Goal: Task Accomplishment & Management: Complete application form

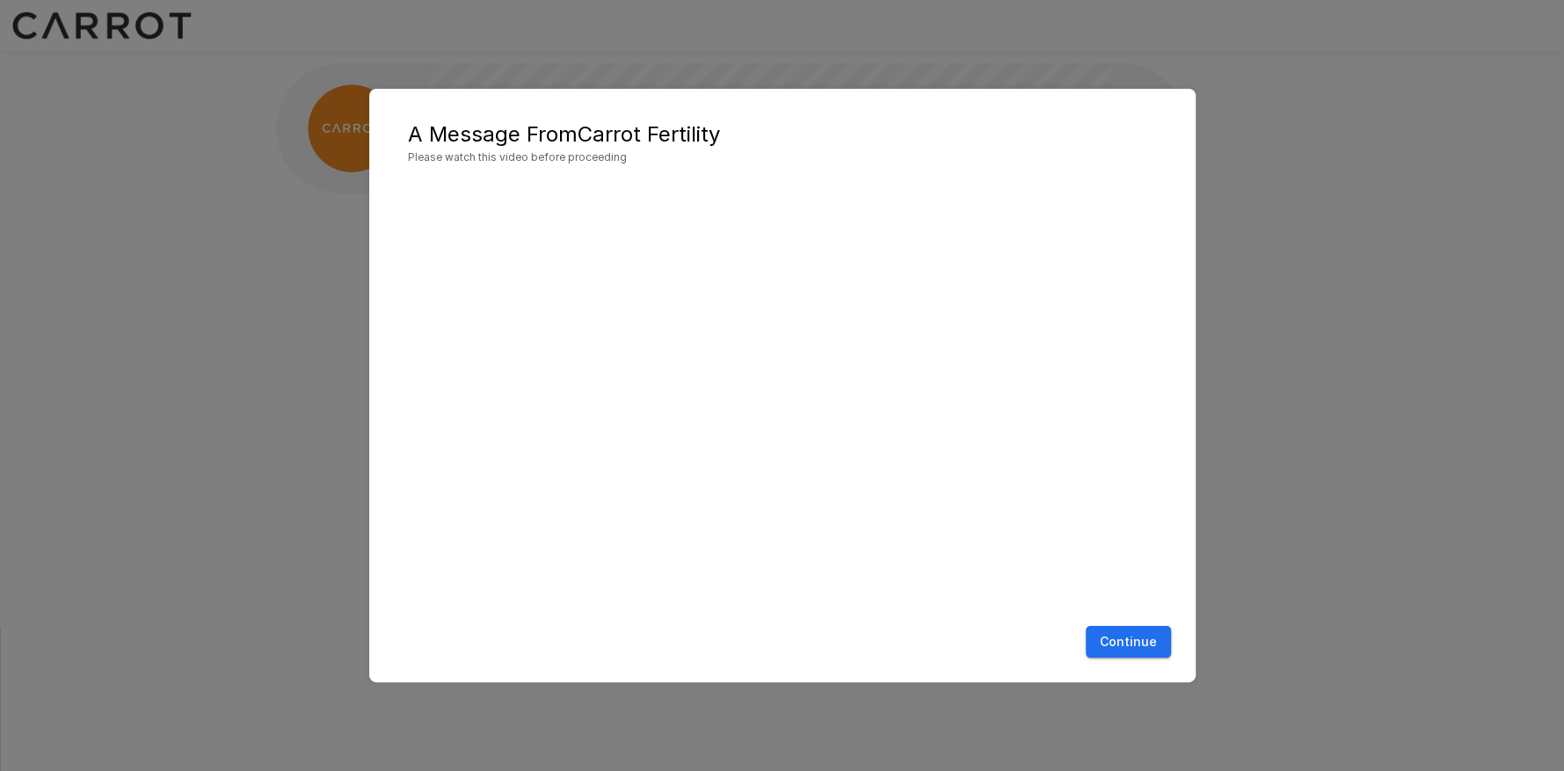
click at [1124, 654] on button "Continue" at bounding box center [1128, 642] width 85 height 33
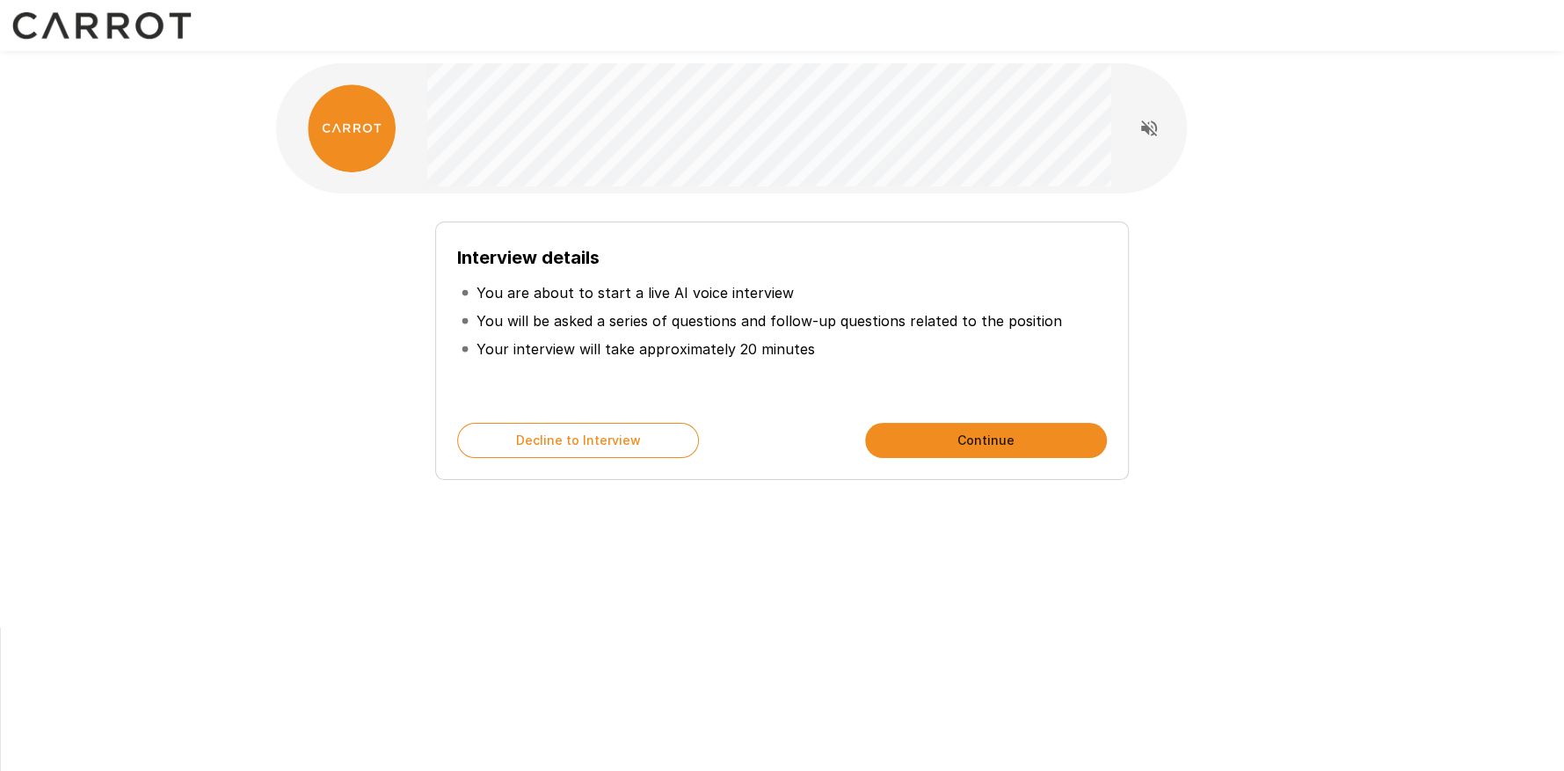
click at [1001, 439] on button "Continue" at bounding box center [986, 440] width 242 height 35
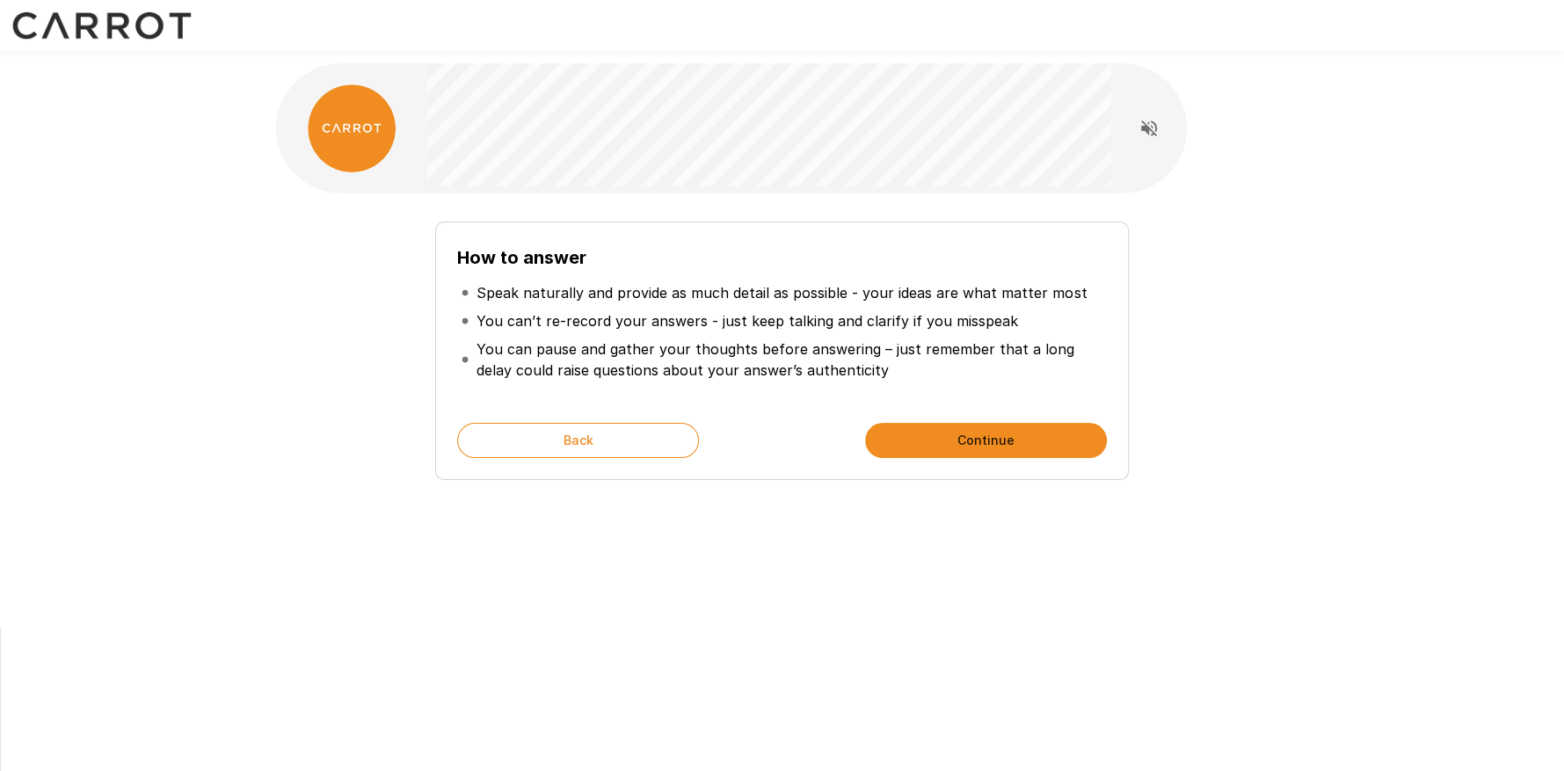
click at [964, 429] on button "Continue" at bounding box center [986, 440] width 242 height 35
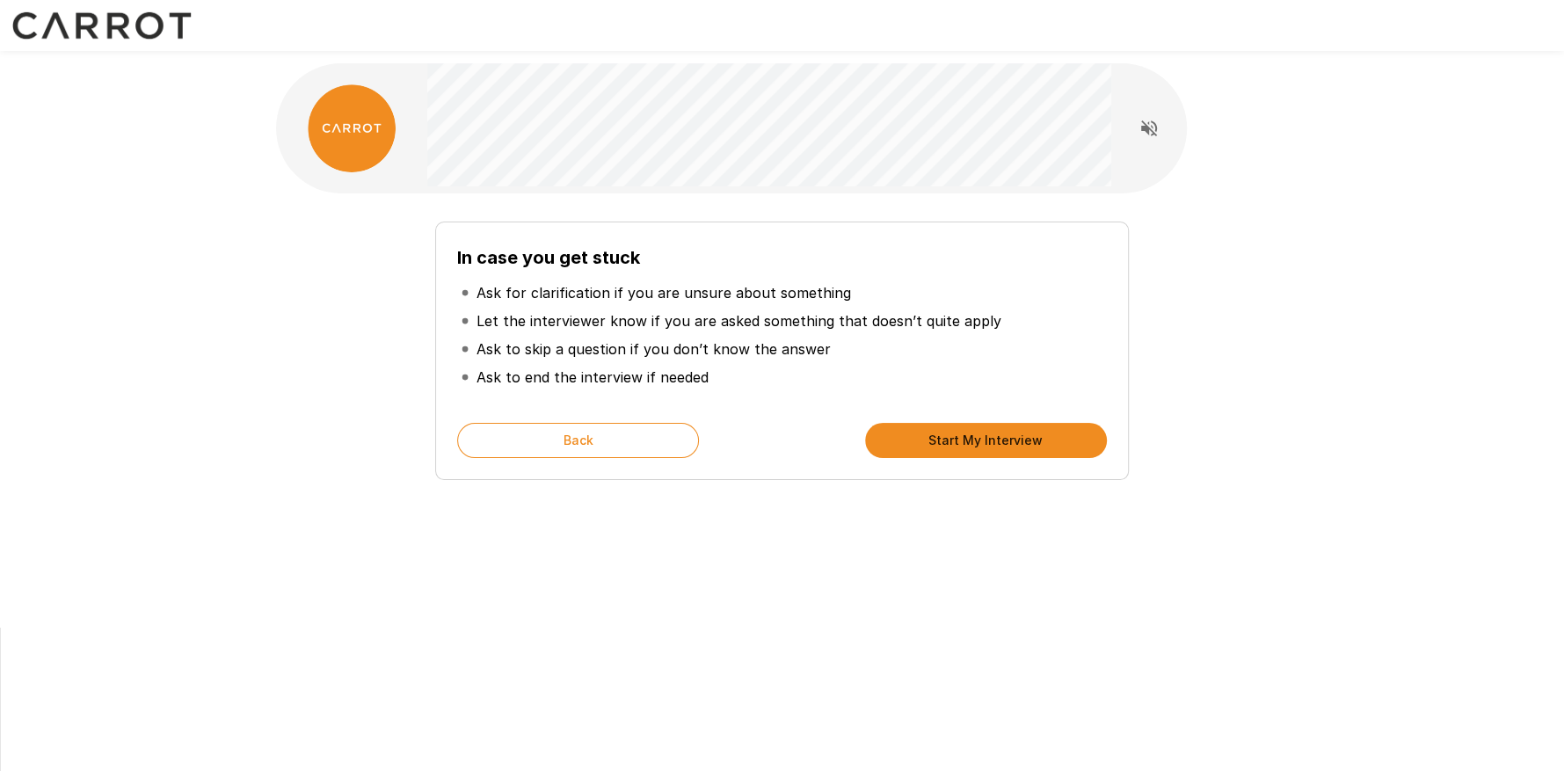
click at [961, 447] on button "Start My Interview" at bounding box center [986, 440] width 242 height 35
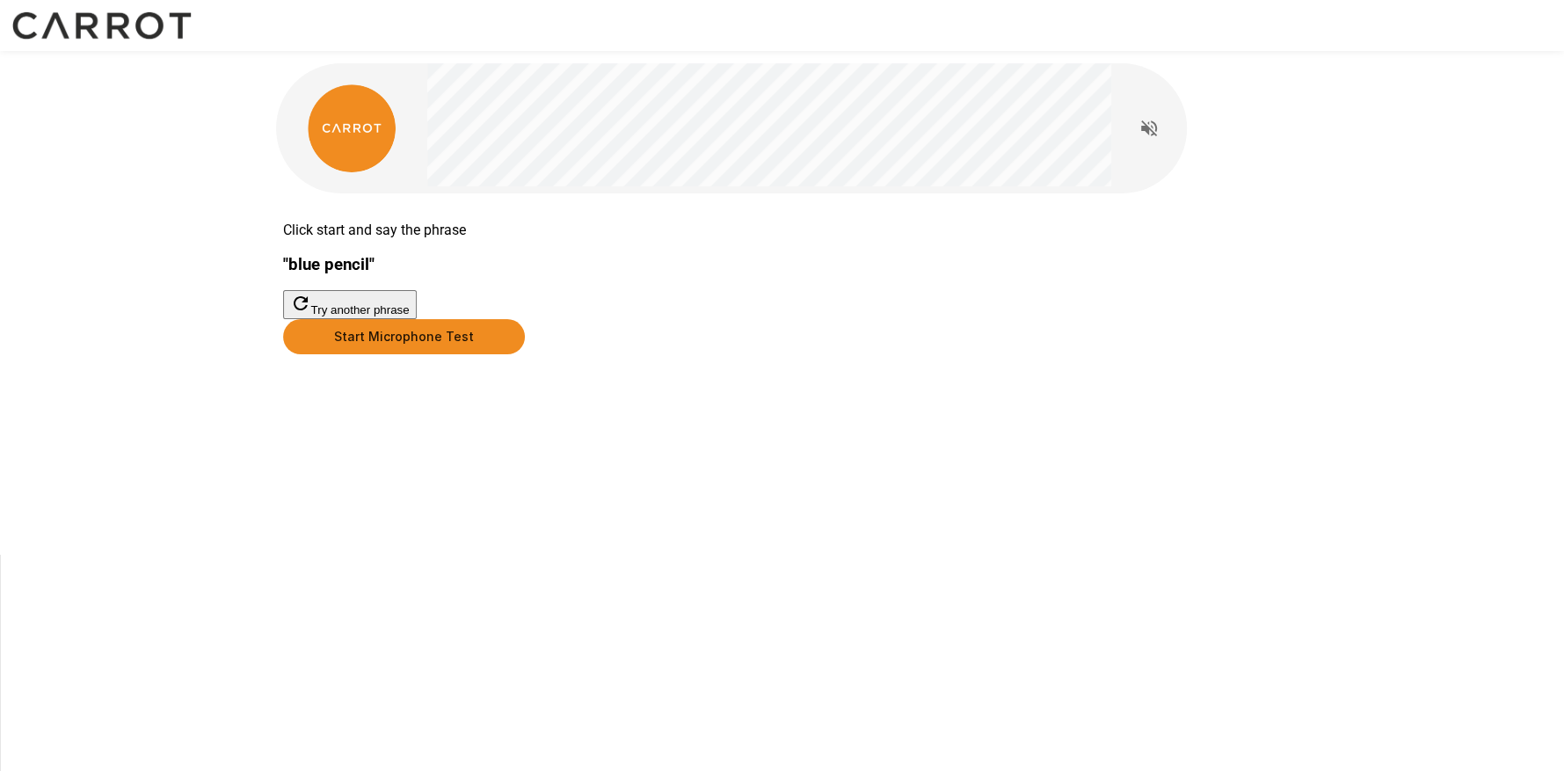
click at [525, 354] on button "Start Microphone Test" at bounding box center [404, 336] width 242 height 35
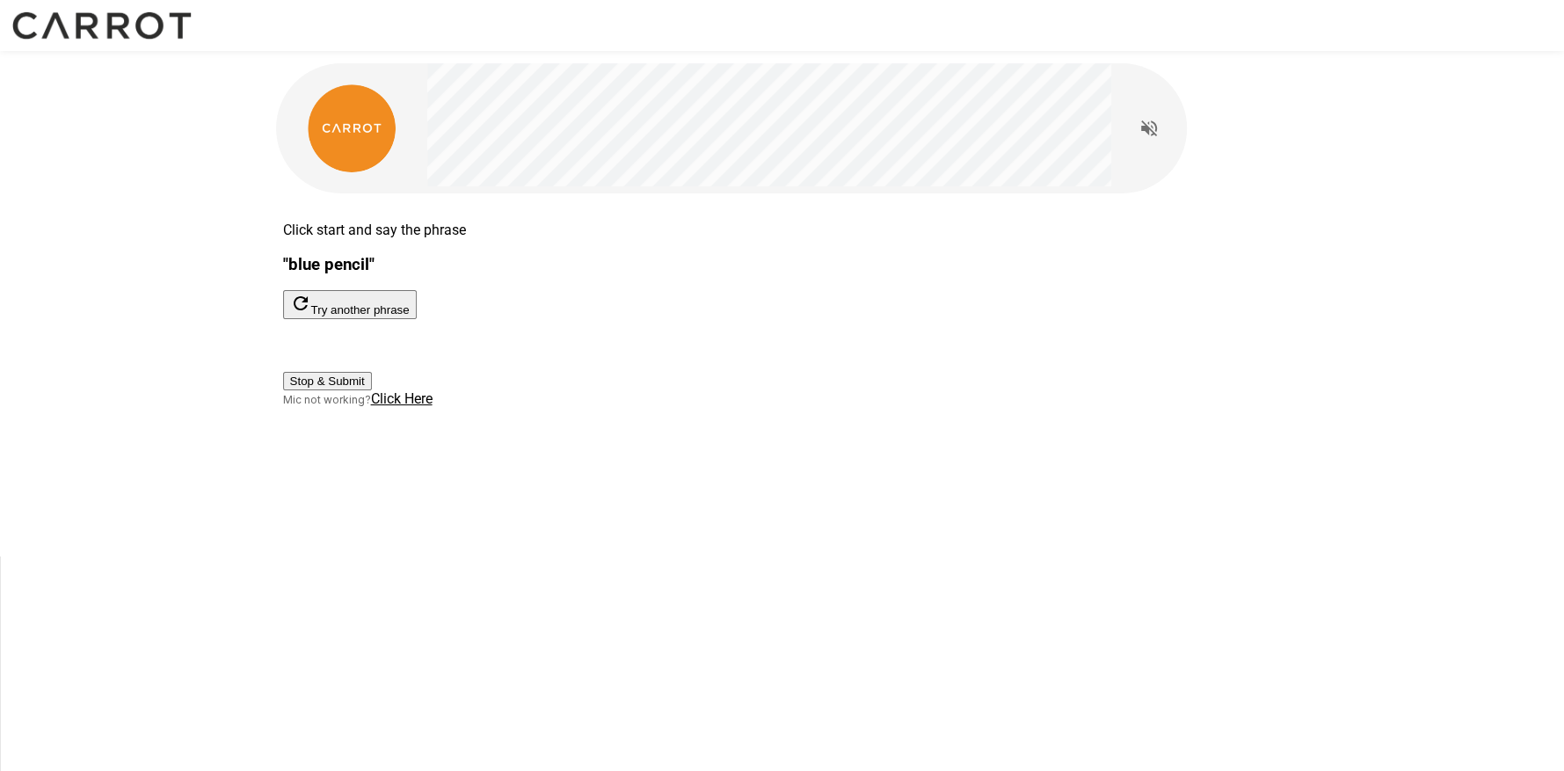
click at [969, 556] on div "Click start and say the phrase " blue pencil " Try another phrase Stop & Submit…" at bounding box center [782, 278] width 1055 height 556
click at [433, 407] on span "Click Here" at bounding box center [402, 398] width 62 height 17
click at [1145, 125] on icon "Read questions aloud" at bounding box center [1149, 128] width 16 height 16
click at [433, 407] on u "Click Here" at bounding box center [402, 398] width 62 height 17
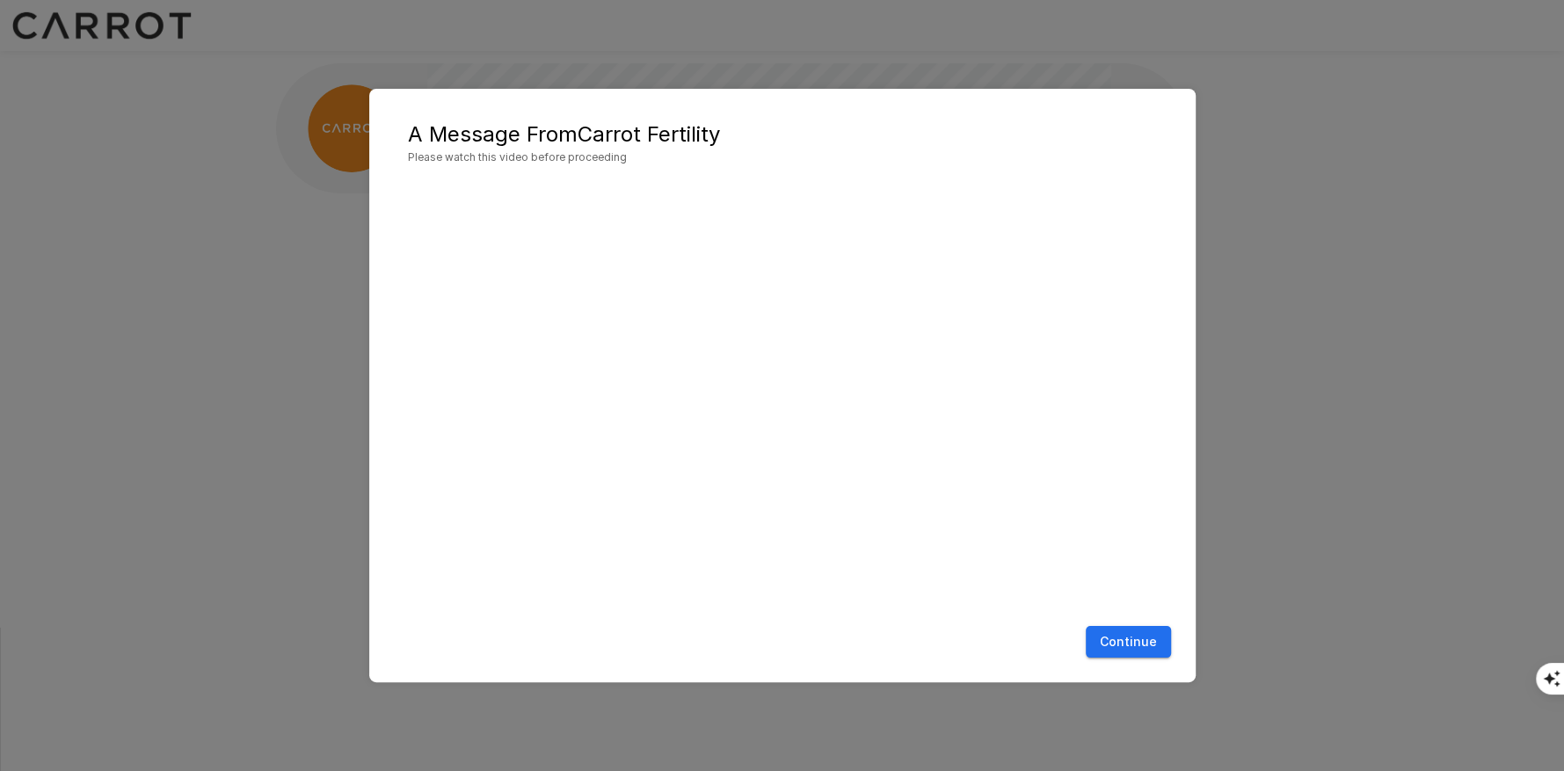
click at [1157, 636] on button "Continue" at bounding box center [1128, 642] width 85 height 33
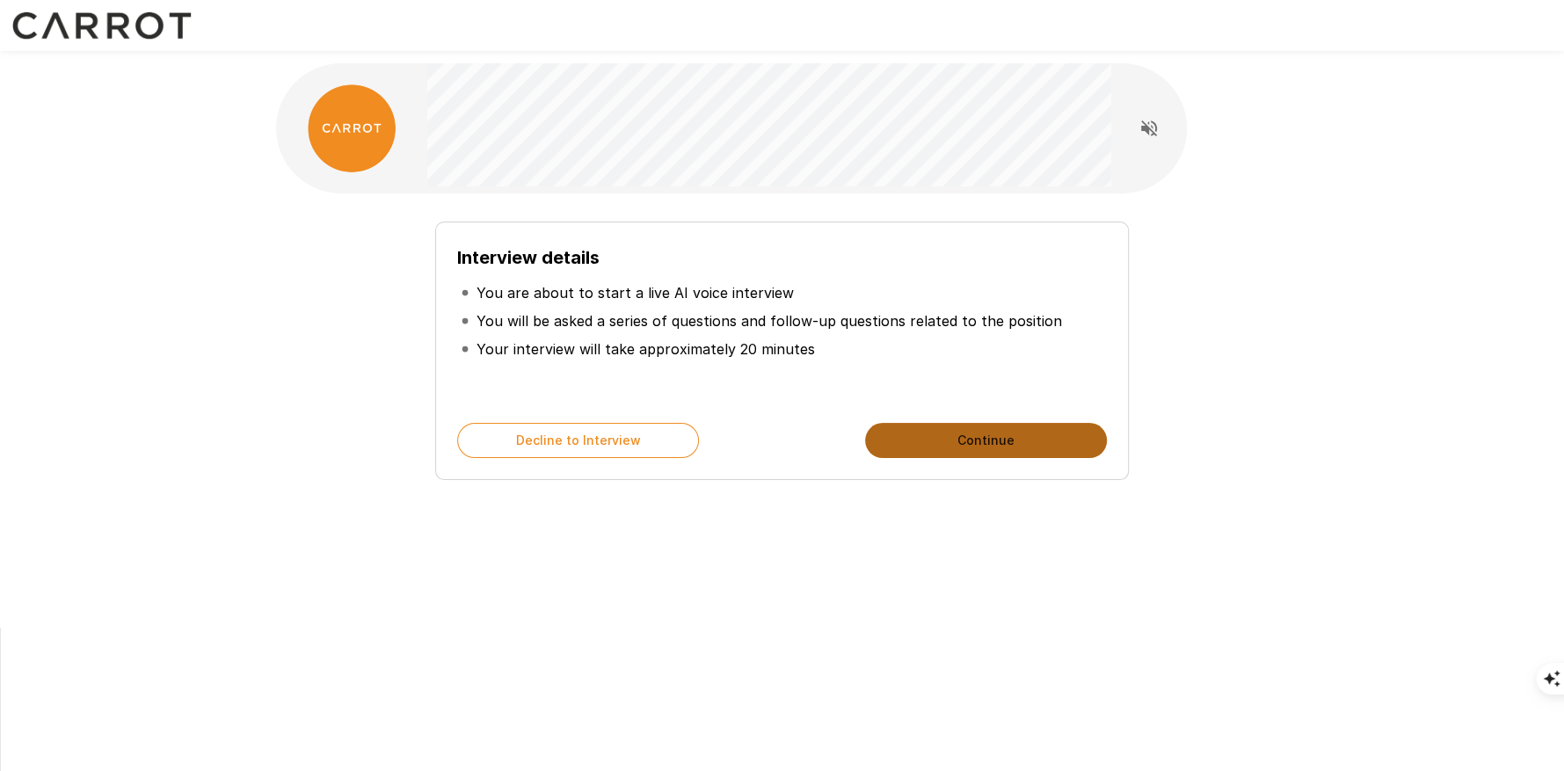
click at [998, 447] on button "Continue" at bounding box center [986, 440] width 242 height 35
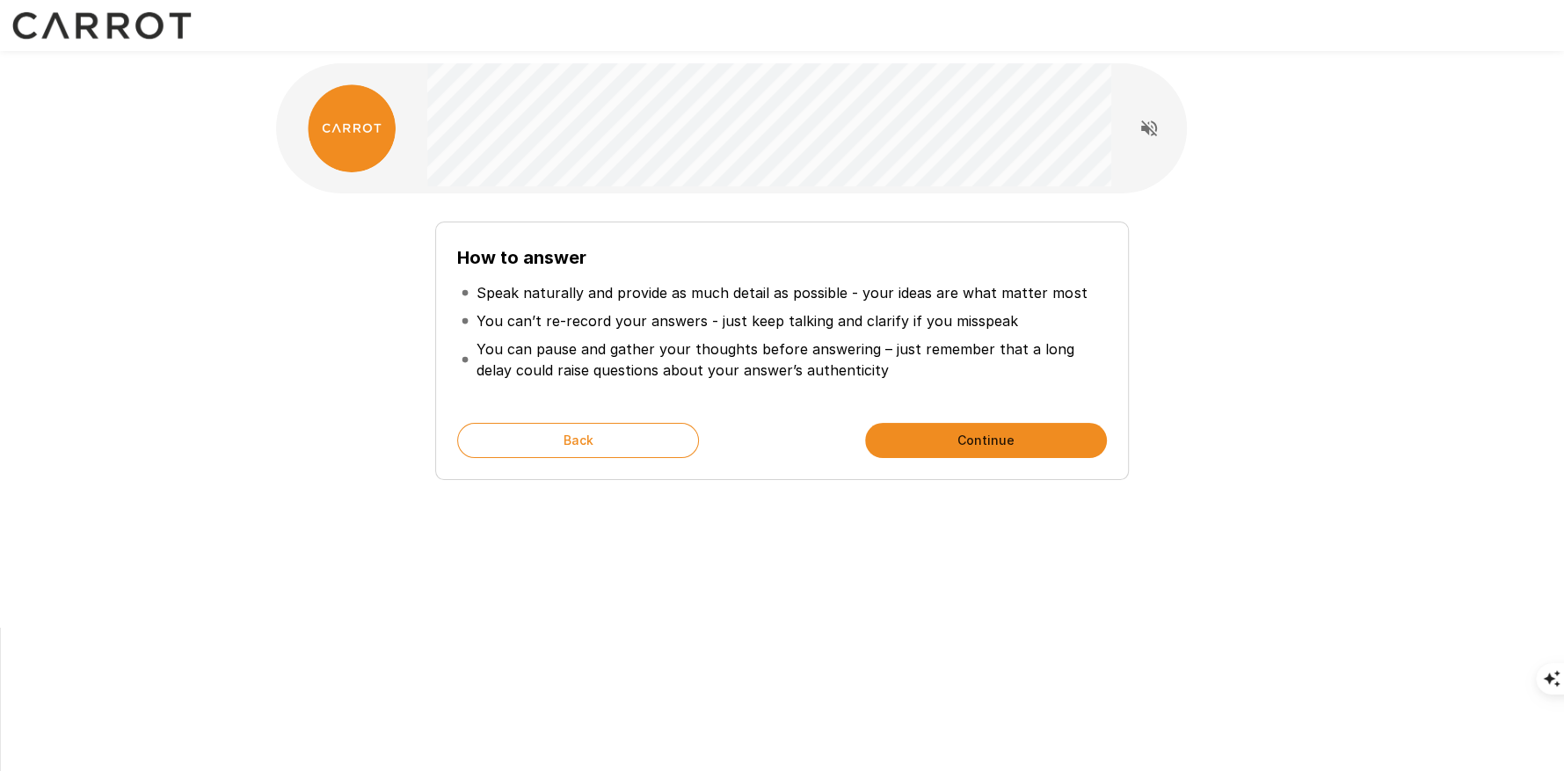
click at [998, 447] on button "Continue" at bounding box center [986, 440] width 242 height 35
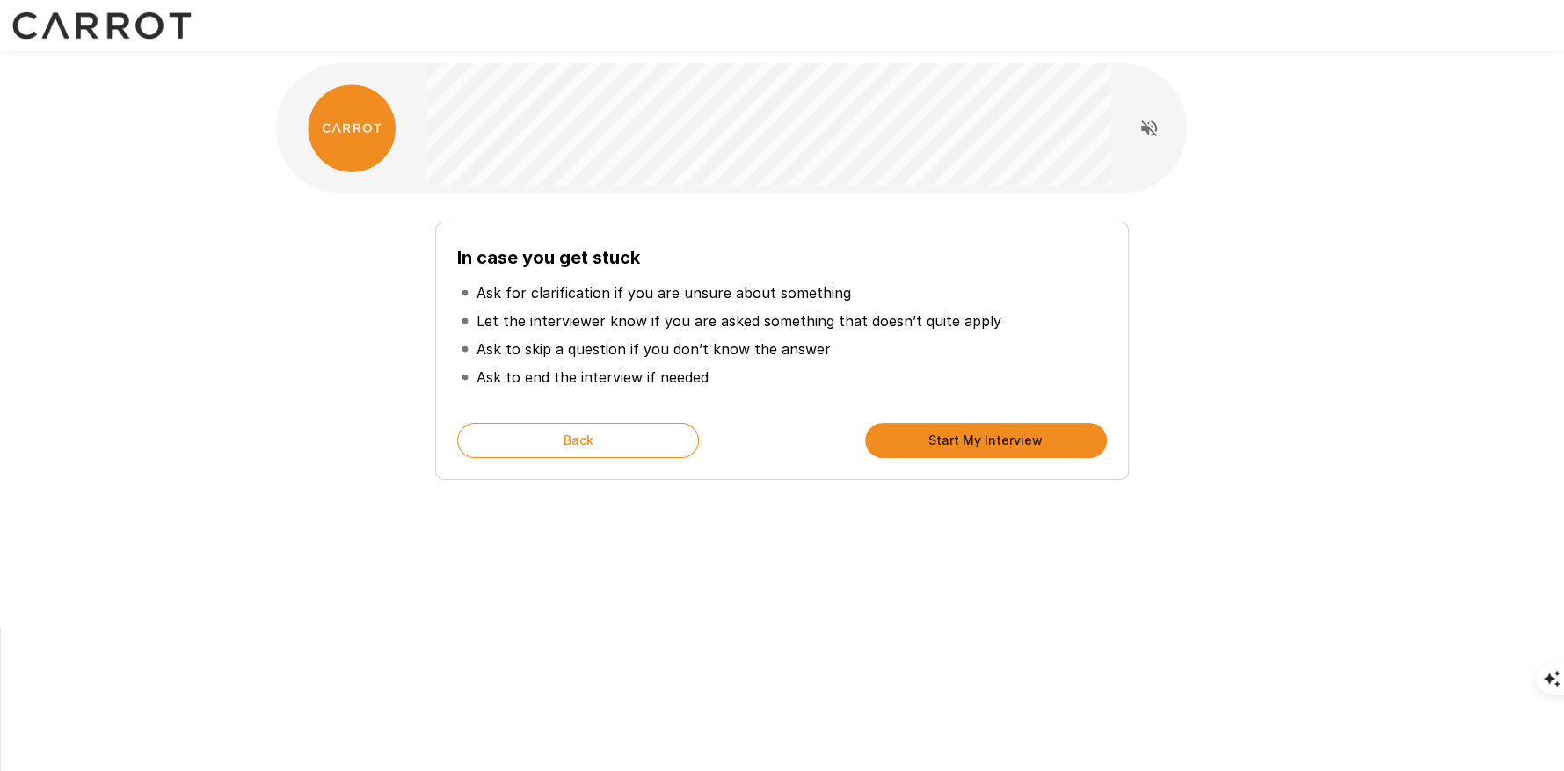
click at [998, 447] on button "Start My Interview" at bounding box center [986, 440] width 242 height 35
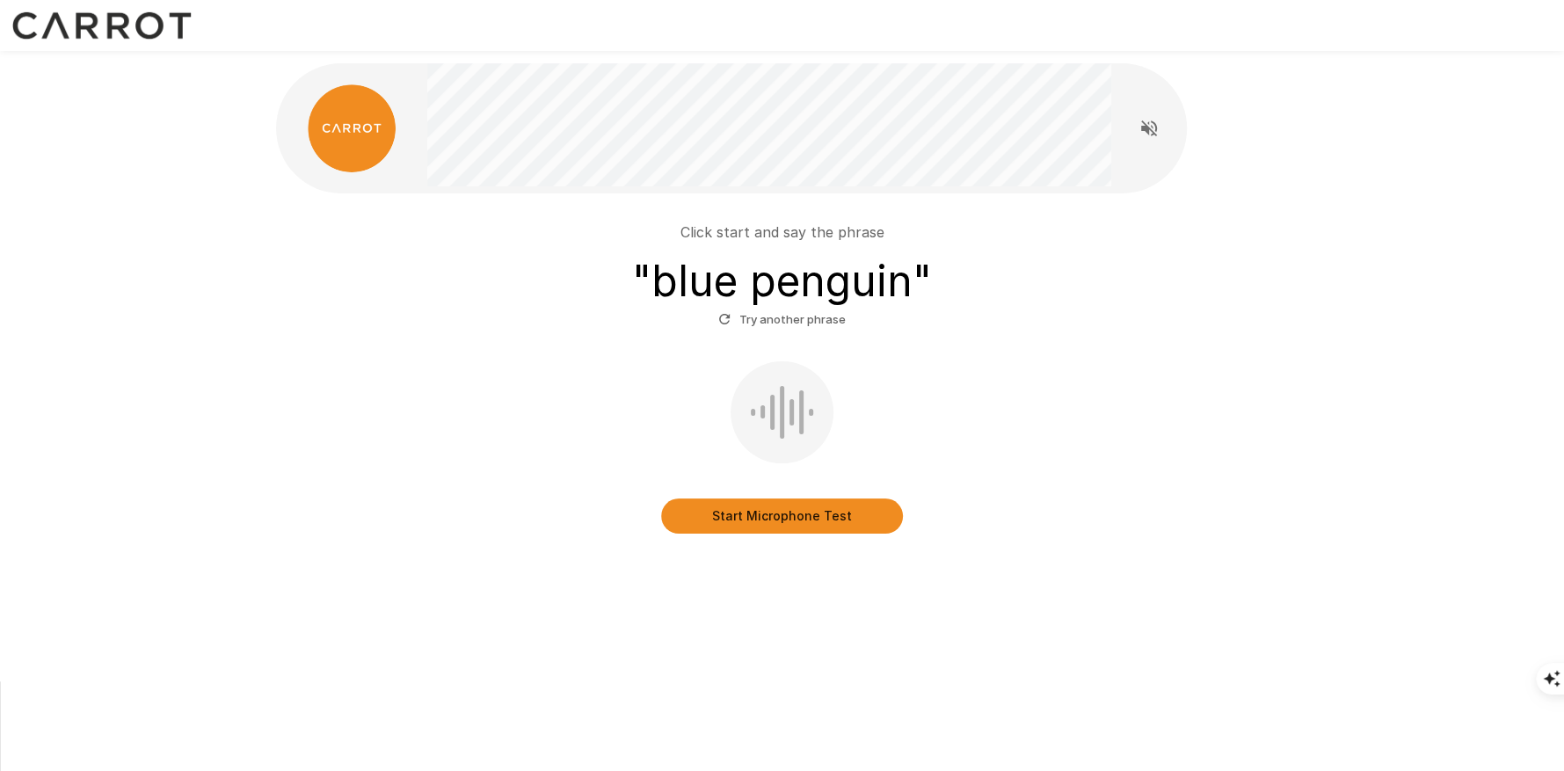
click at [781, 525] on button "Start Microphone Test" at bounding box center [782, 515] width 242 height 35
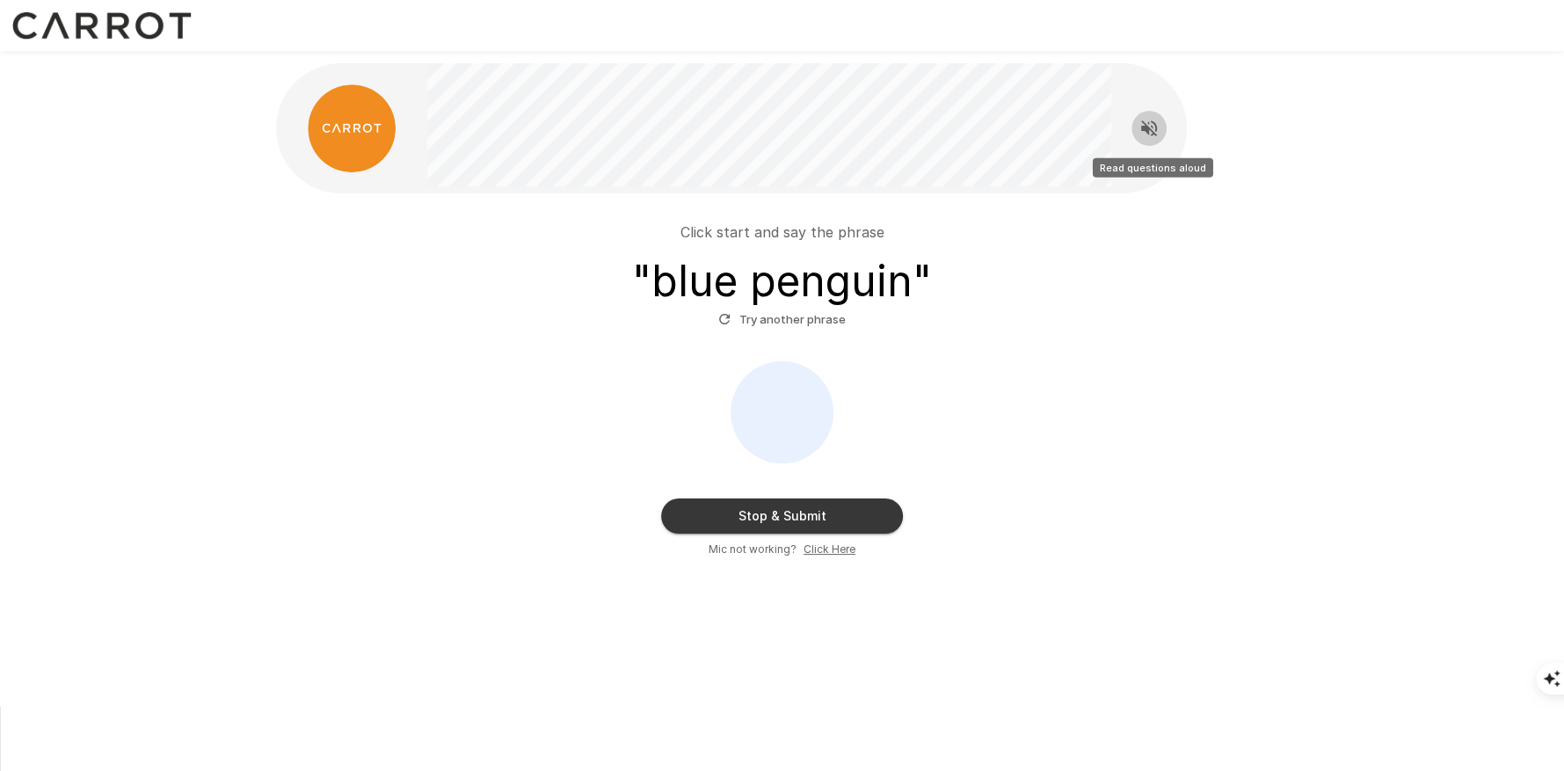
click at [1153, 122] on icon "Read questions aloud" at bounding box center [1149, 128] width 16 height 16
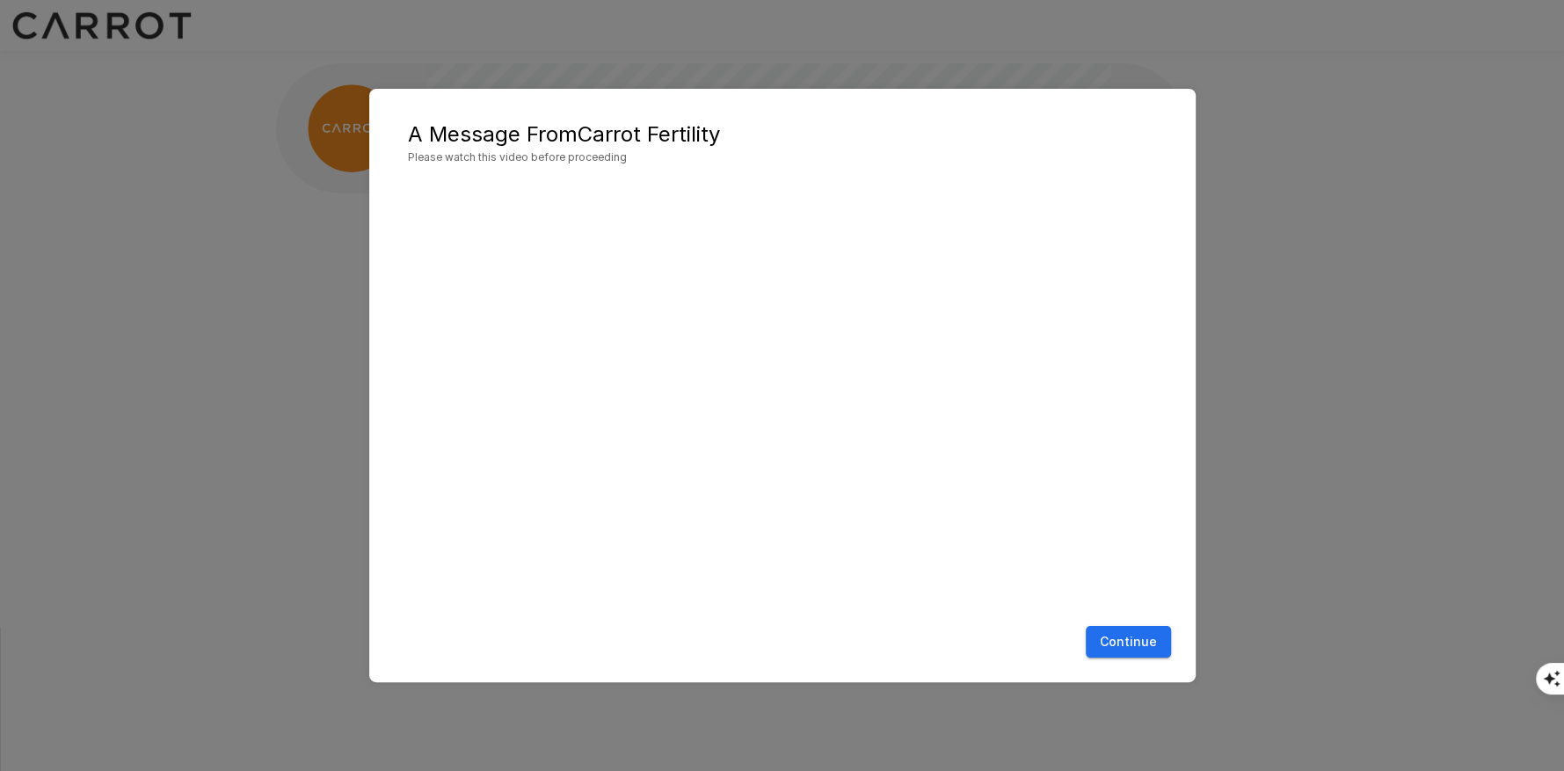
click at [1155, 636] on button "Continue" at bounding box center [1128, 642] width 85 height 33
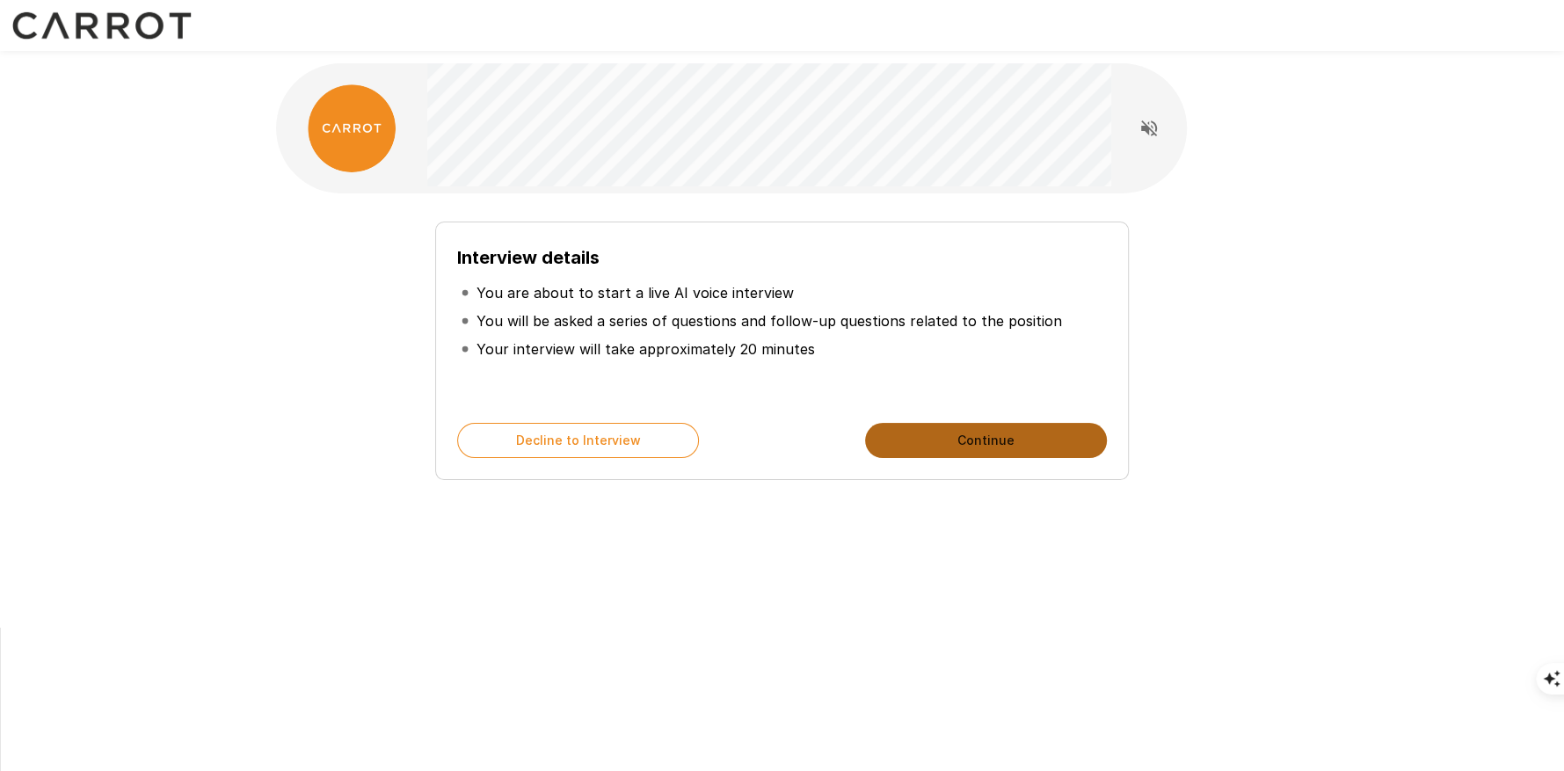
click at [1049, 446] on button "Continue" at bounding box center [986, 440] width 242 height 35
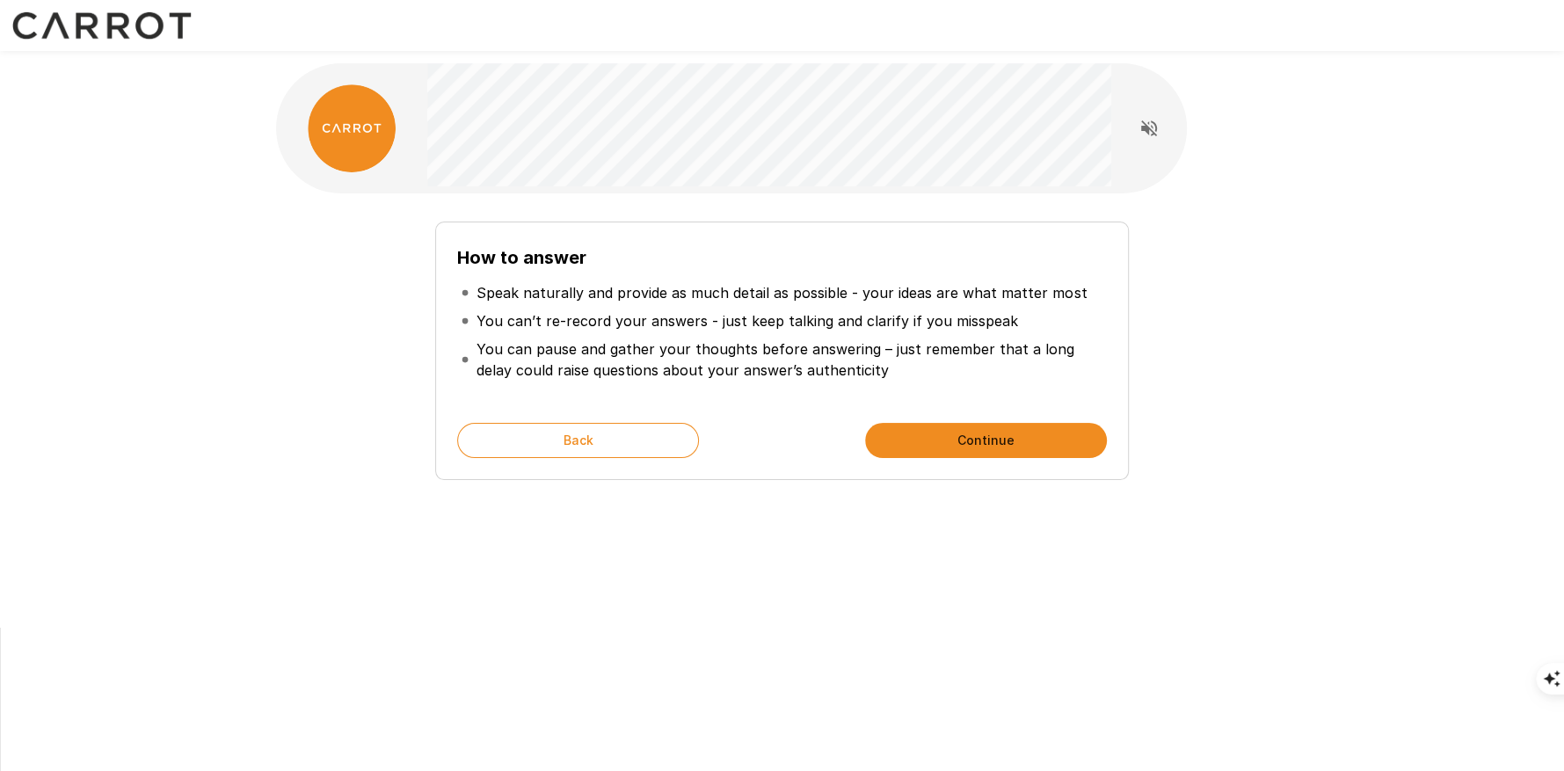
click at [1049, 446] on button "Continue" at bounding box center [986, 440] width 242 height 35
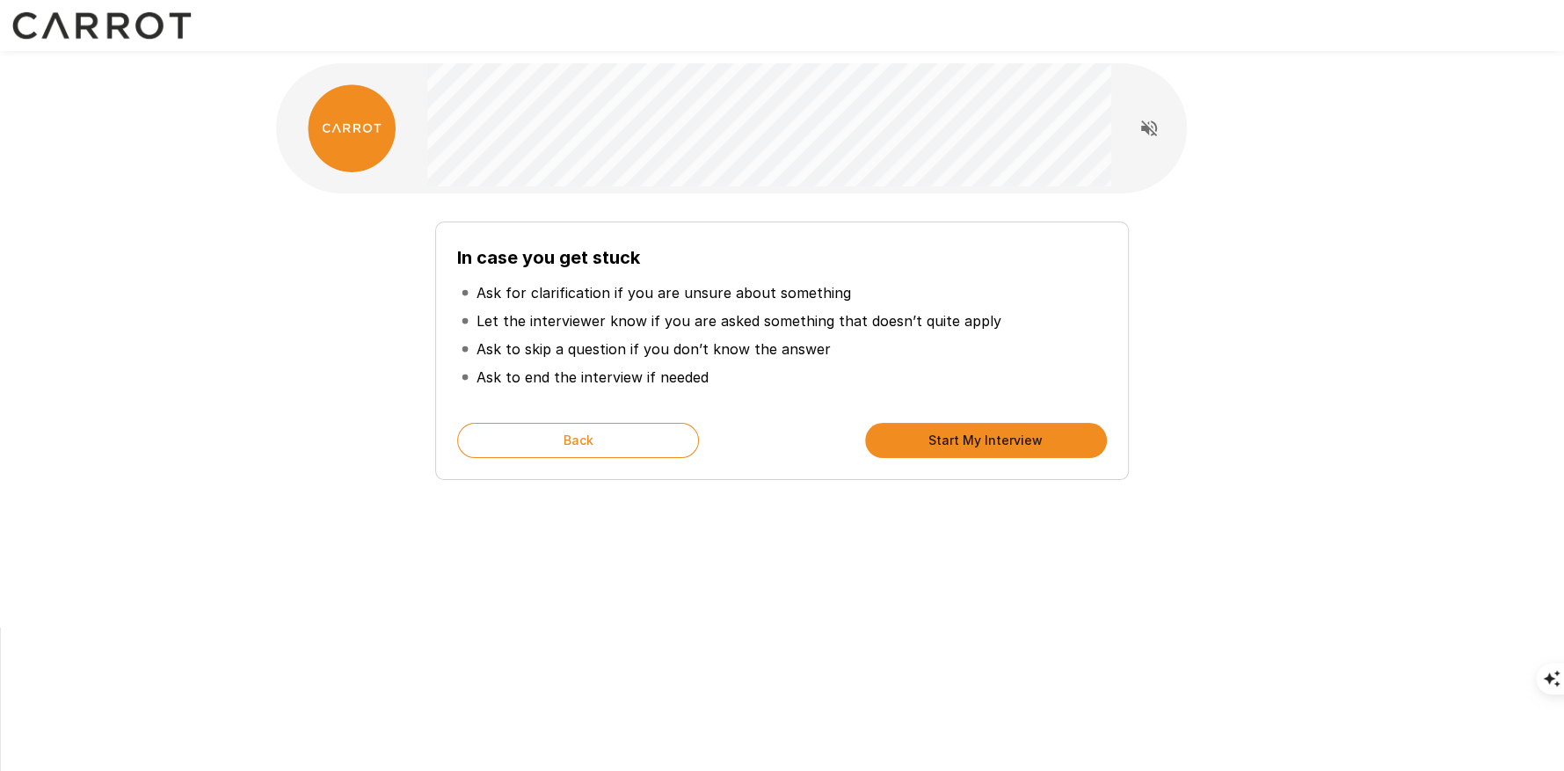
click at [1049, 446] on button "Start My Interview" at bounding box center [986, 440] width 242 height 35
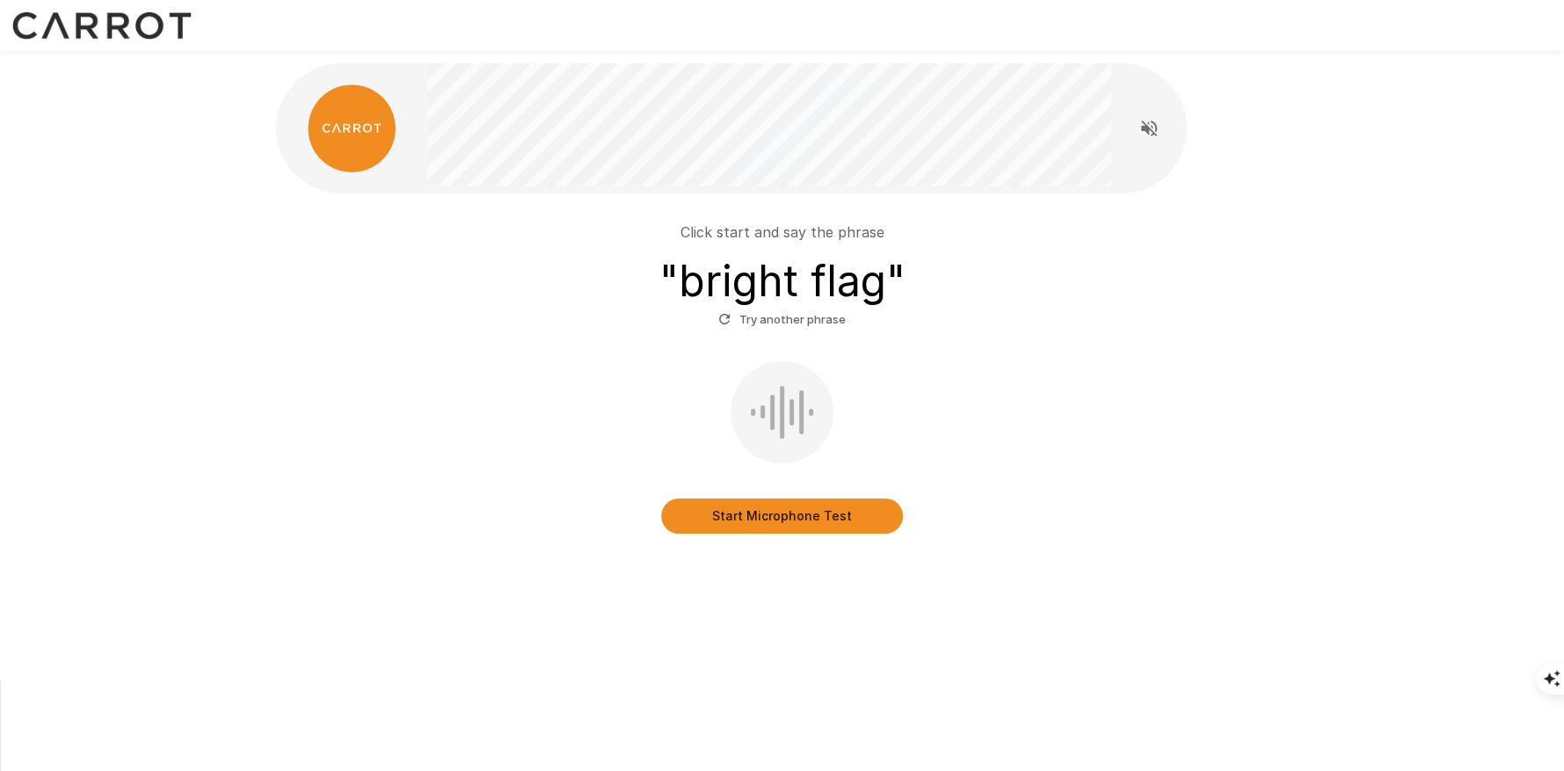
click at [800, 518] on button "Start Microphone Test" at bounding box center [782, 515] width 242 height 35
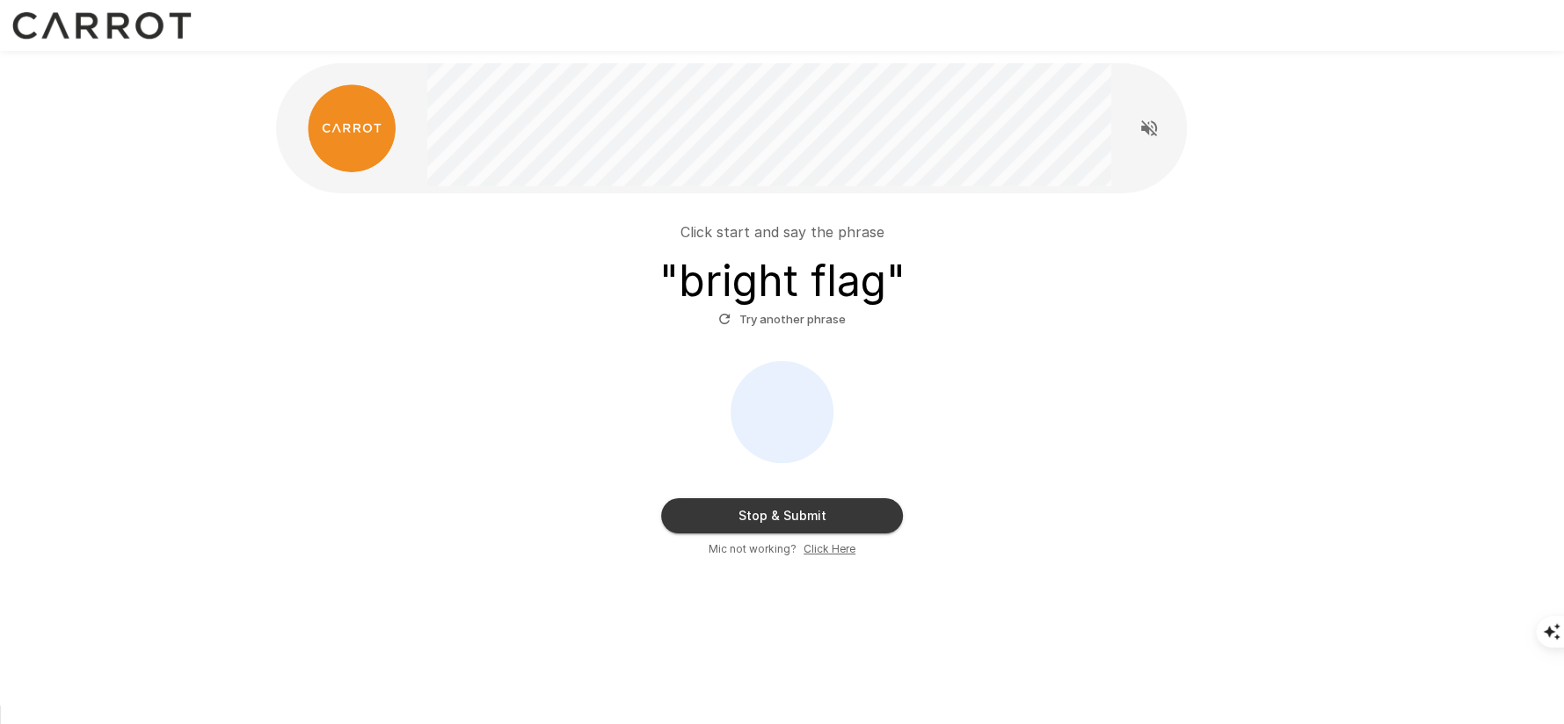
click at [1196, 582] on div "Click start and say the phrase " bright flag " Try another phrase Stop & Submit…" at bounding box center [782, 353] width 1055 height 706
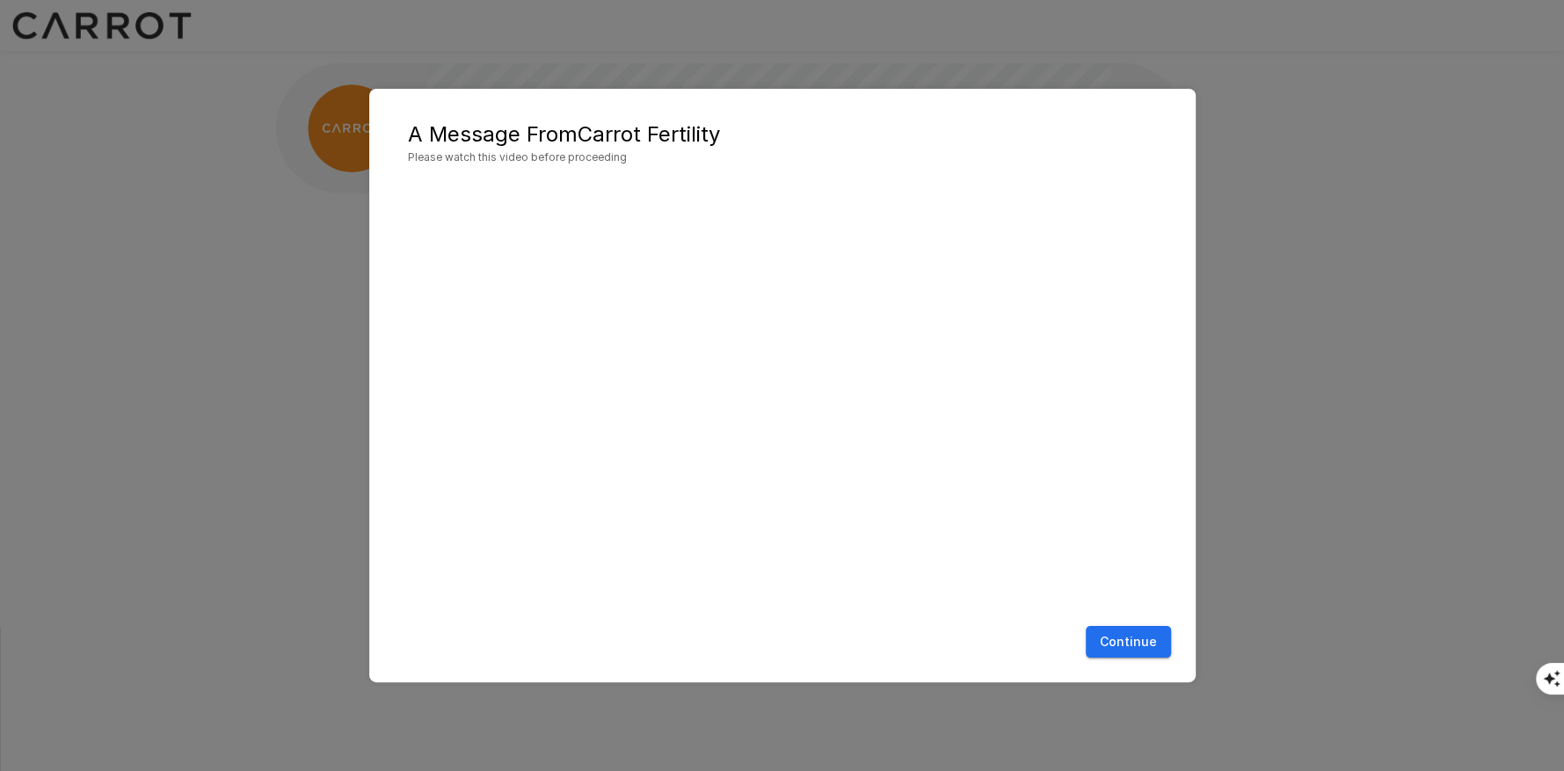
click at [1158, 636] on button "Continue" at bounding box center [1128, 642] width 85 height 33
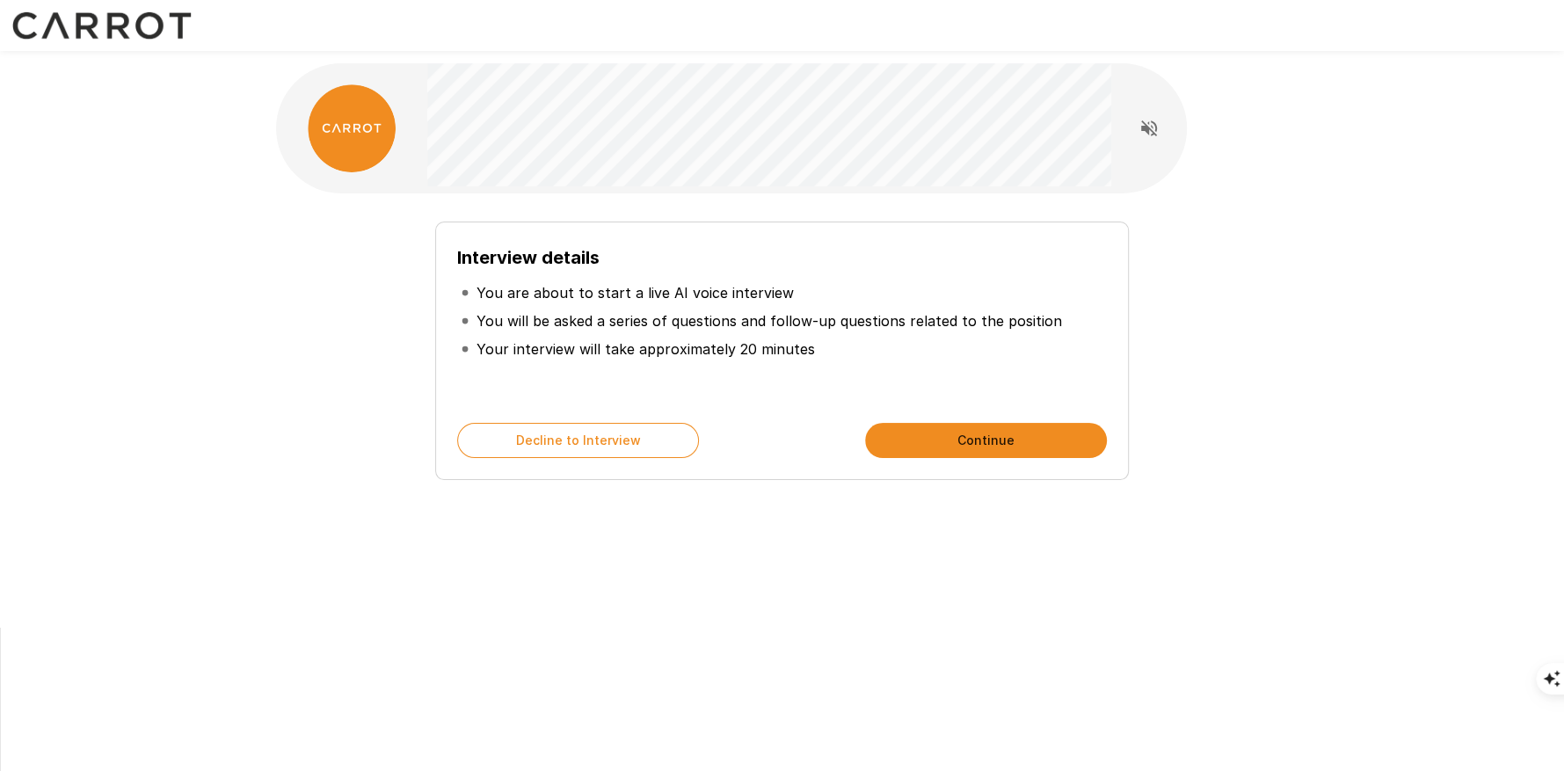
click at [1021, 432] on button "Continue" at bounding box center [986, 440] width 242 height 35
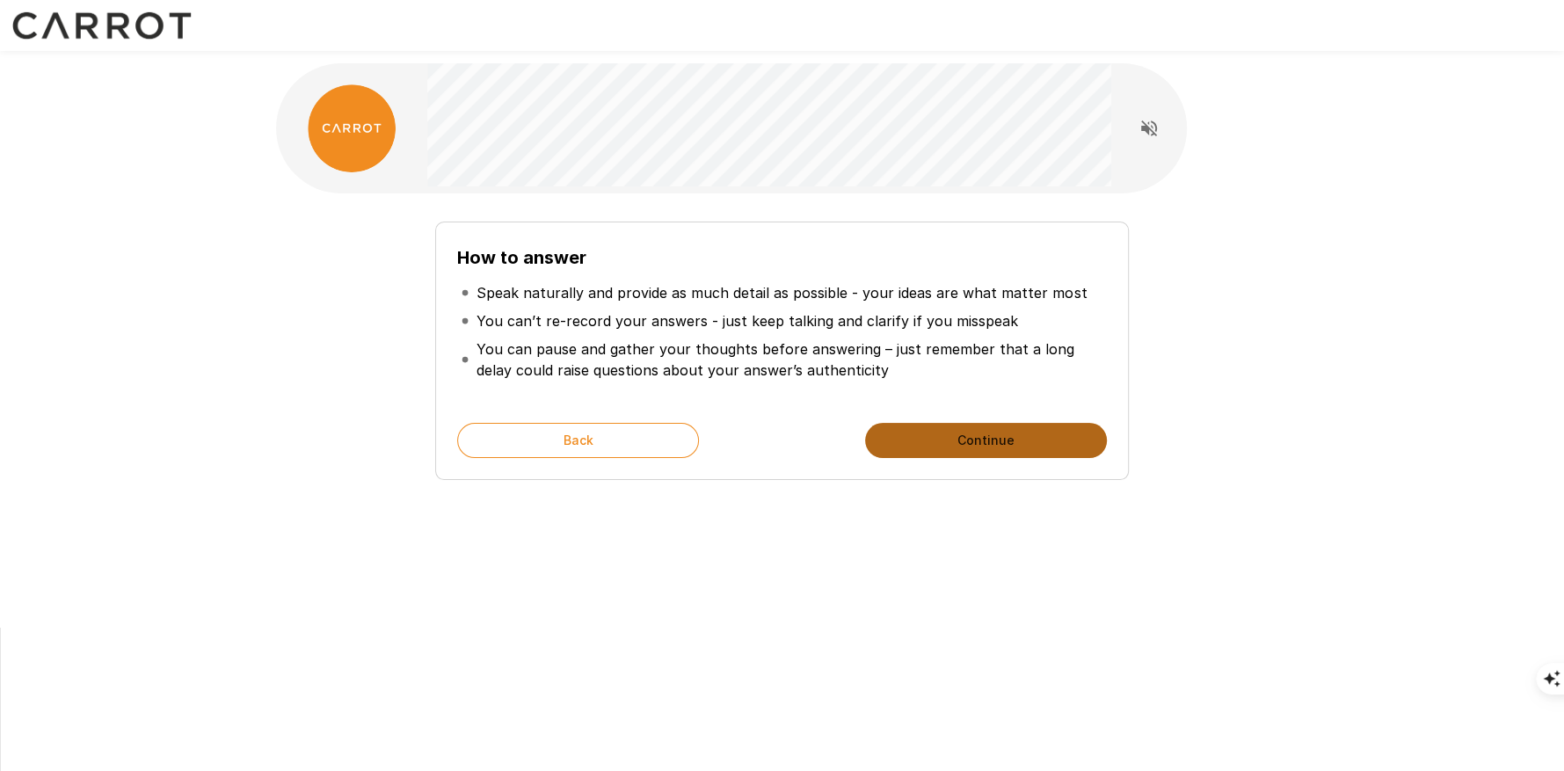
click at [1021, 432] on button "Continue" at bounding box center [986, 440] width 242 height 35
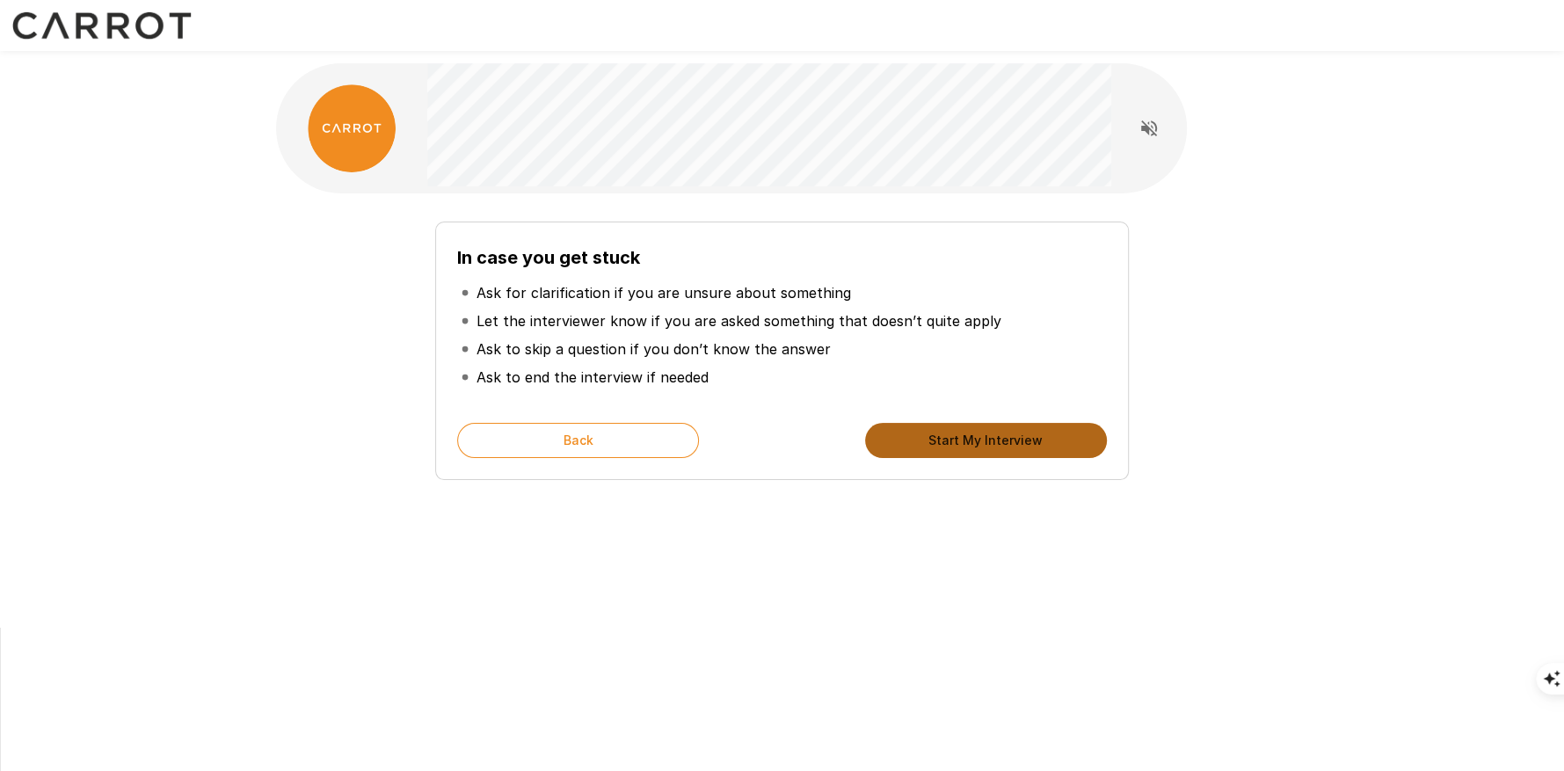
click at [1021, 432] on button "Start My Interview" at bounding box center [986, 440] width 242 height 35
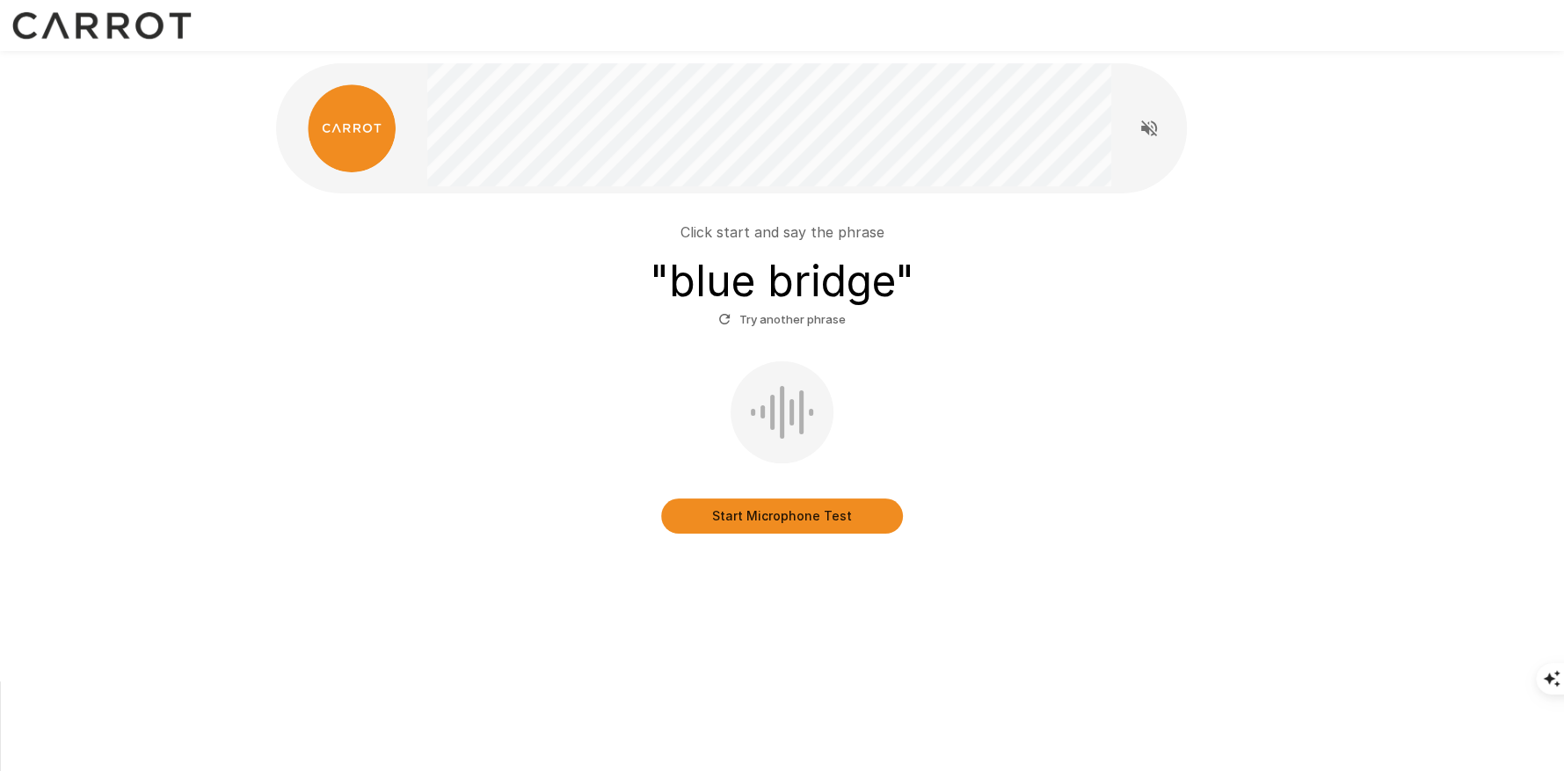
click at [846, 518] on button "Start Microphone Test" at bounding box center [782, 515] width 242 height 35
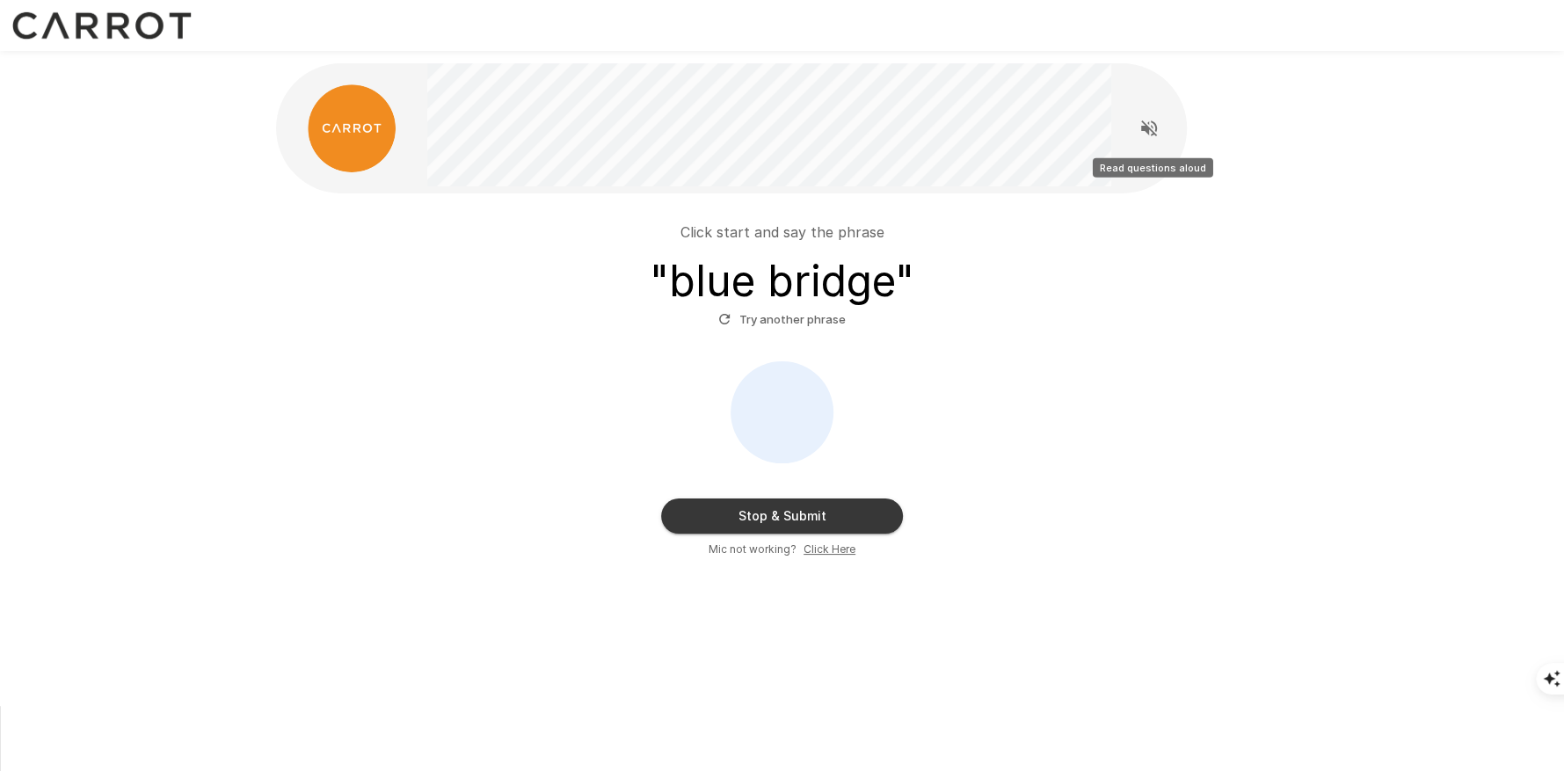
click at [1149, 128] on icon "Read questions aloud" at bounding box center [1149, 128] width 16 height 16
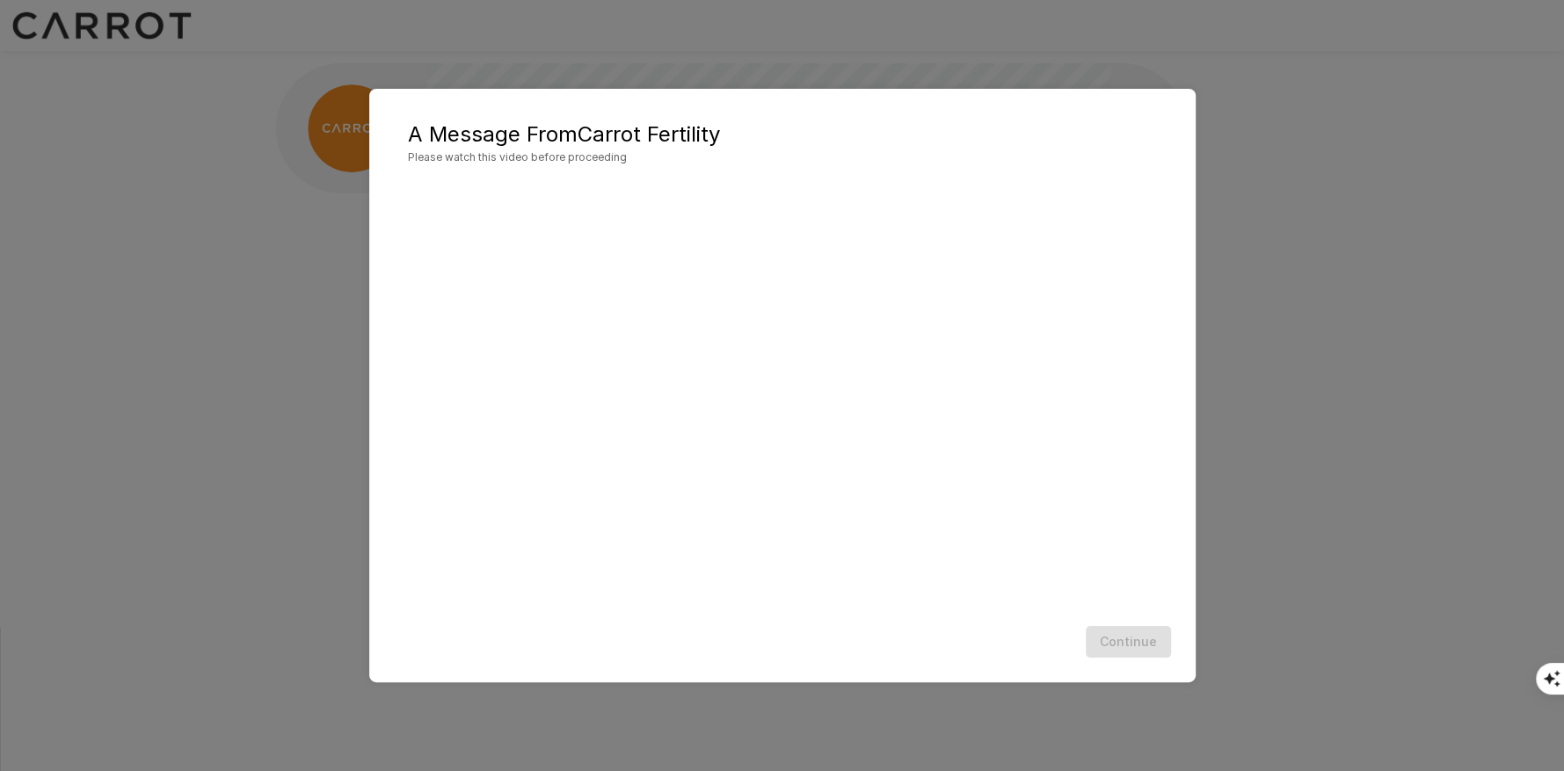
click at [1373, 647] on div "A Message From Carrot Fertility Please watch this video before proceeding Conti…" at bounding box center [782, 385] width 1564 height 771
click at [1139, 640] on button "Continue" at bounding box center [1128, 642] width 85 height 33
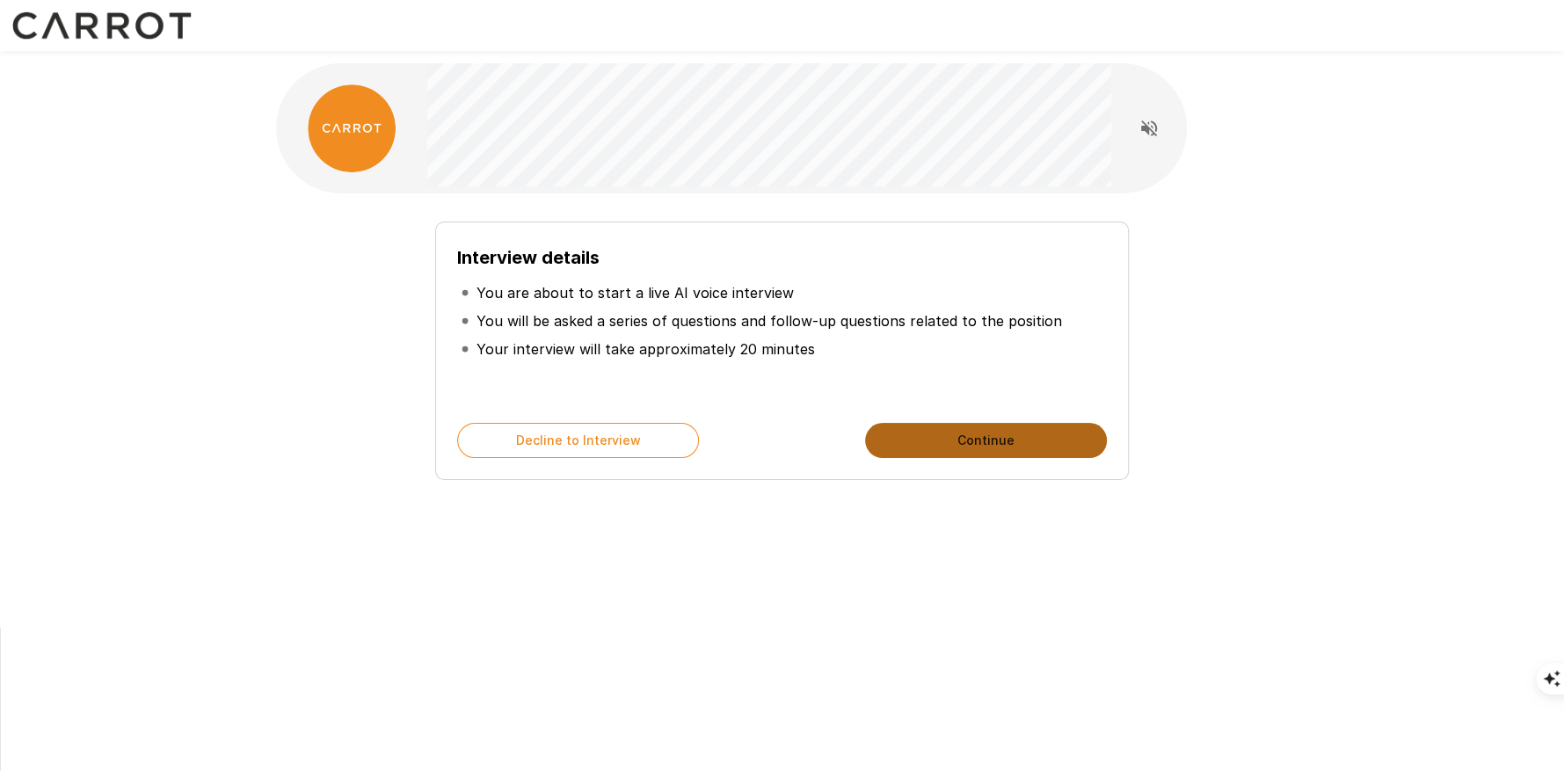
click at [965, 451] on button "Continue" at bounding box center [986, 440] width 242 height 35
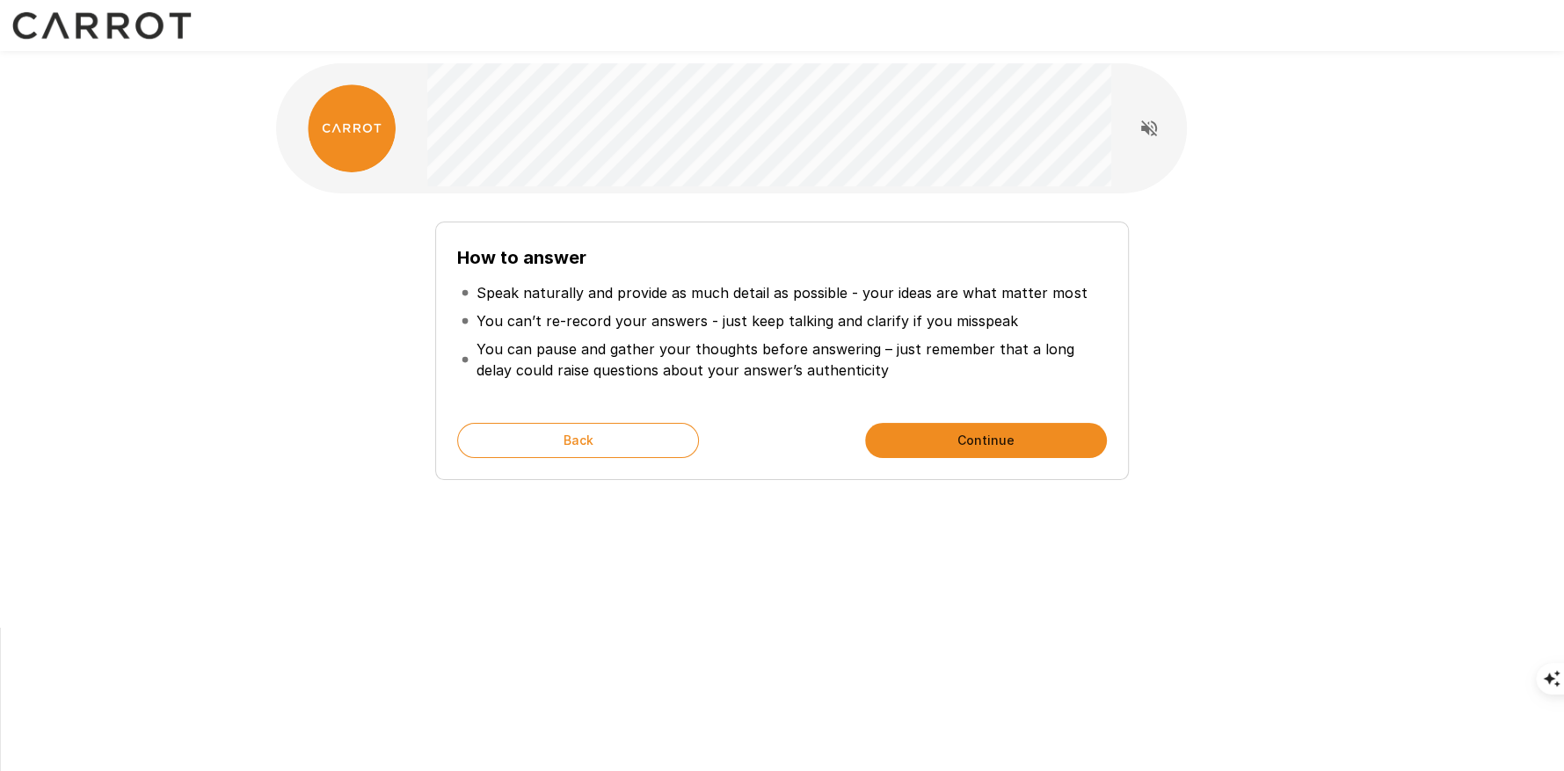
click at [965, 451] on button "Continue" at bounding box center [986, 440] width 242 height 35
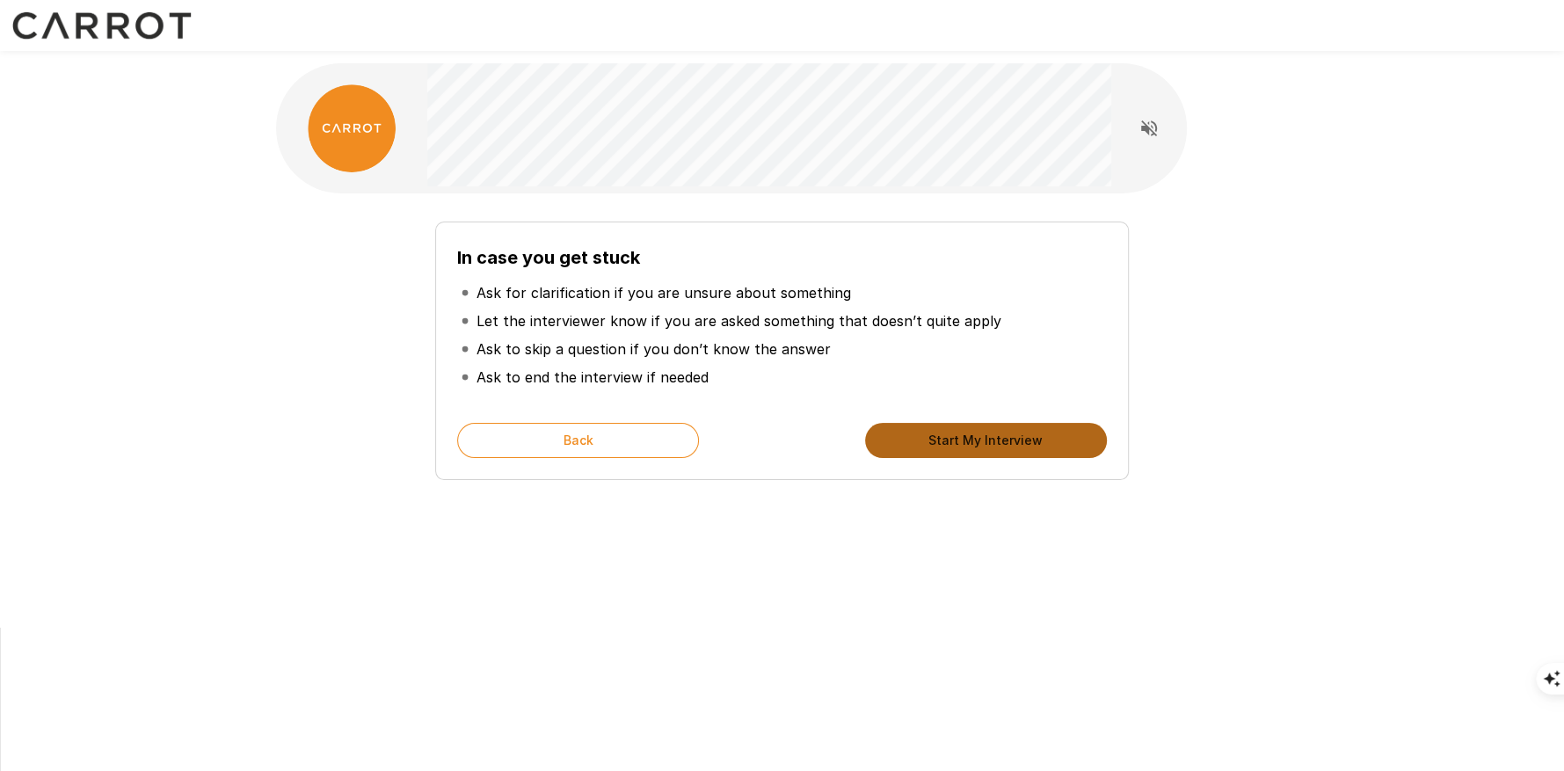
click at [965, 451] on button "Start My Interview" at bounding box center [986, 440] width 242 height 35
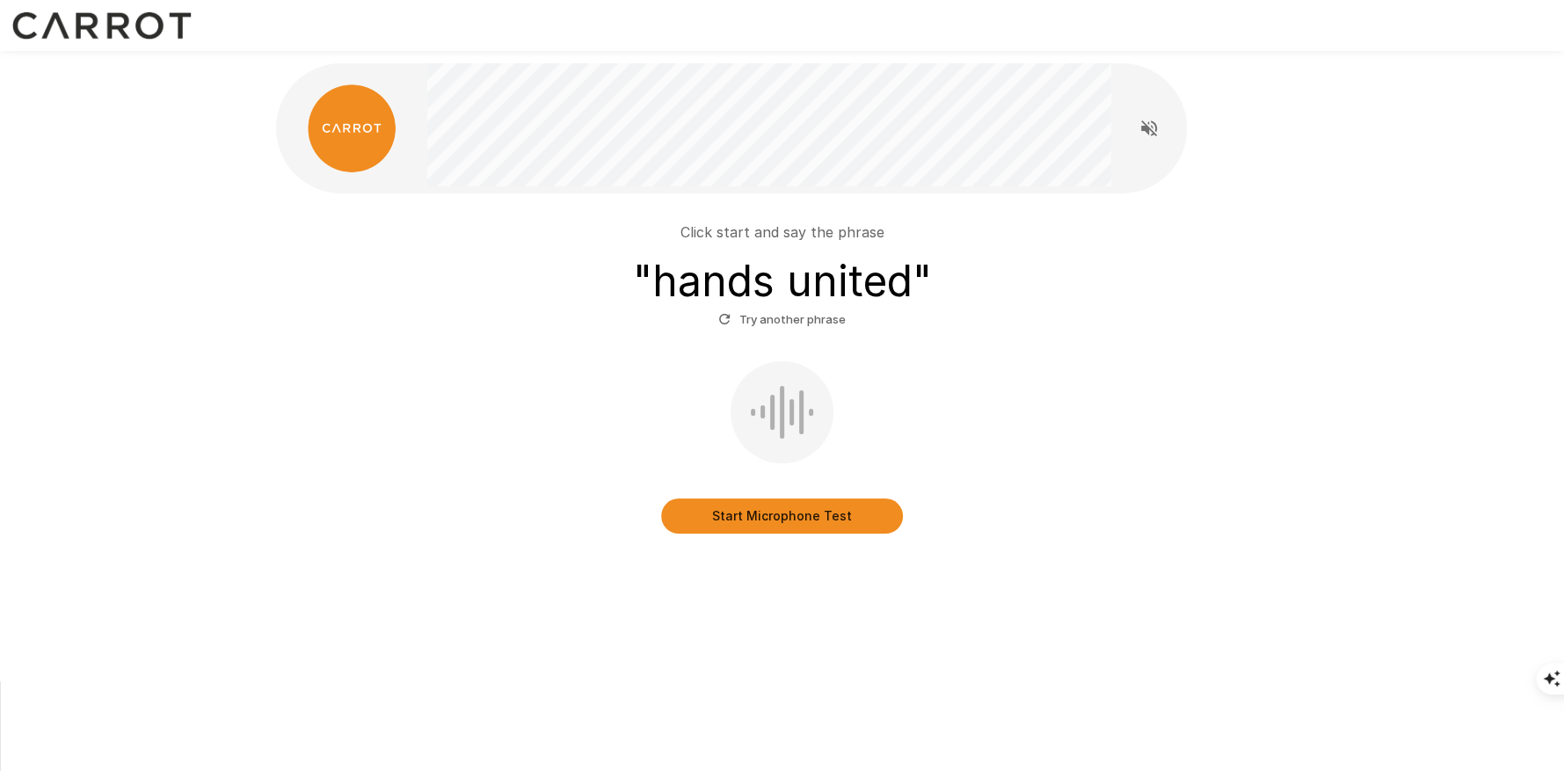
click at [743, 522] on button "Start Microphone Test" at bounding box center [782, 515] width 242 height 35
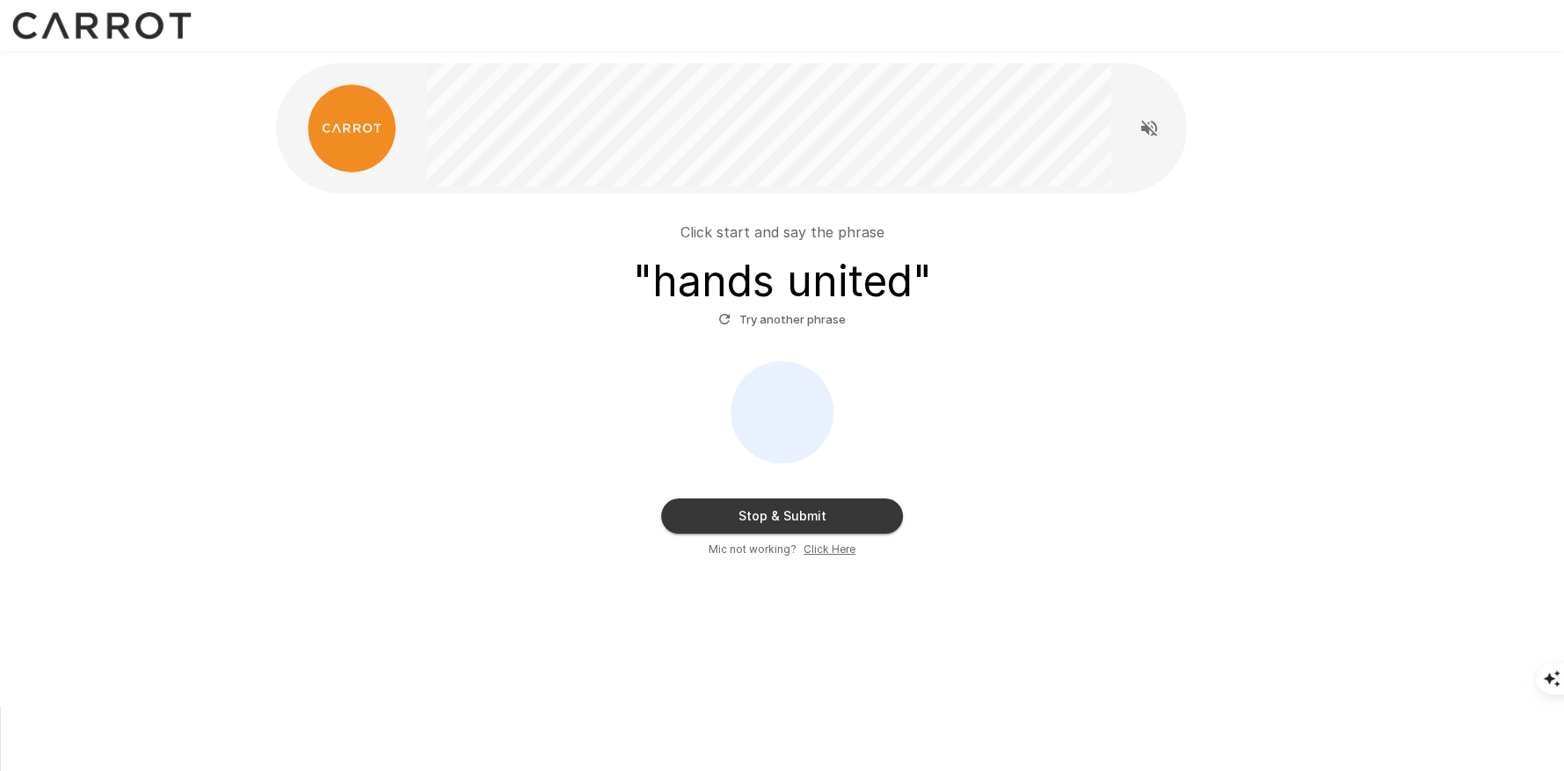
click at [774, 519] on button "Stop & Submit" at bounding box center [782, 515] width 242 height 35
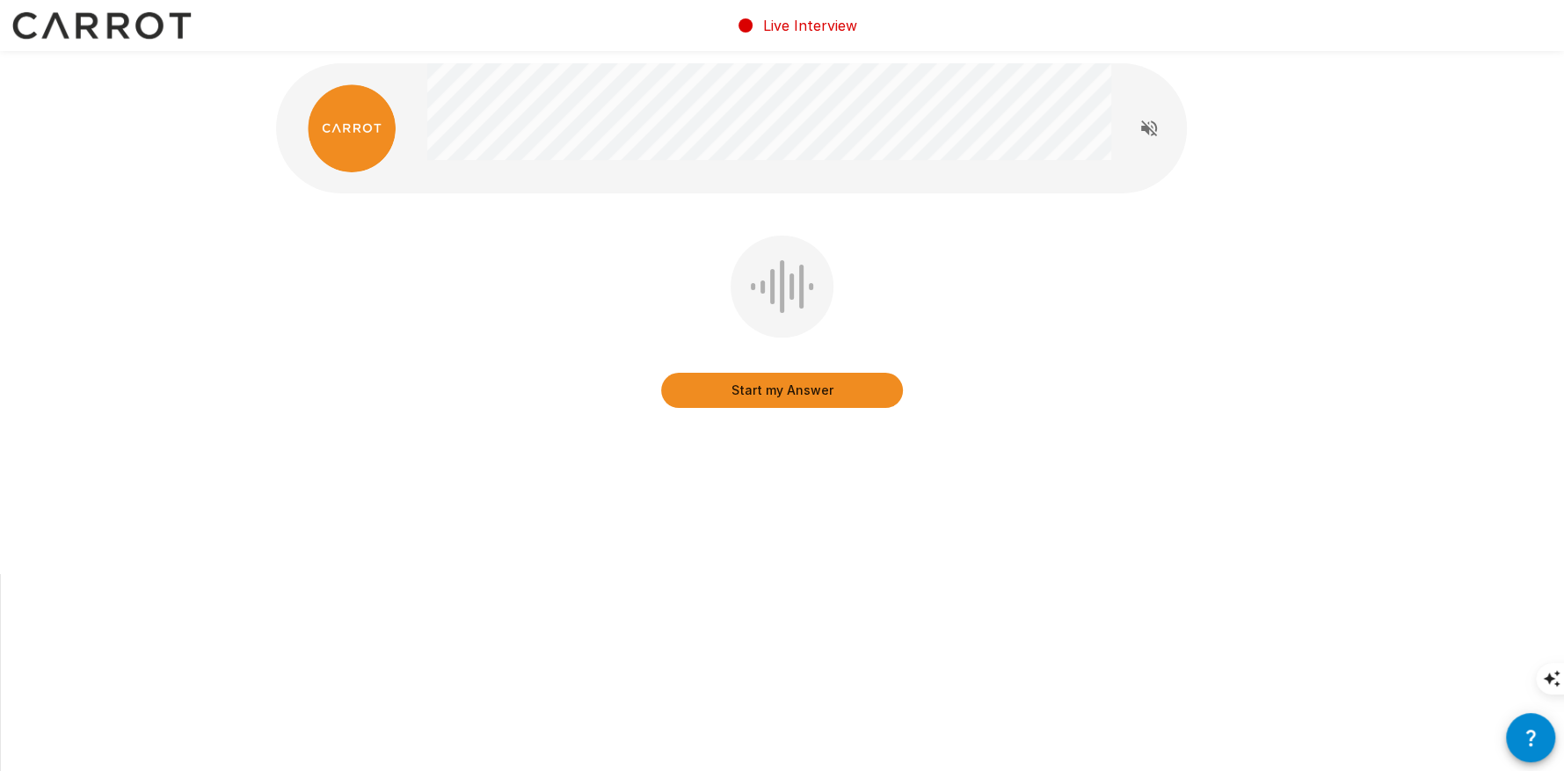
click at [781, 392] on button "Start my Answer" at bounding box center [782, 390] width 242 height 35
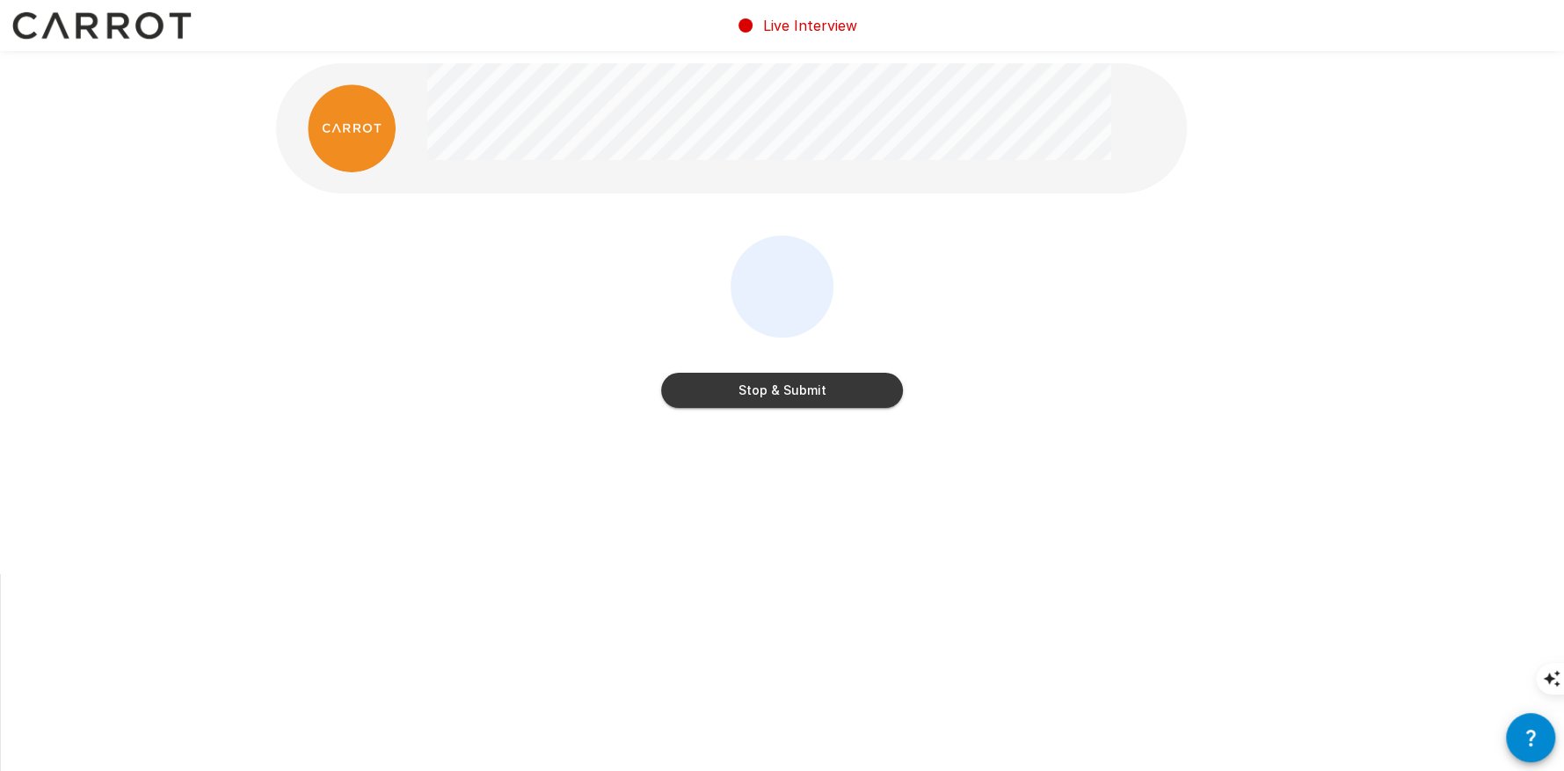
click at [788, 398] on button "Stop & Submit" at bounding box center [782, 390] width 242 height 35
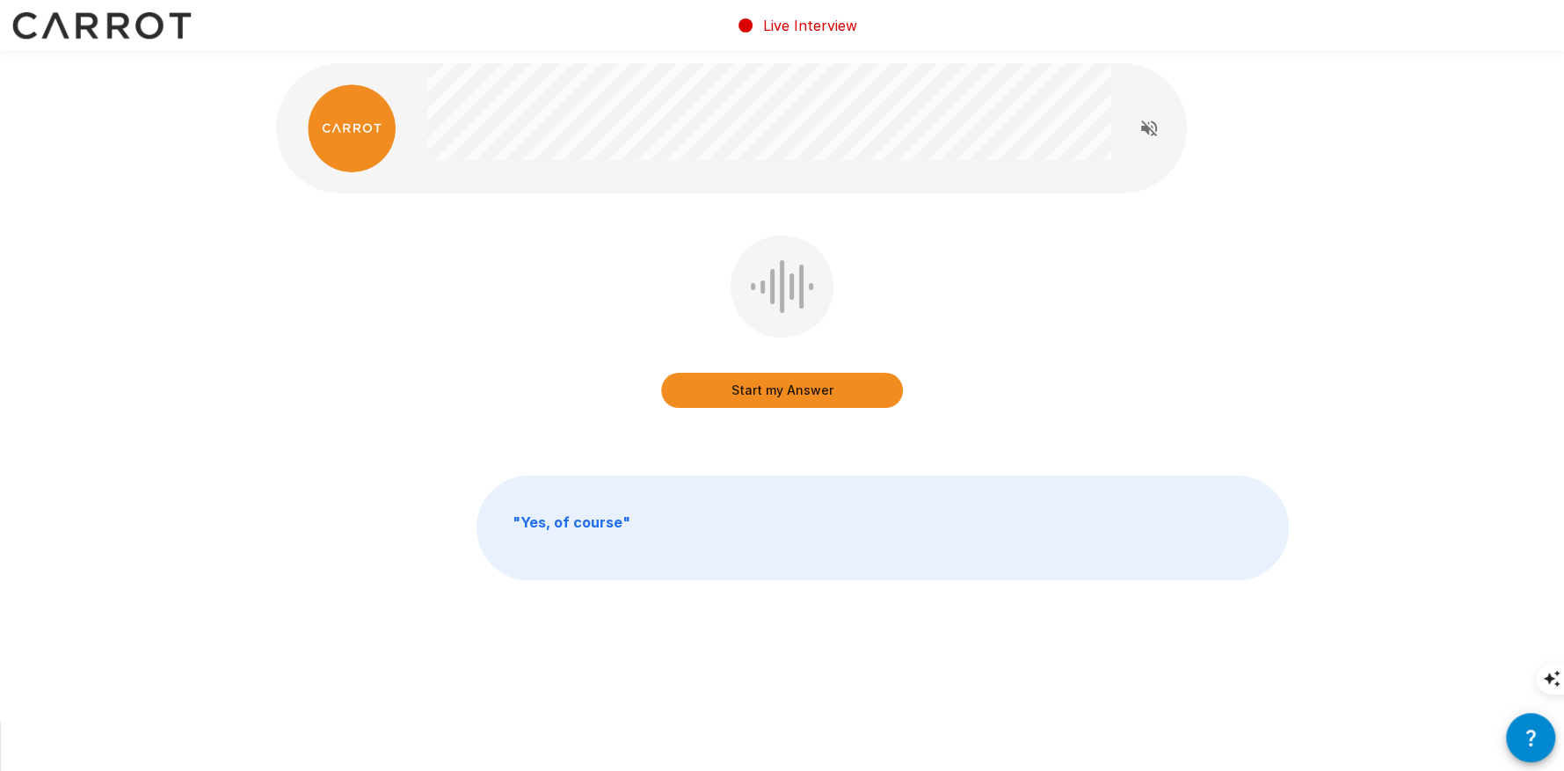
click at [826, 394] on button "Start my Answer" at bounding box center [782, 390] width 242 height 35
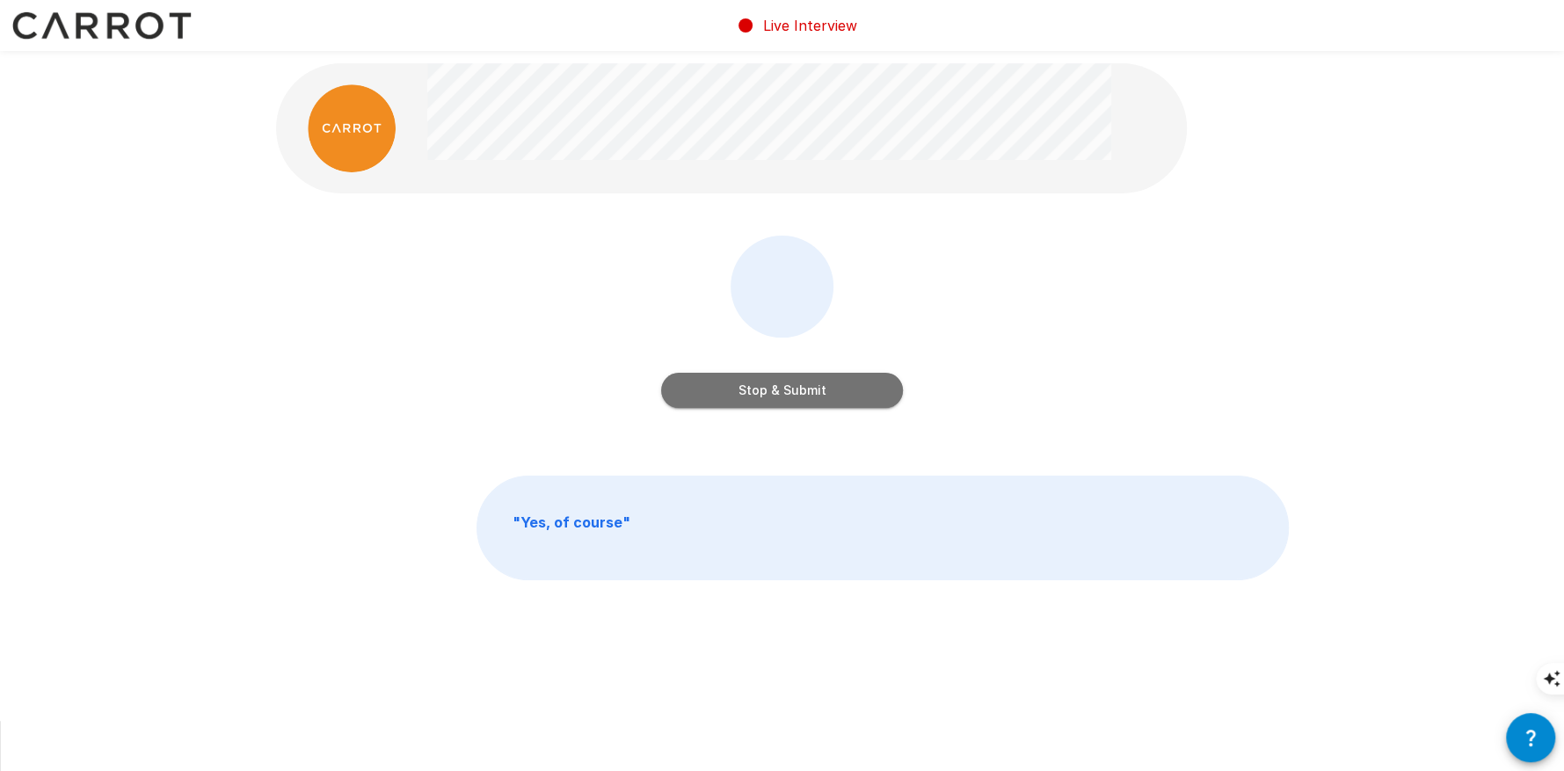
click at [735, 389] on button "Stop & Submit" at bounding box center [782, 390] width 242 height 35
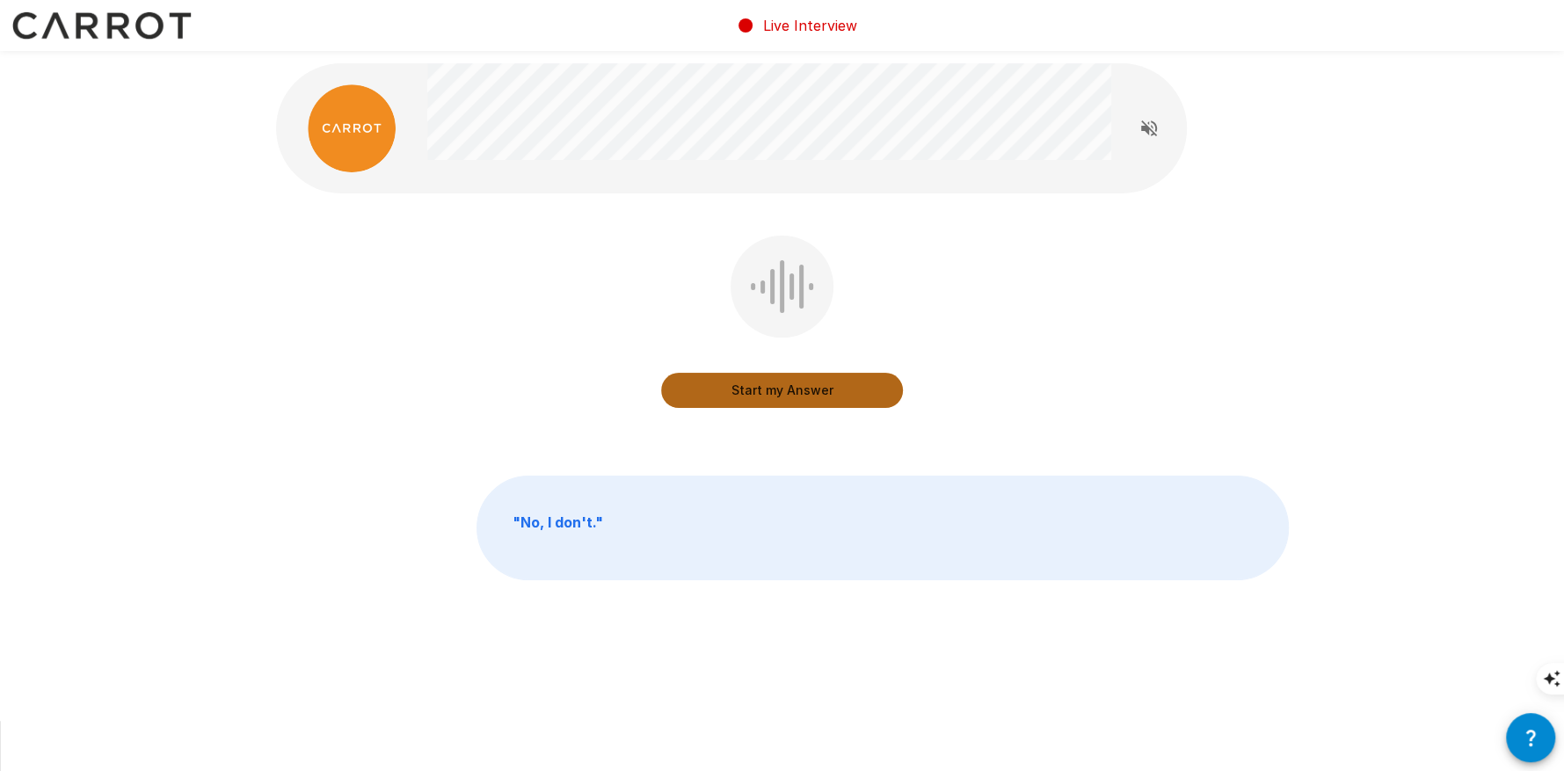
click at [780, 396] on button "Start my Answer" at bounding box center [782, 390] width 242 height 35
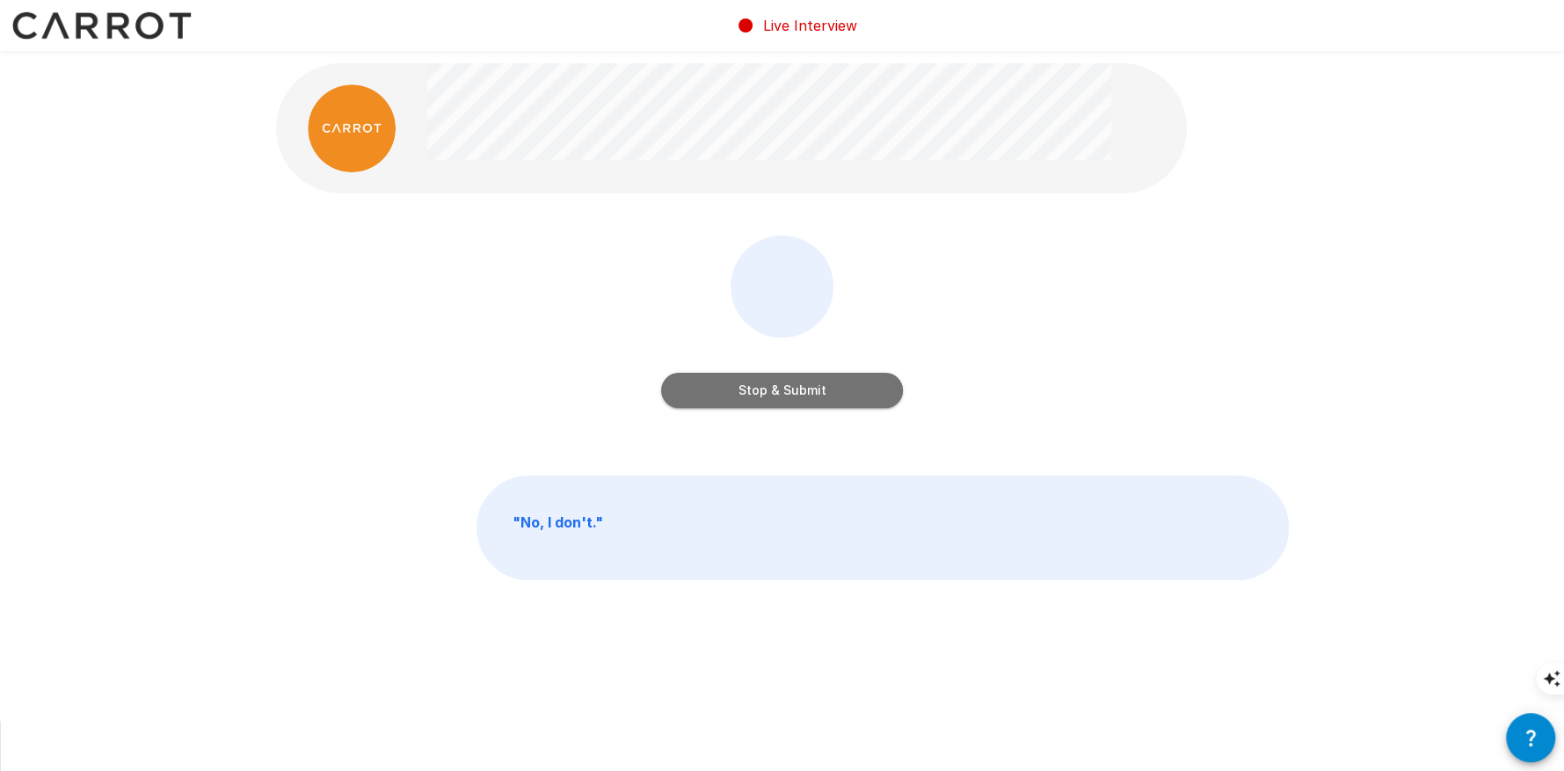
click at [824, 391] on button "Stop & Submit" at bounding box center [782, 390] width 242 height 35
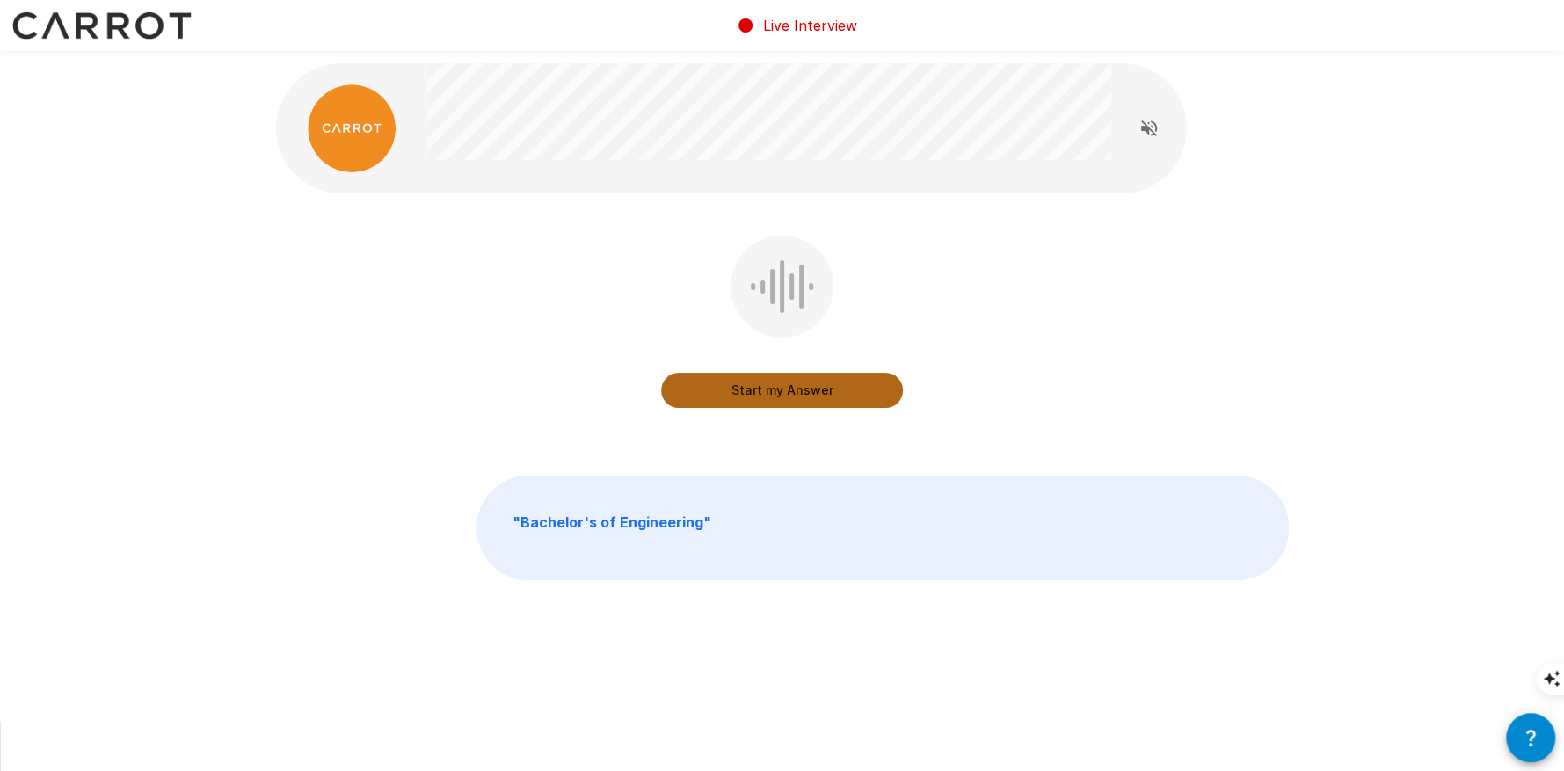
click at [800, 397] on button "Start my Answer" at bounding box center [782, 390] width 242 height 35
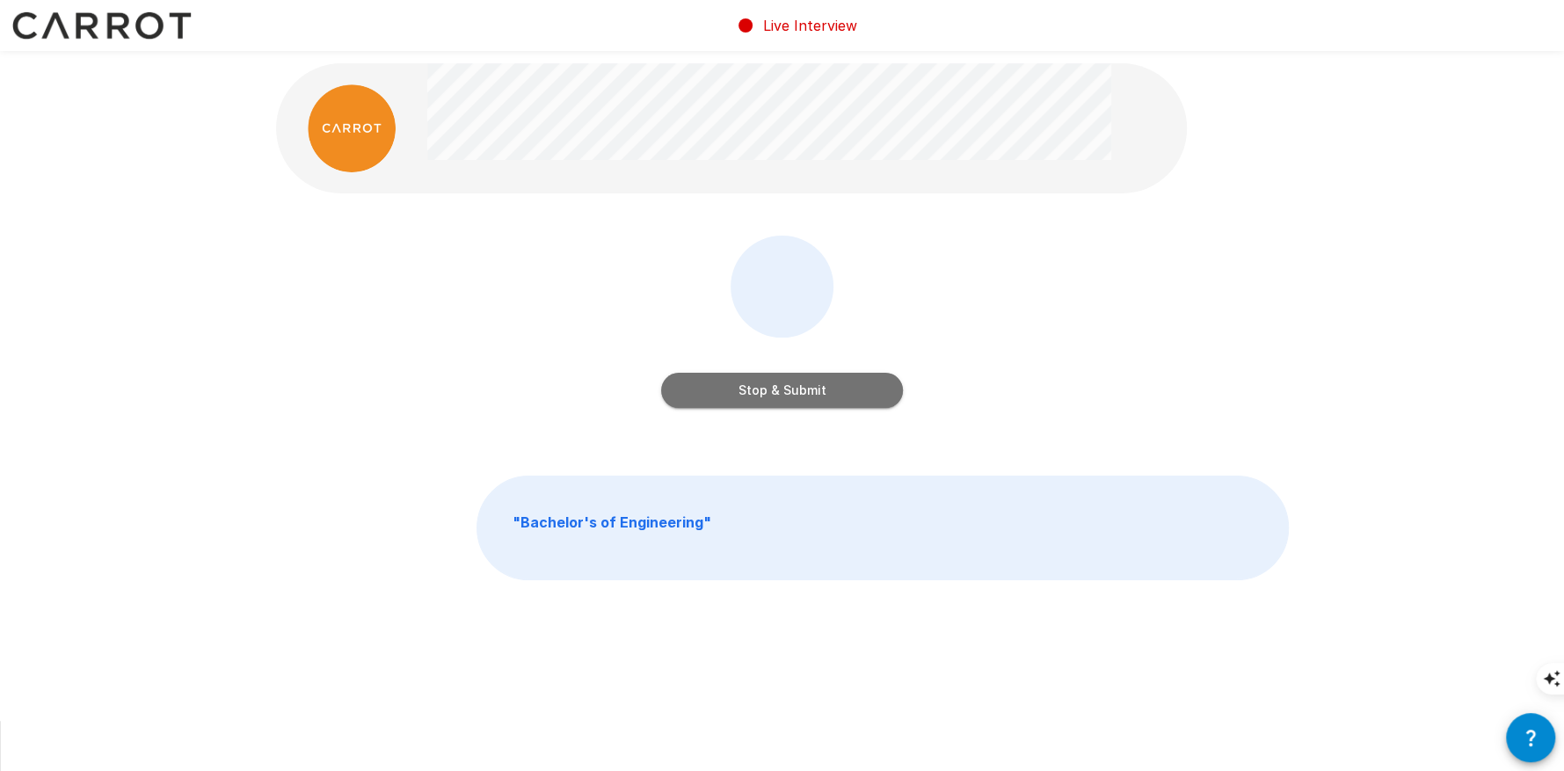
click at [838, 379] on button "Stop & Submit" at bounding box center [782, 390] width 242 height 35
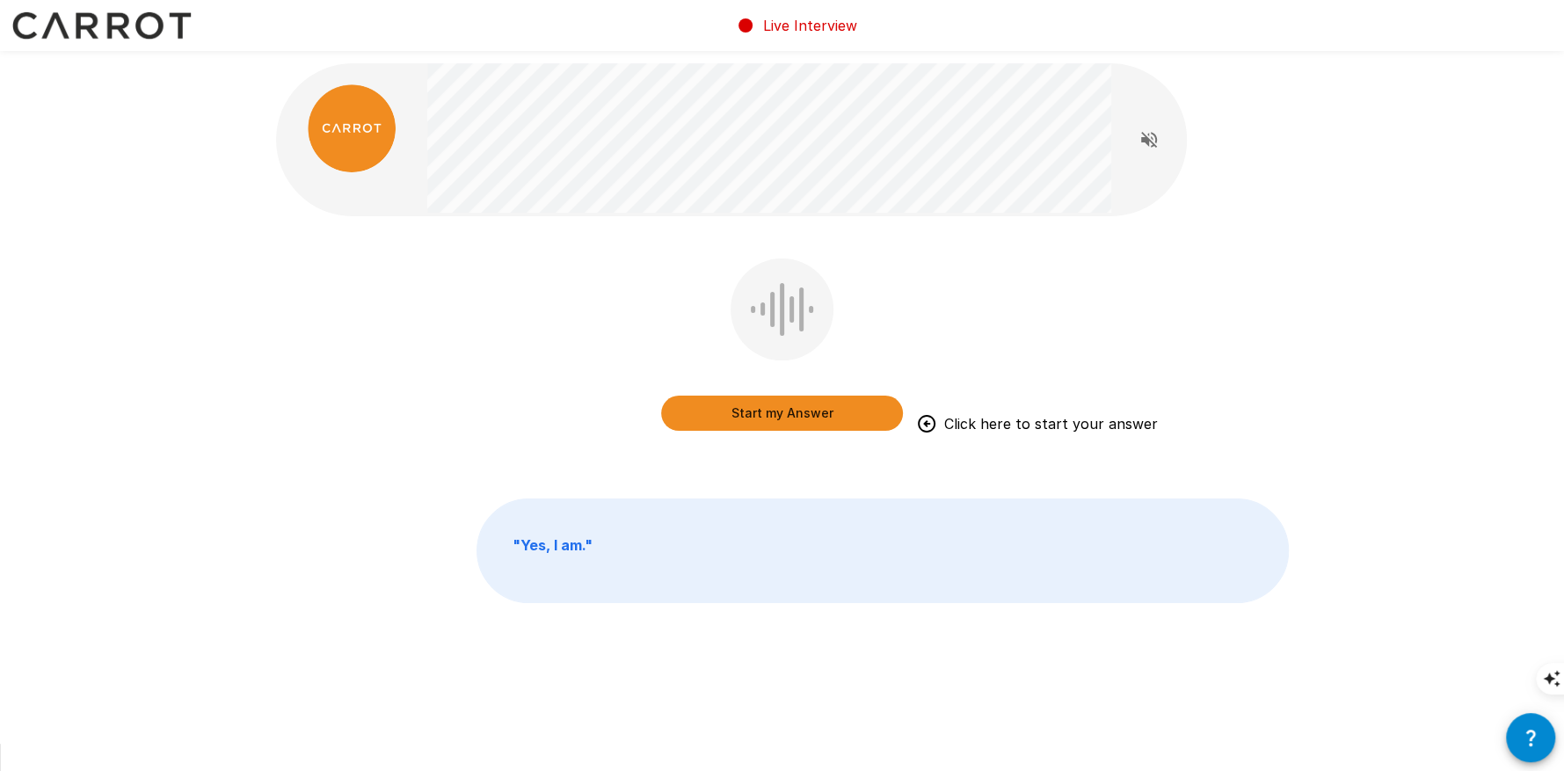
click at [769, 410] on button "Start my Answer" at bounding box center [782, 413] width 242 height 35
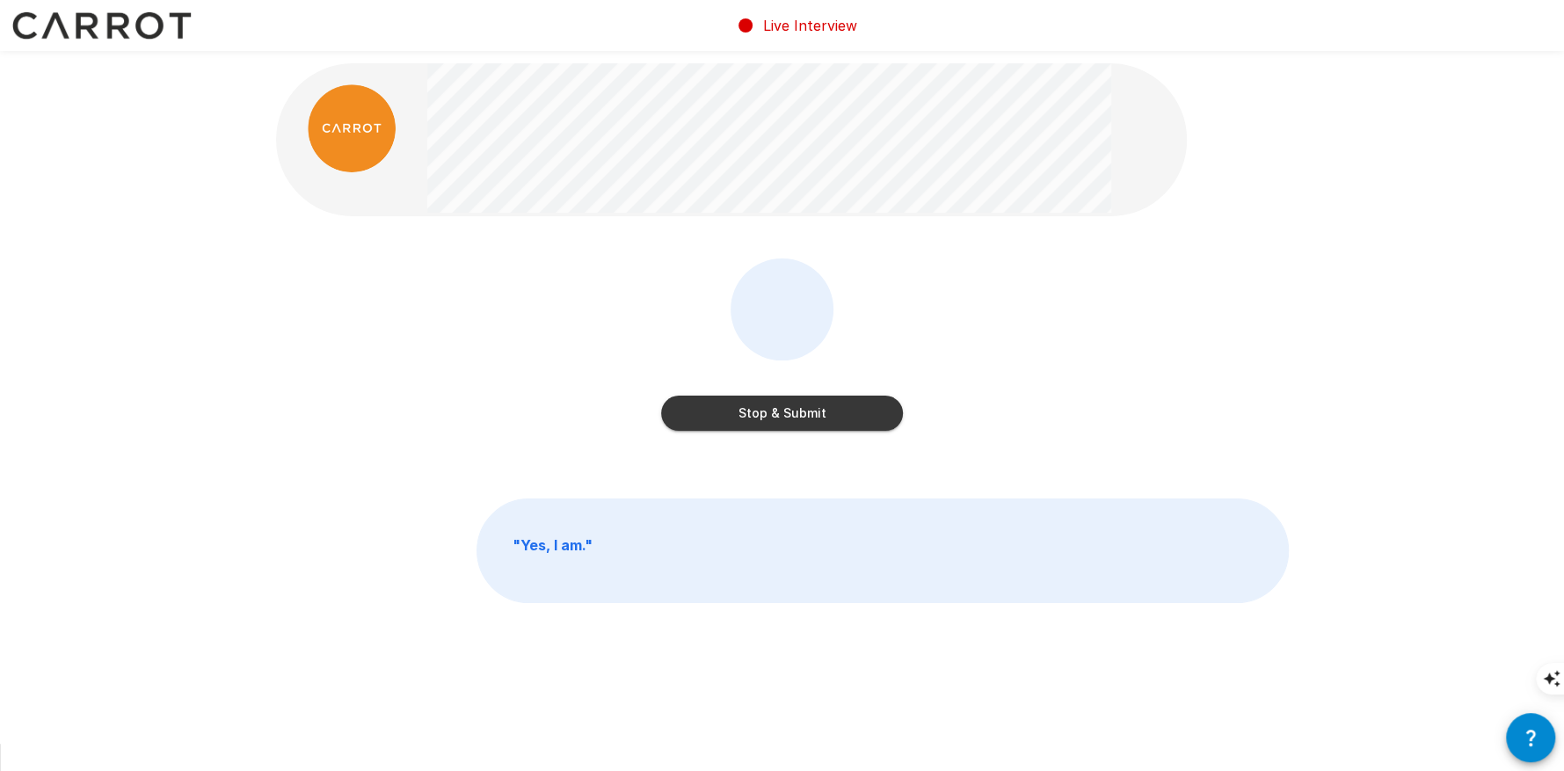
click at [778, 417] on button "Stop & Submit" at bounding box center [782, 413] width 242 height 35
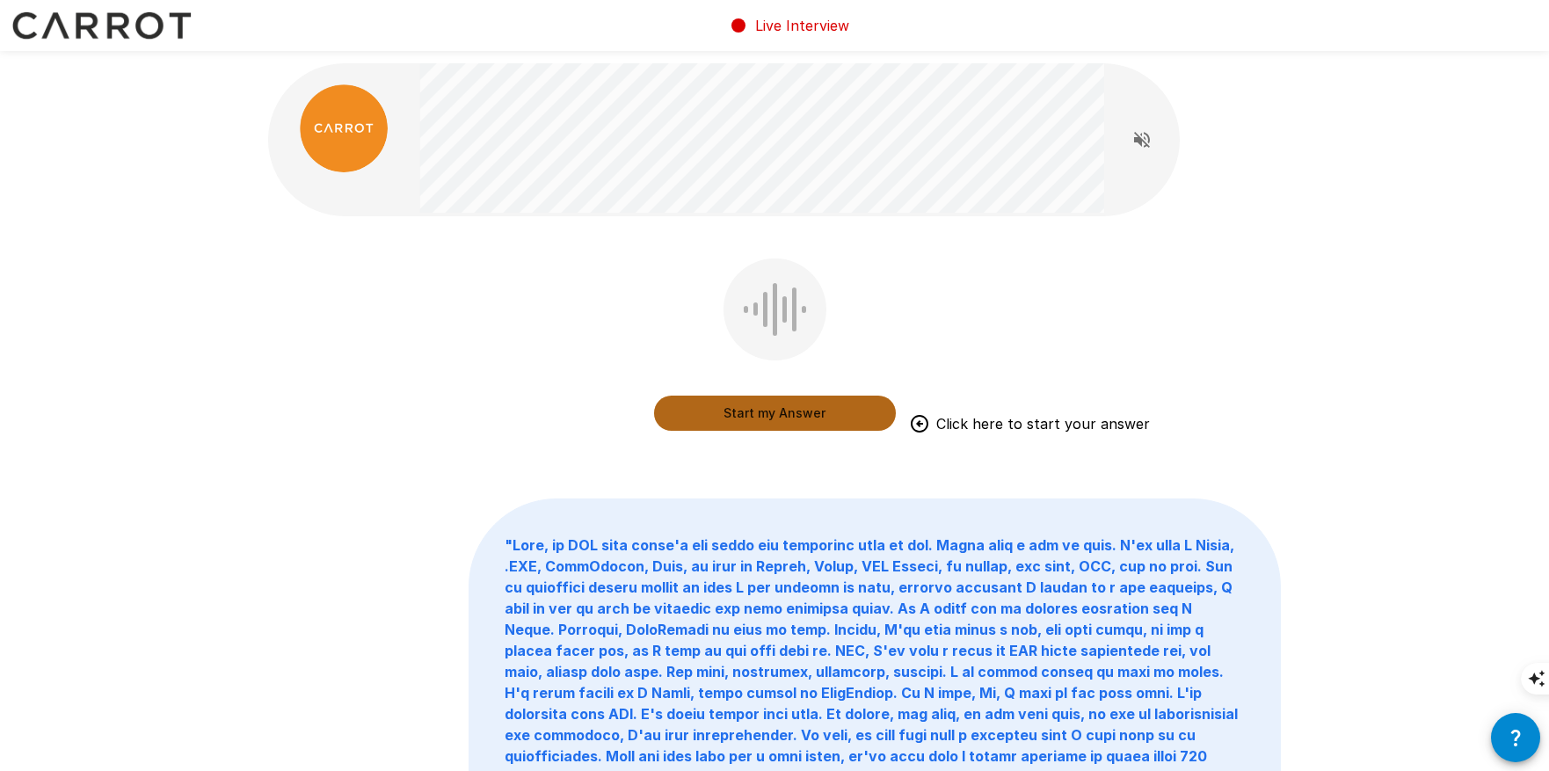
click at [748, 399] on button "Start my Answer" at bounding box center [775, 413] width 242 height 35
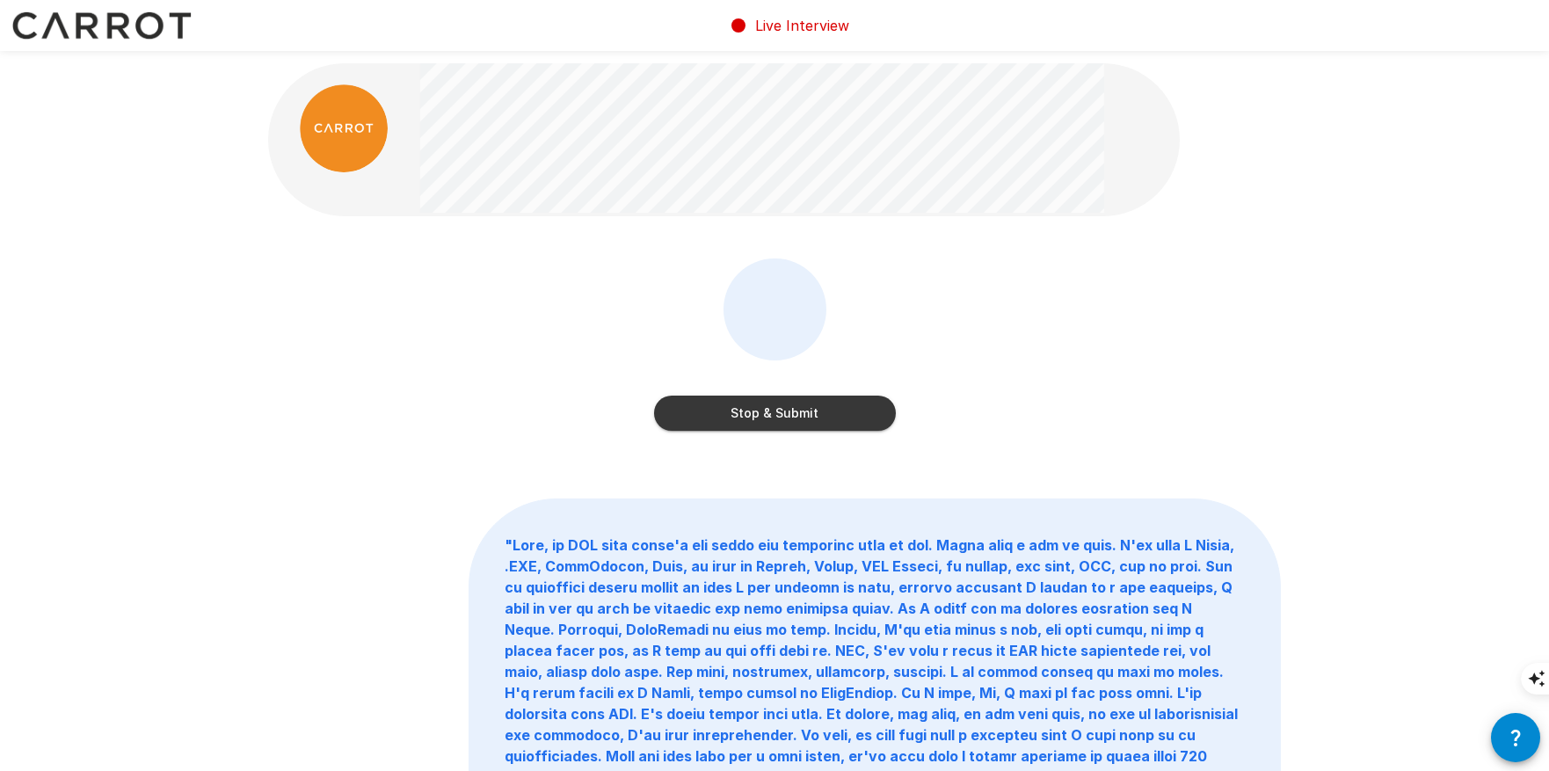
click at [792, 419] on button "Stop & Submit" at bounding box center [775, 413] width 242 height 35
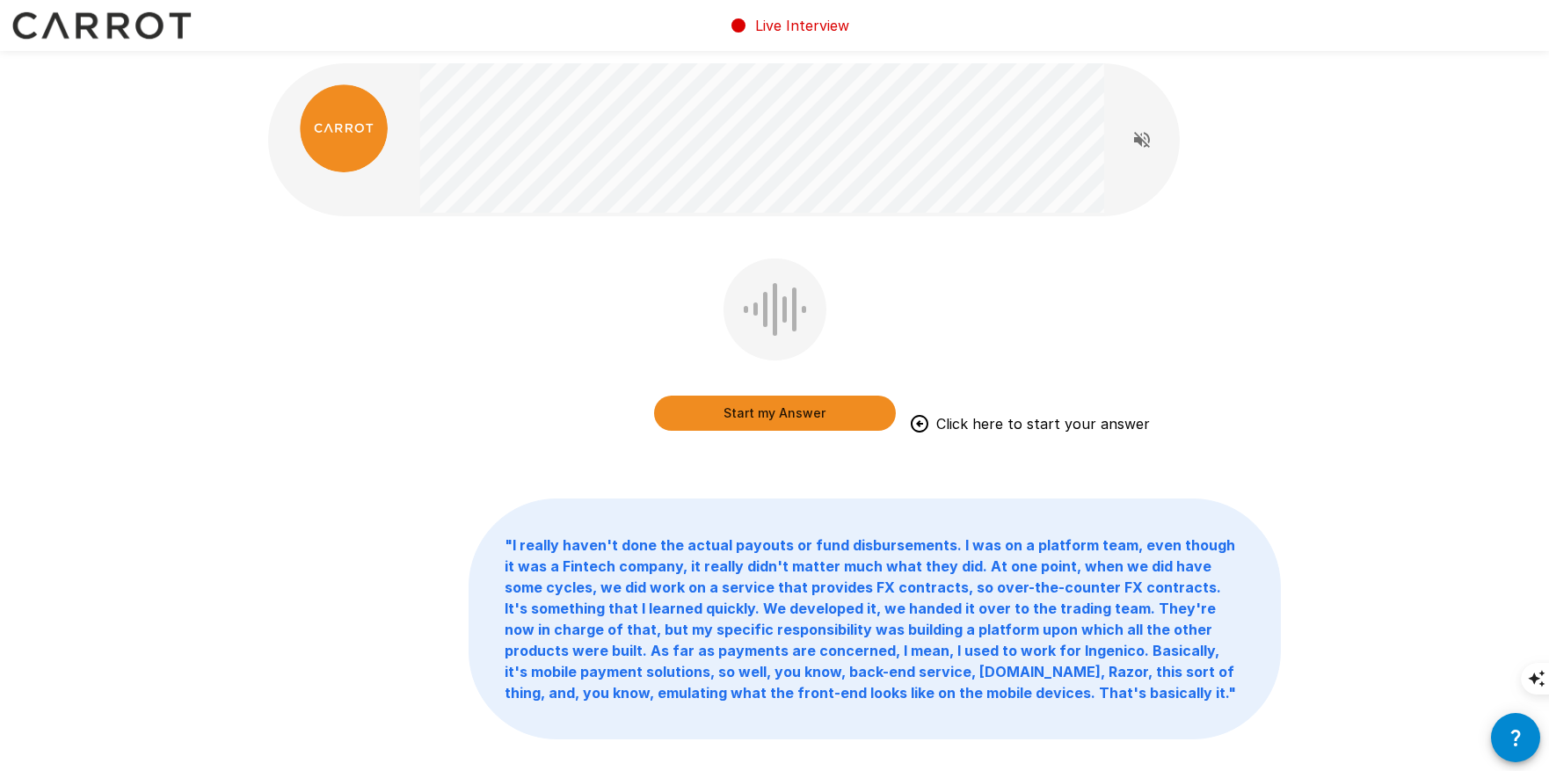
click at [772, 418] on button "Start my Answer" at bounding box center [775, 413] width 242 height 35
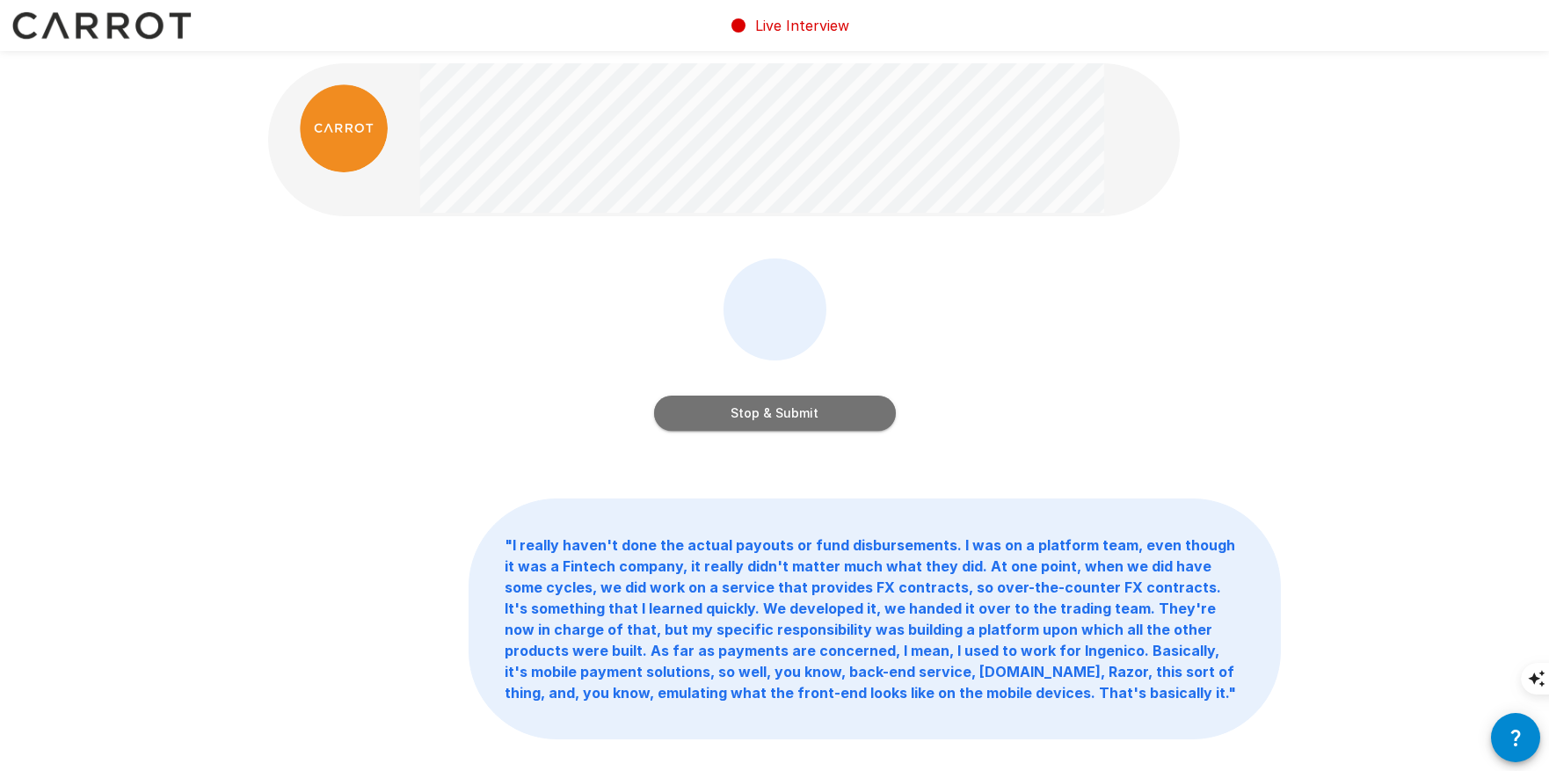
click at [798, 420] on button "Stop & Submit" at bounding box center [775, 413] width 242 height 35
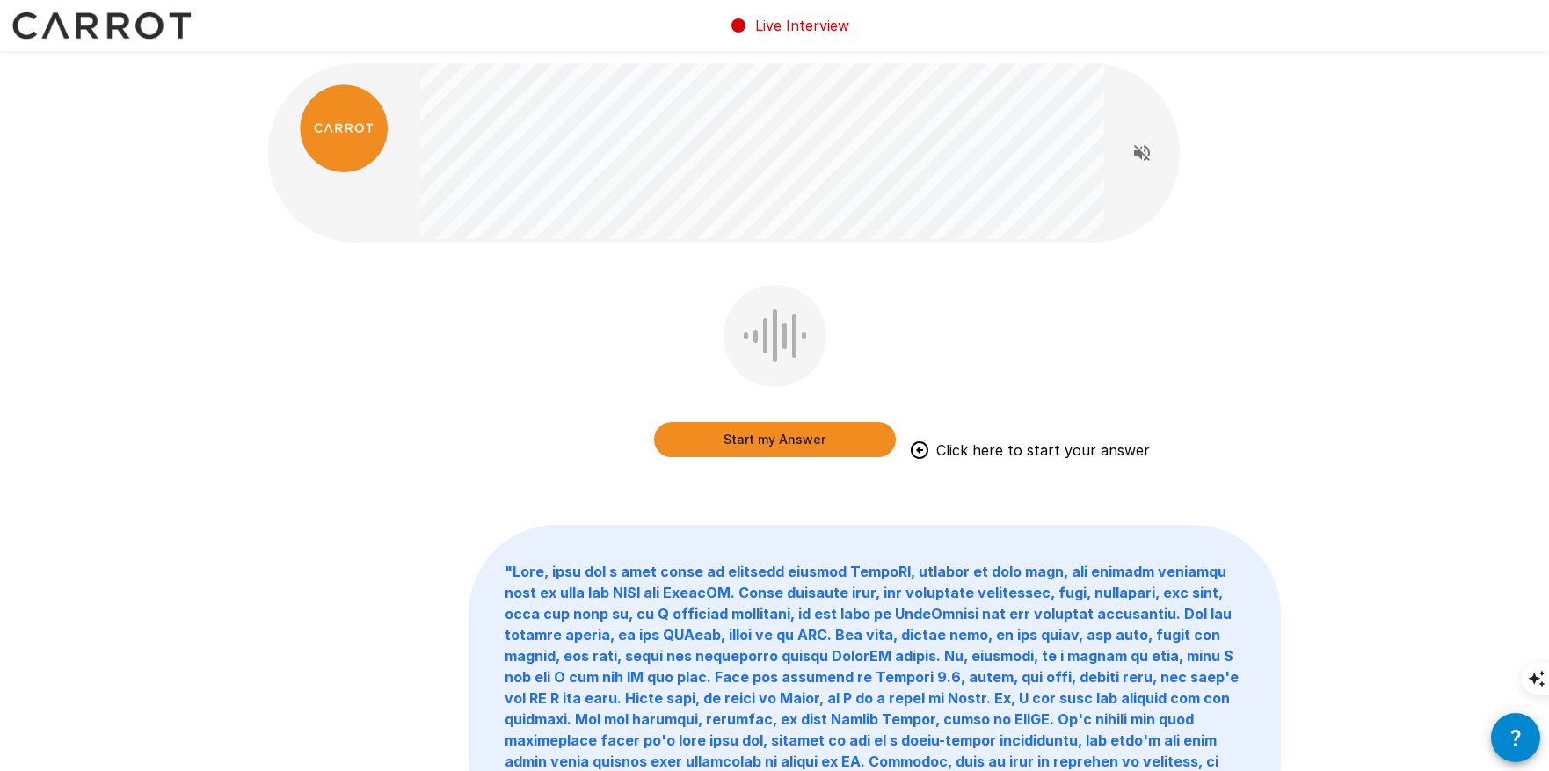
click at [742, 446] on button "Start my Answer" at bounding box center [775, 439] width 242 height 35
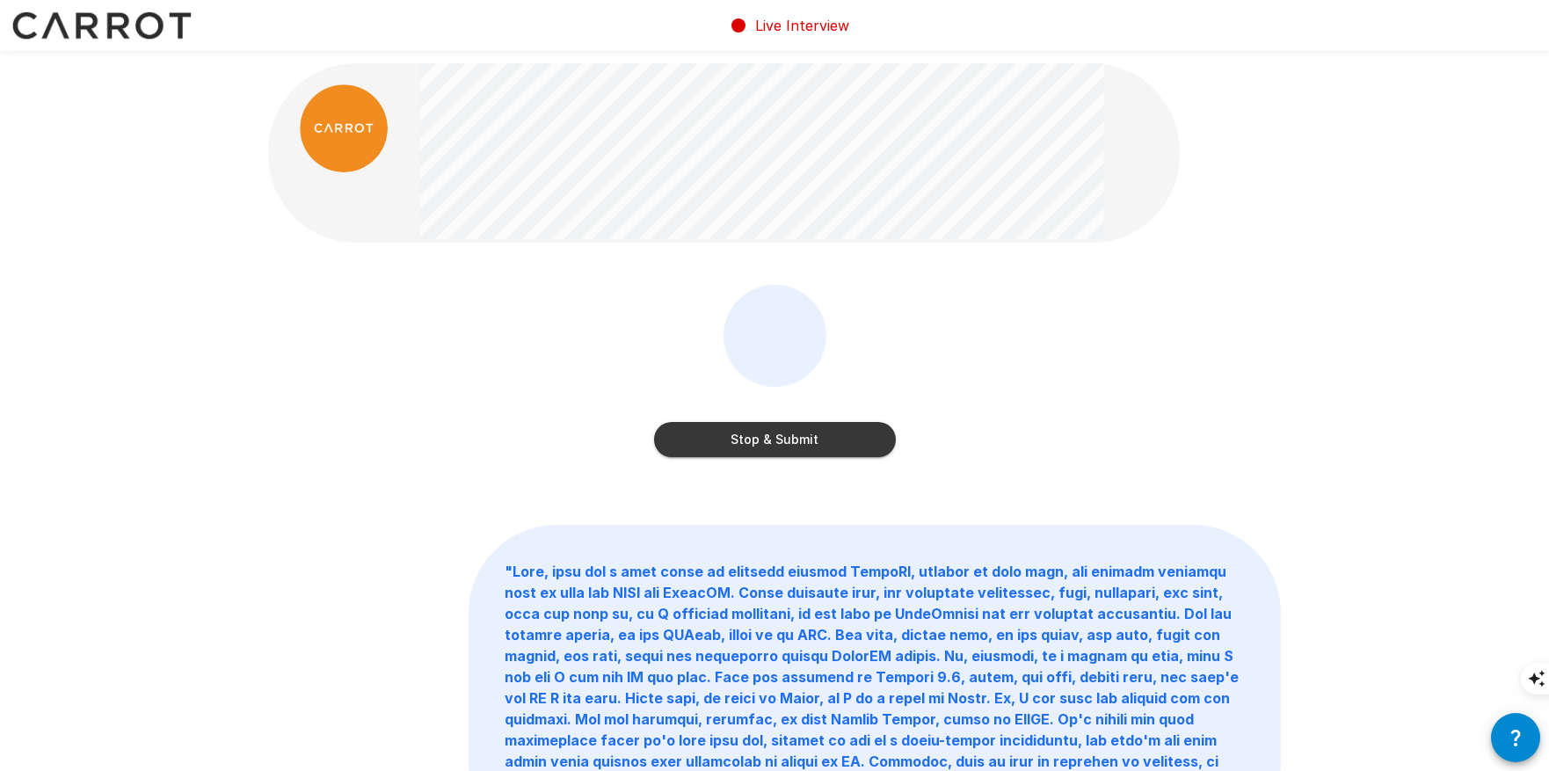
click at [773, 436] on button "Stop & Submit" at bounding box center [775, 439] width 242 height 35
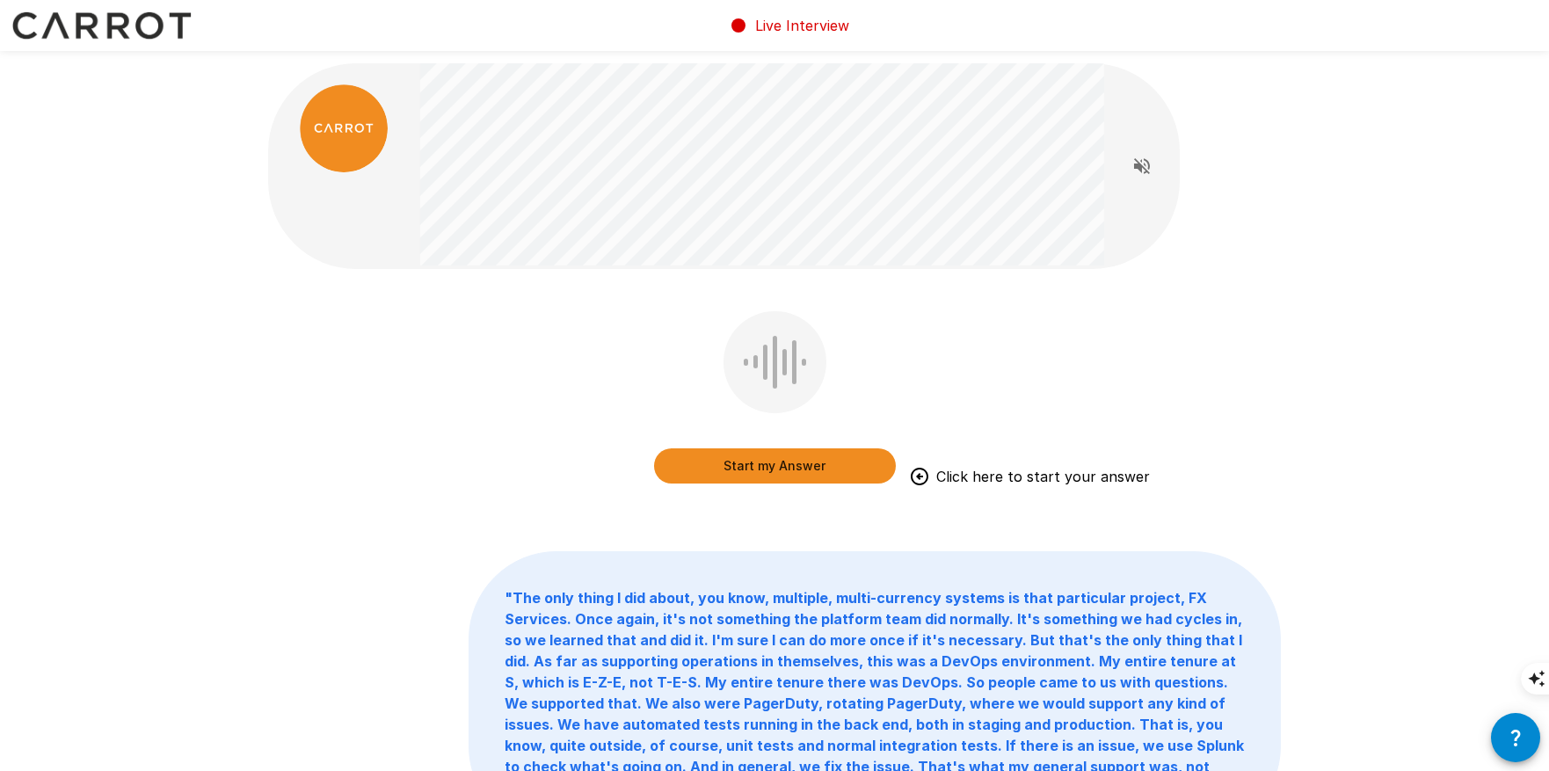
click at [764, 466] on button "Start my Answer" at bounding box center [775, 465] width 242 height 35
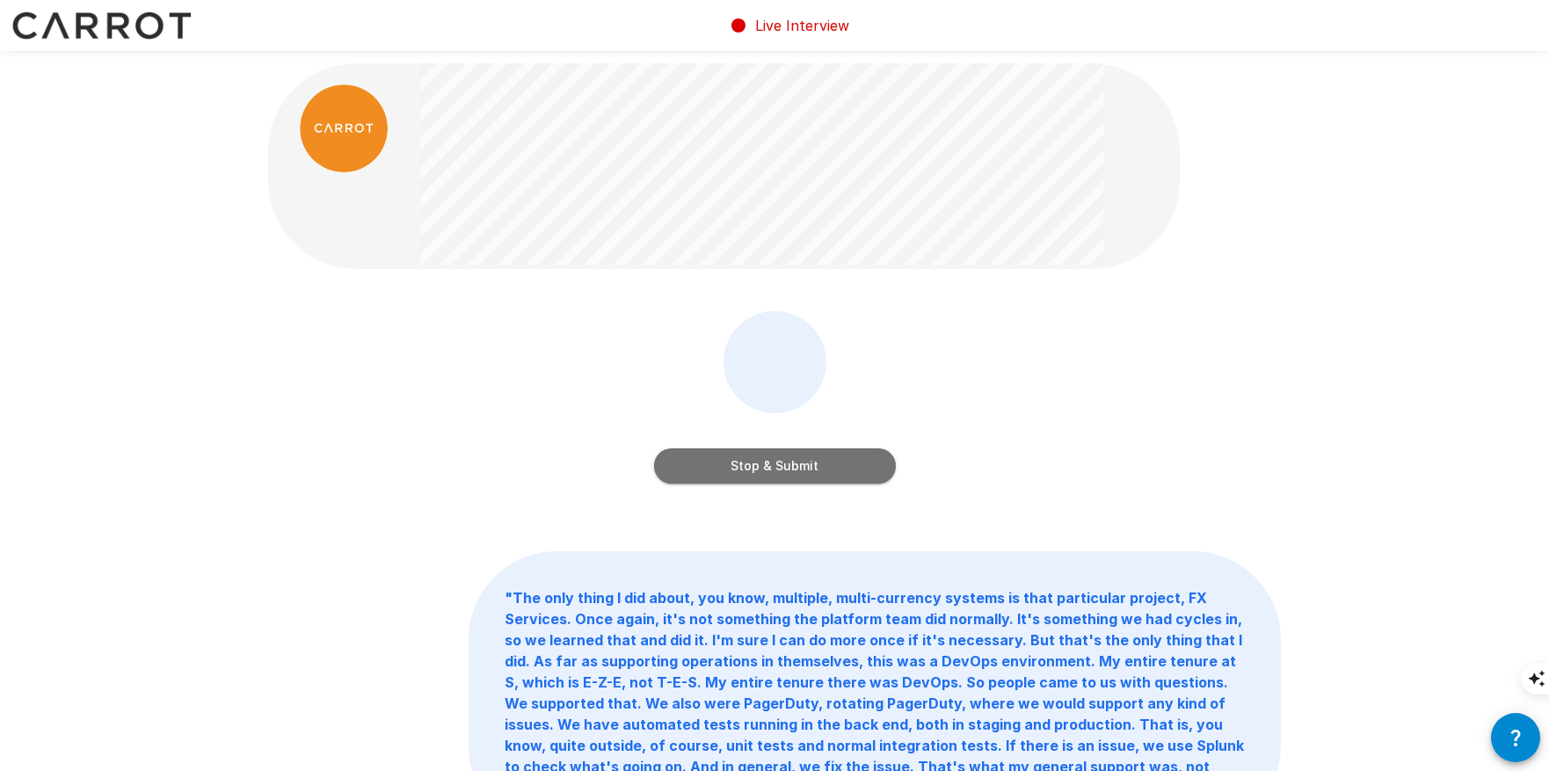
click at [764, 464] on button "Stop & Submit" at bounding box center [775, 465] width 242 height 35
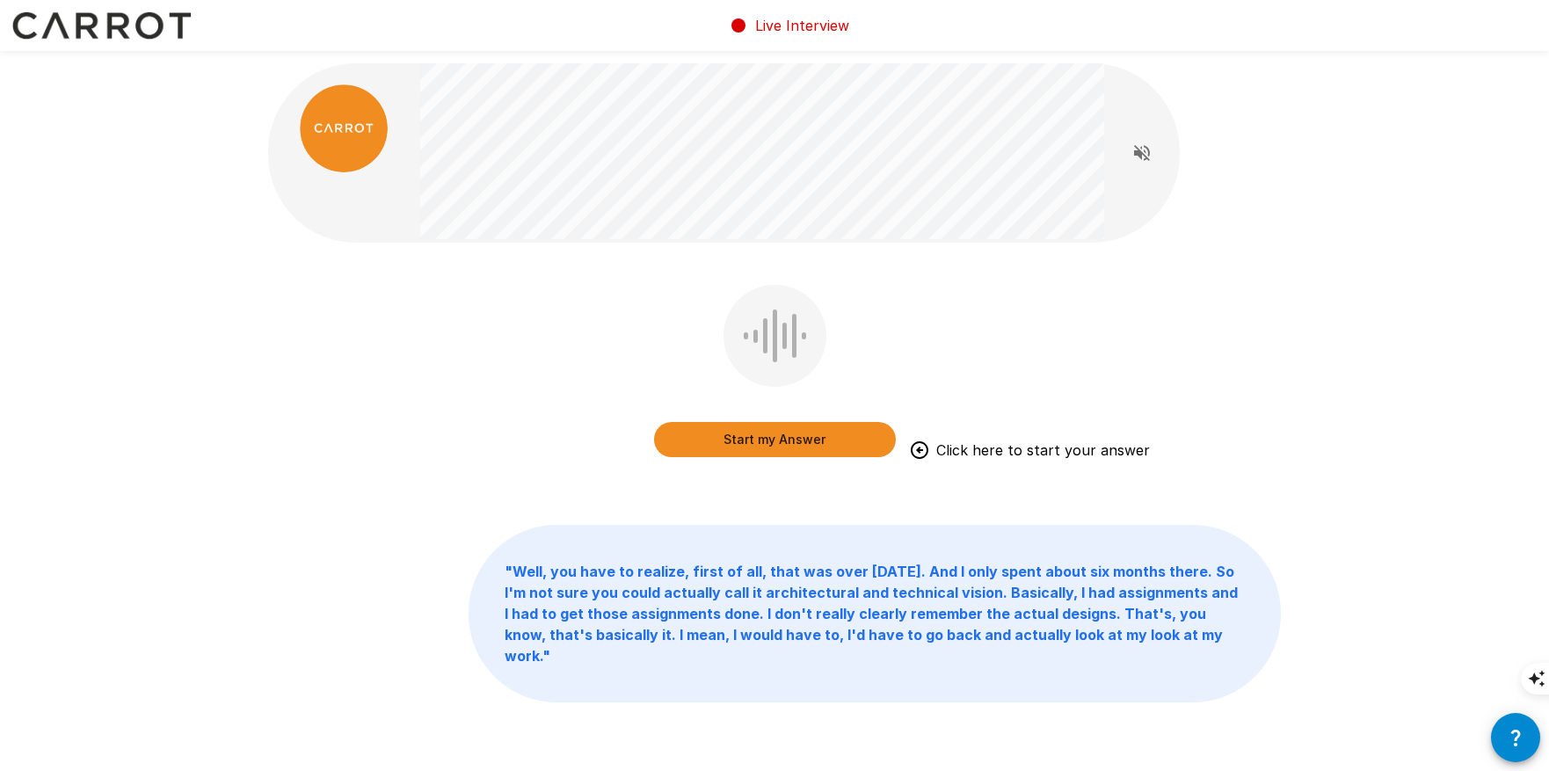
click at [1515, 747] on icon "button" at bounding box center [1515, 737] width 21 height 21
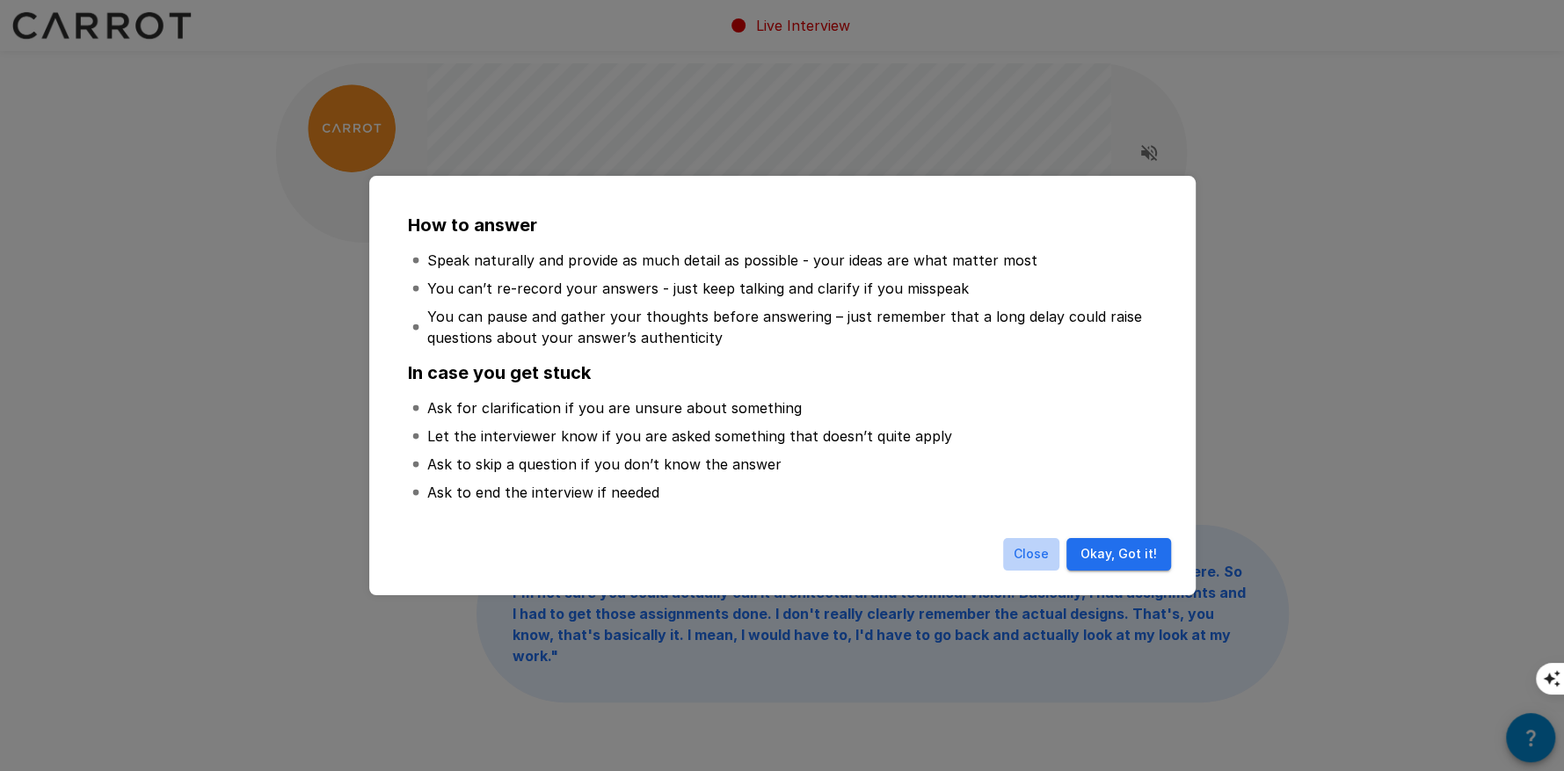
click at [1040, 561] on button "Close" at bounding box center [1031, 554] width 56 height 33
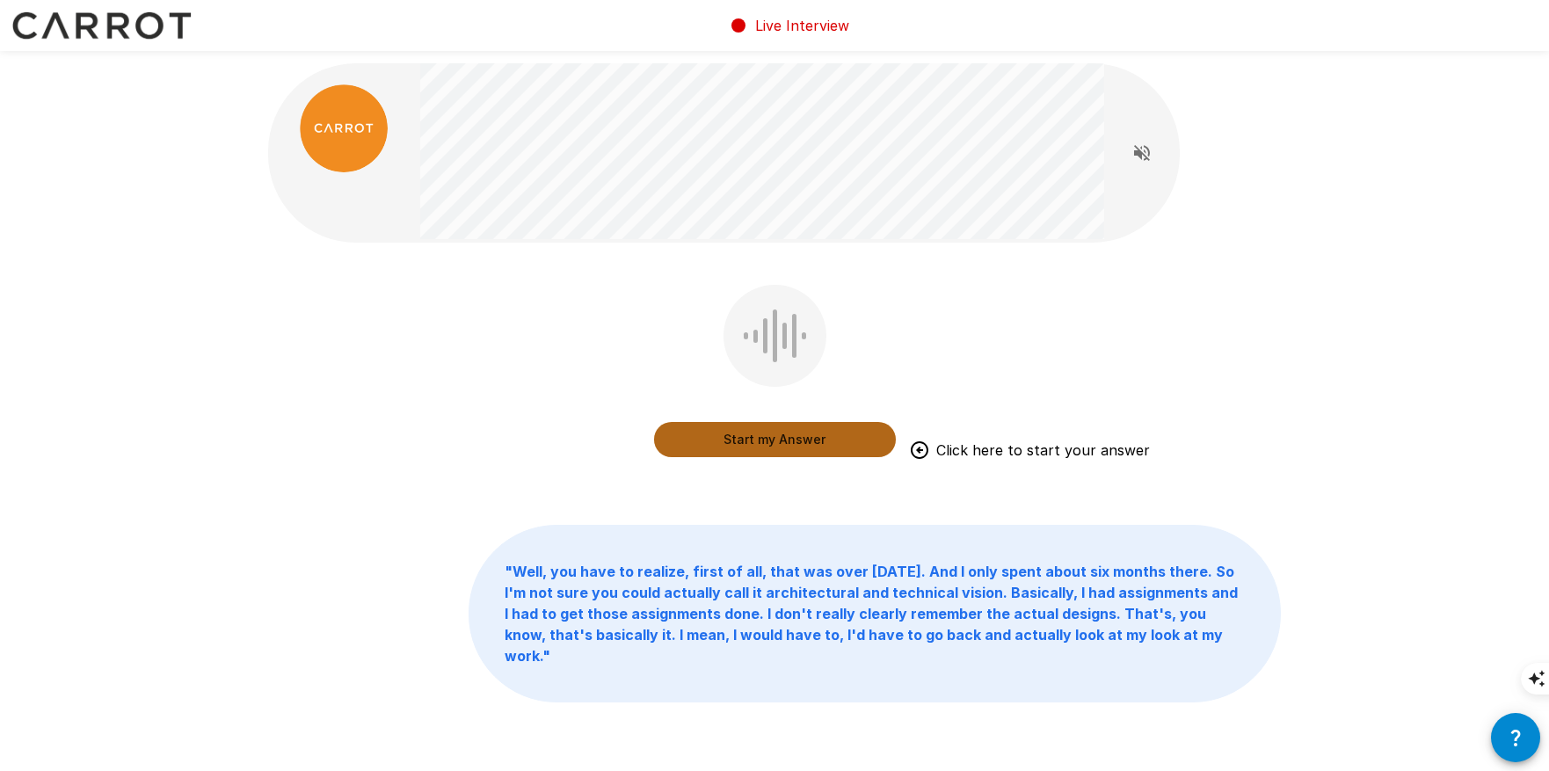
click at [813, 439] on button "Start my Answer" at bounding box center [775, 439] width 242 height 35
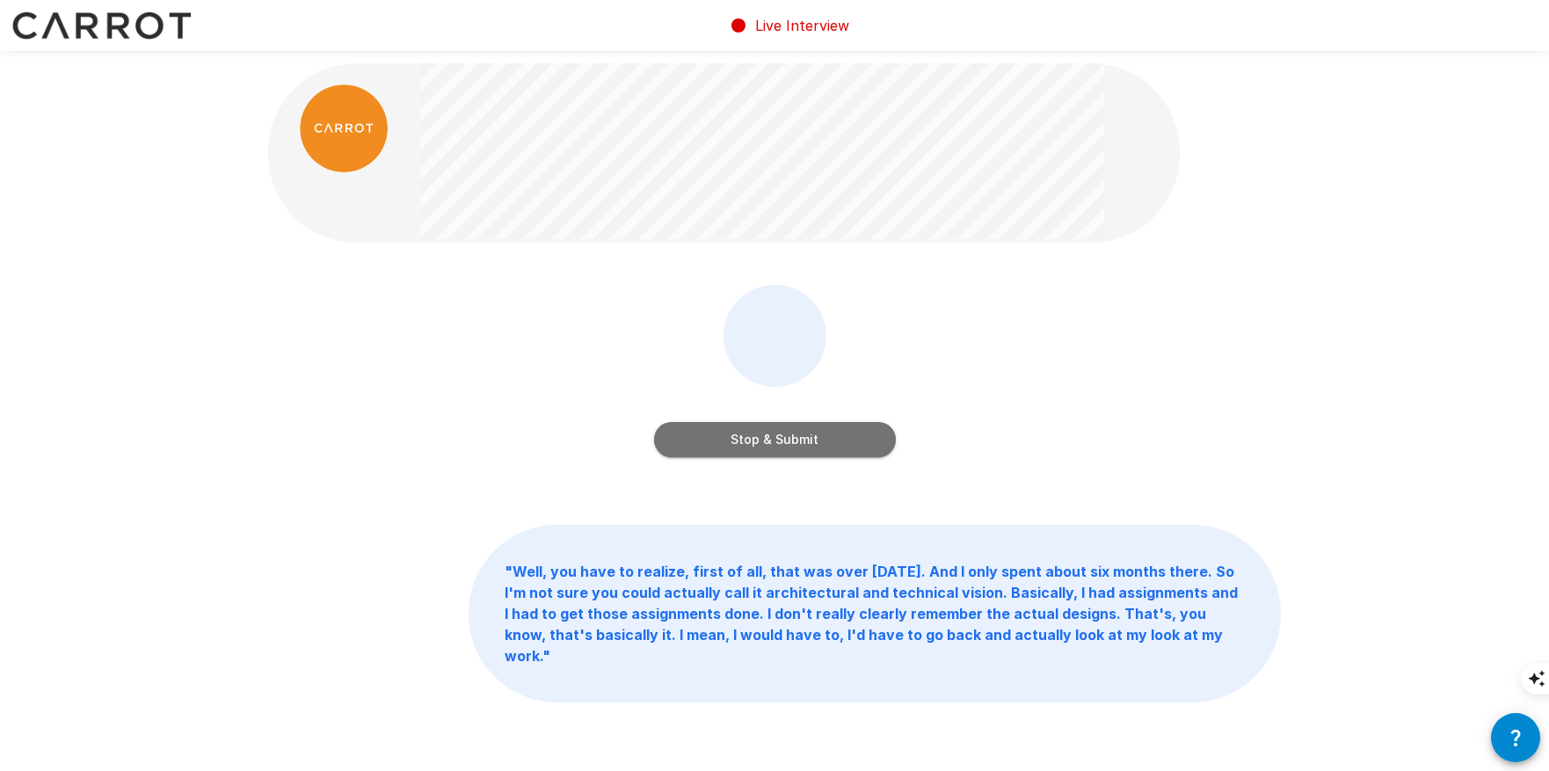
click at [832, 441] on button "Stop & Submit" at bounding box center [775, 439] width 242 height 35
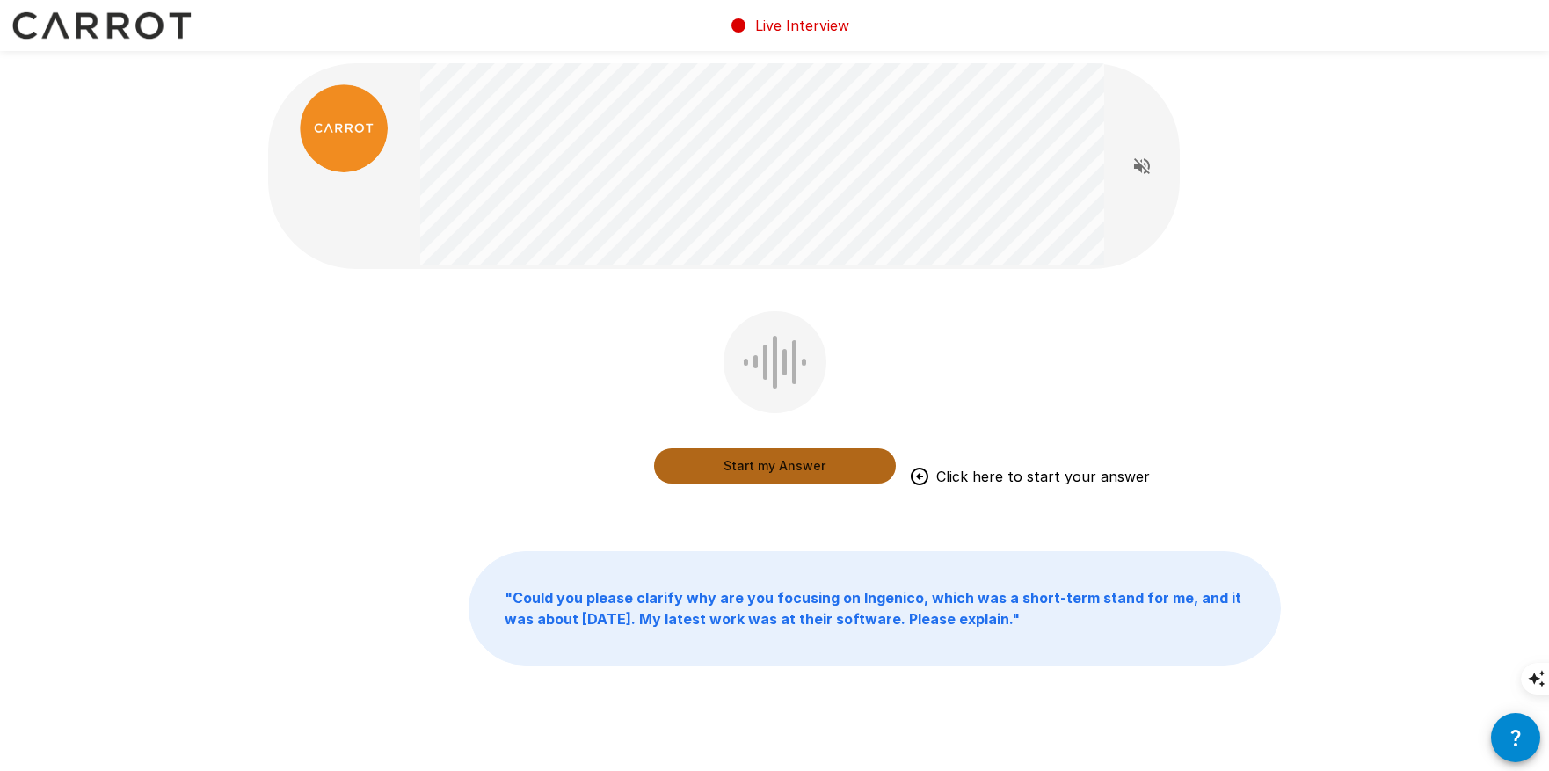
click at [803, 466] on button "Start my Answer" at bounding box center [775, 465] width 242 height 35
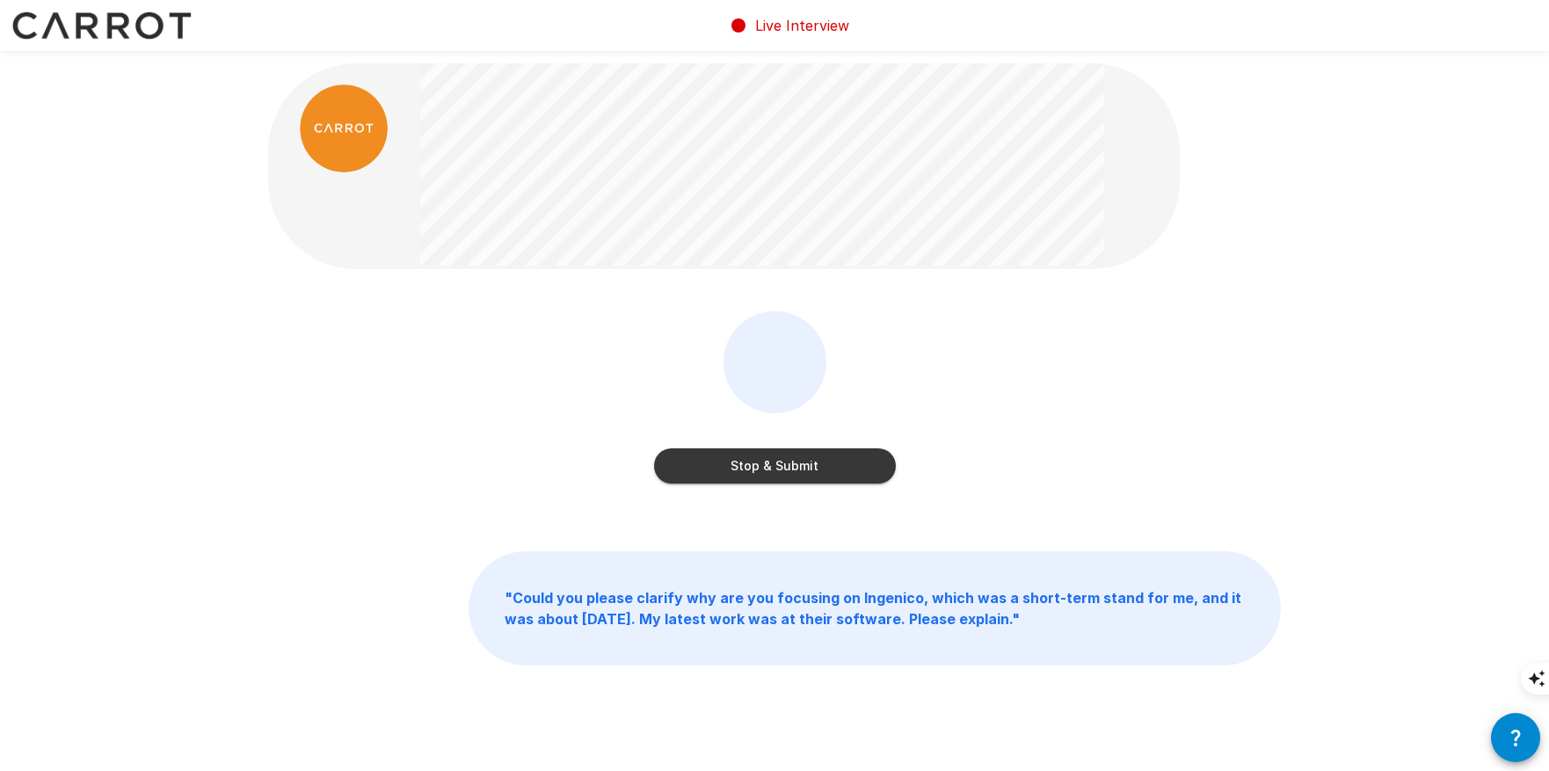
click at [804, 474] on button "Stop & Submit" at bounding box center [775, 465] width 242 height 35
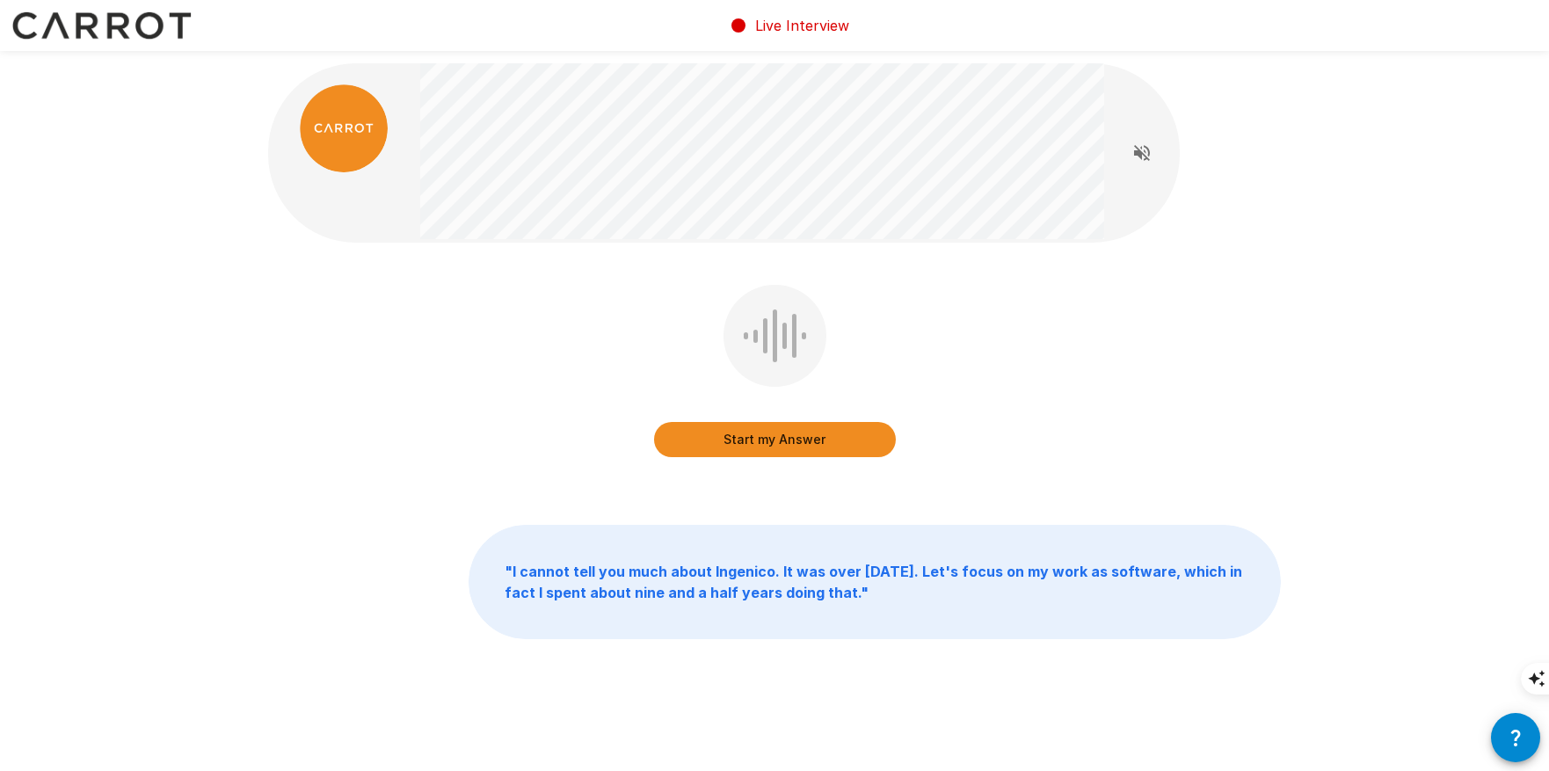
click at [861, 443] on button "Start my Answer" at bounding box center [775, 439] width 242 height 35
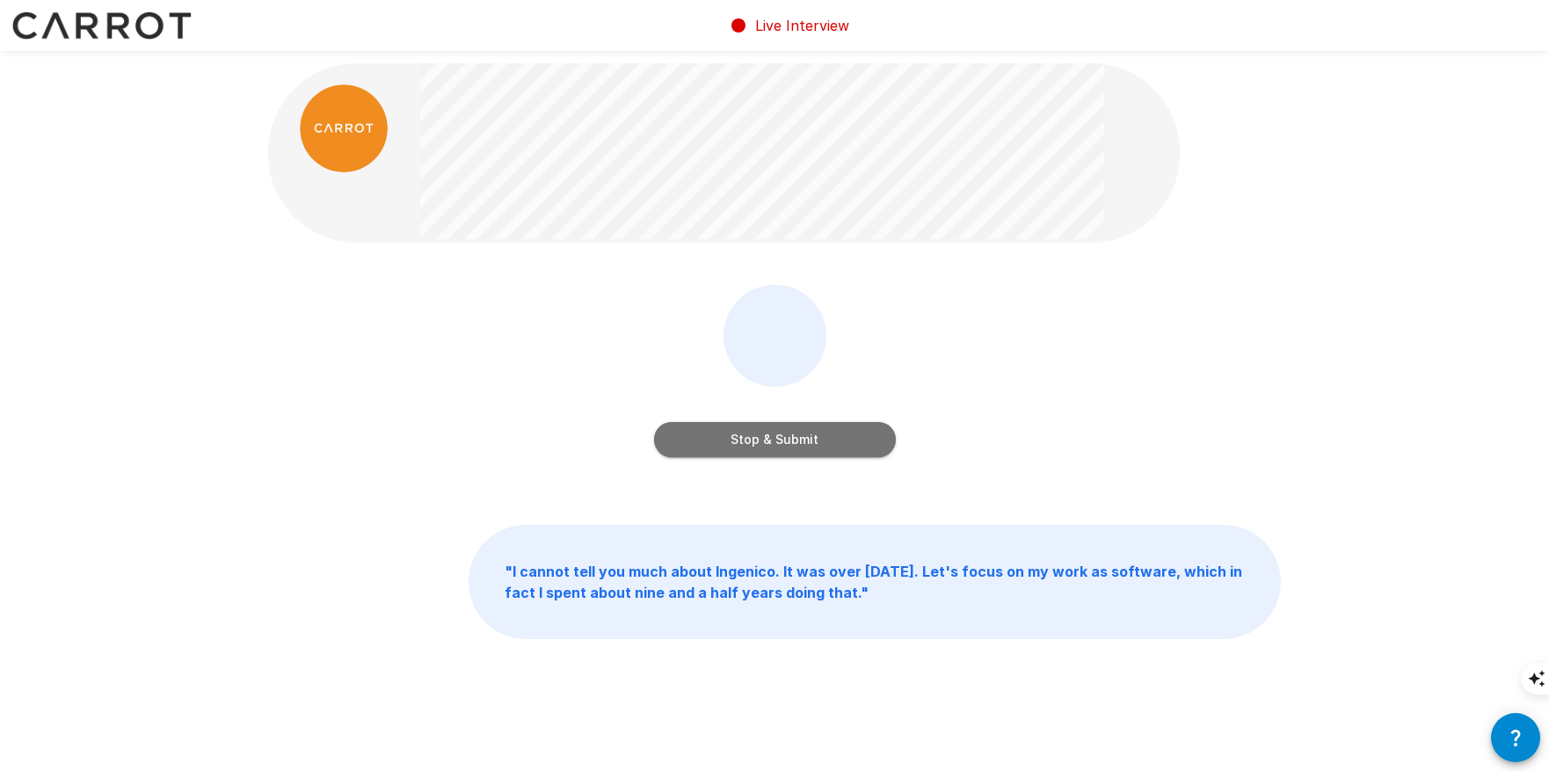
click at [742, 451] on button "Stop & Submit" at bounding box center [775, 439] width 242 height 35
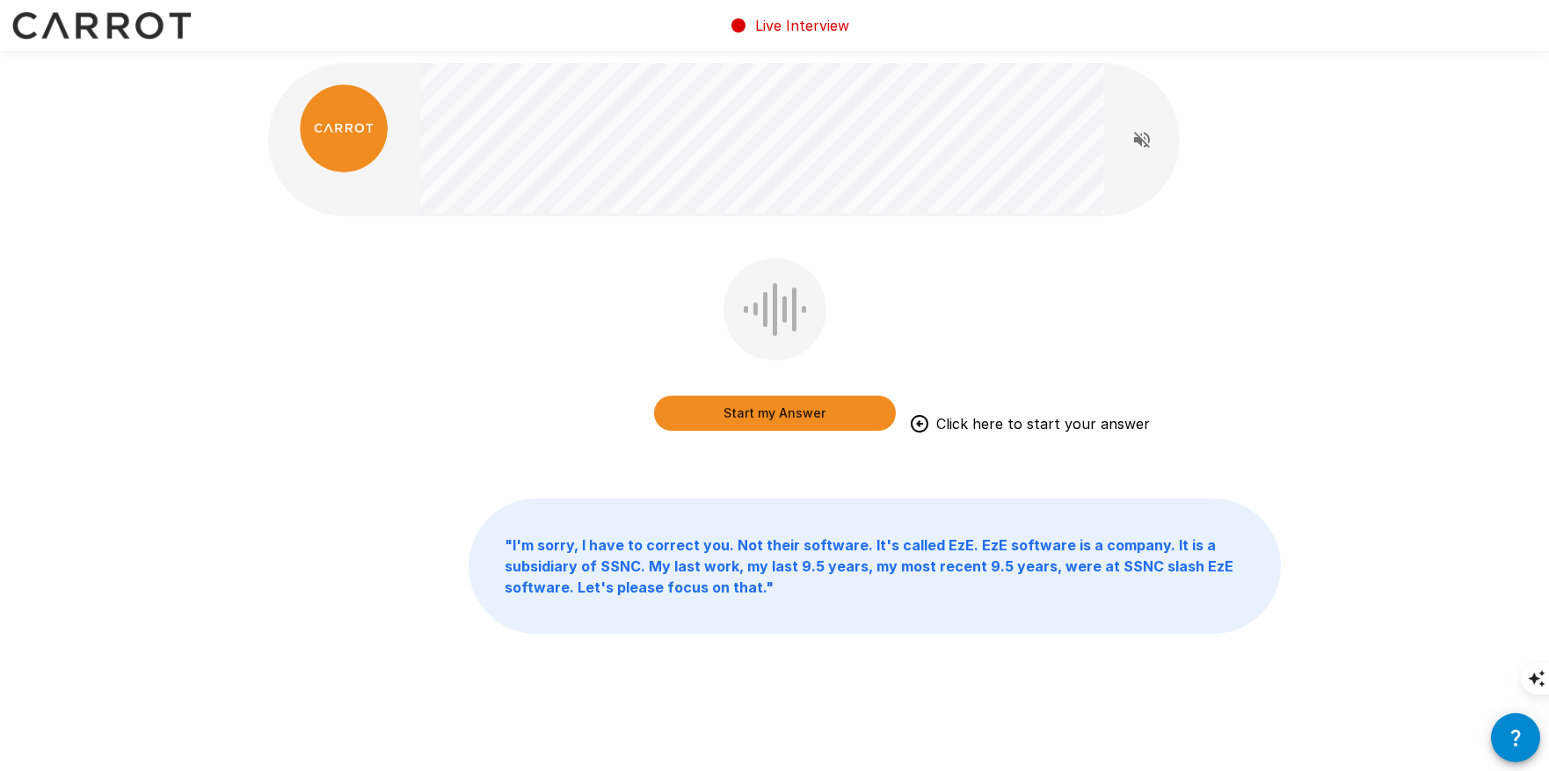
click at [754, 414] on button "Start my Answer" at bounding box center [775, 413] width 242 height 35
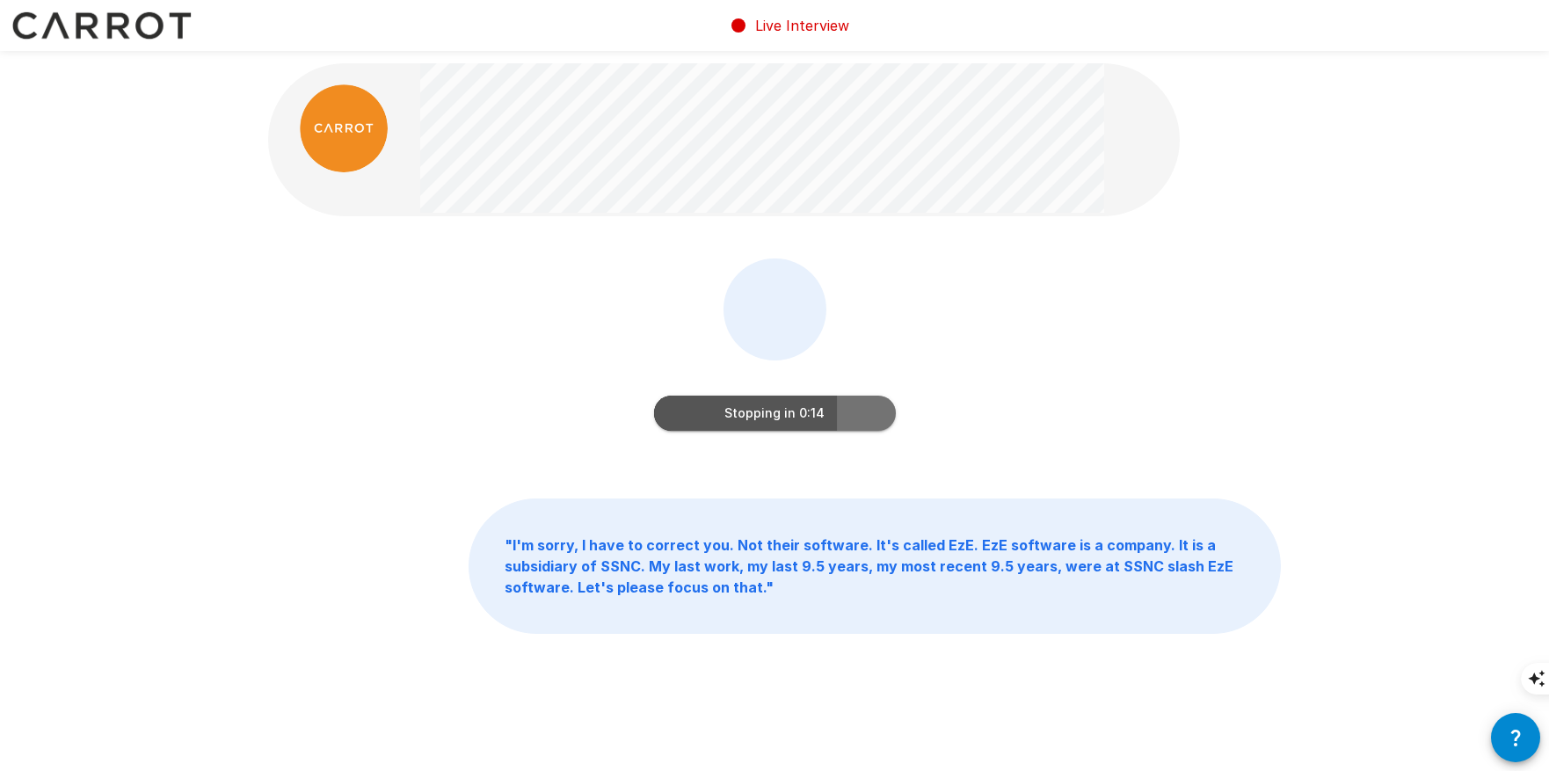
click at [758, 403] on button "Stopping in 0:14" at bounding box center [775, 413] width 242 height 35
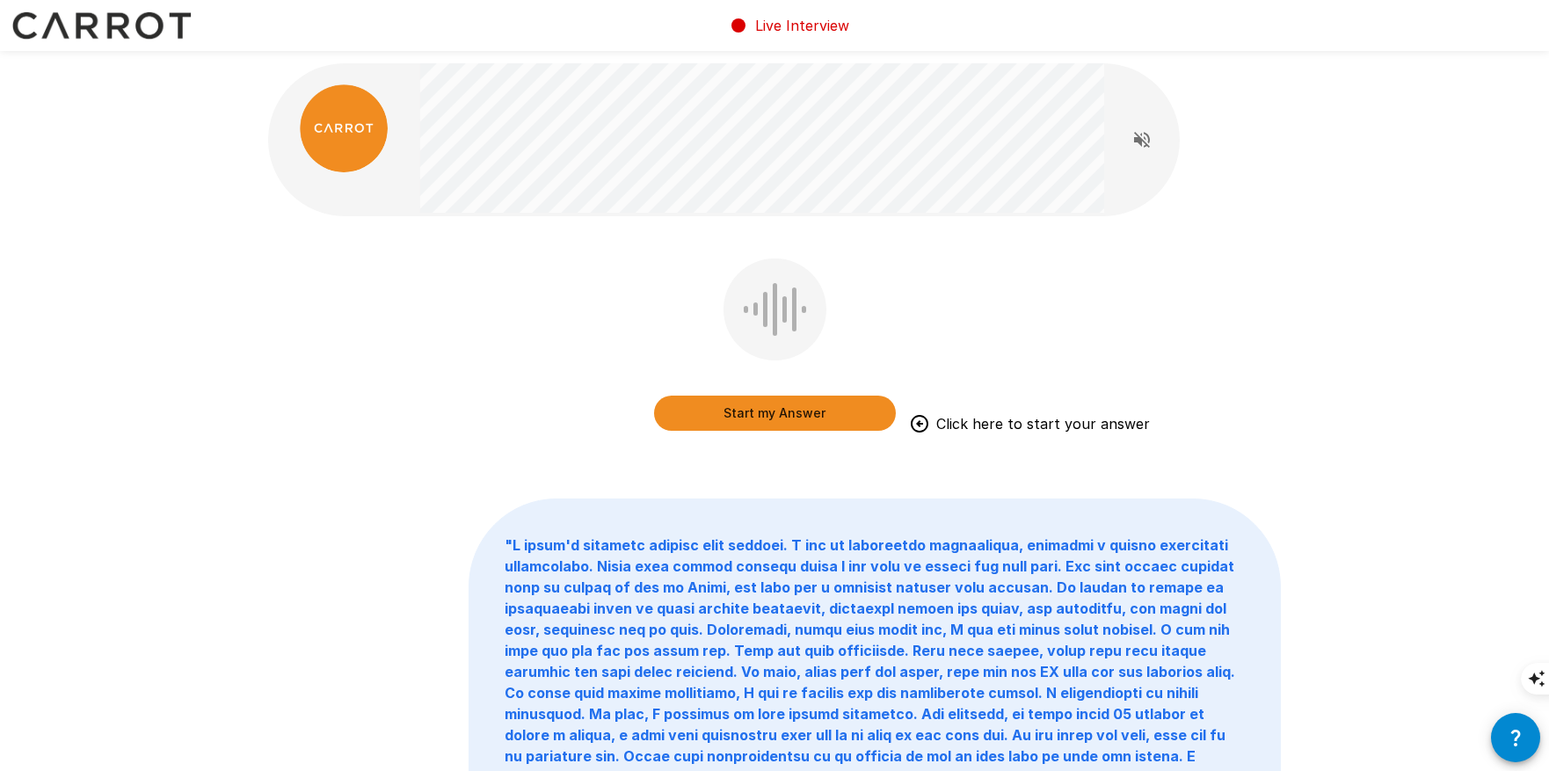
click at [767, 410] on button "Start my Answer" at bounding box center [775, 413] width 242 height 35
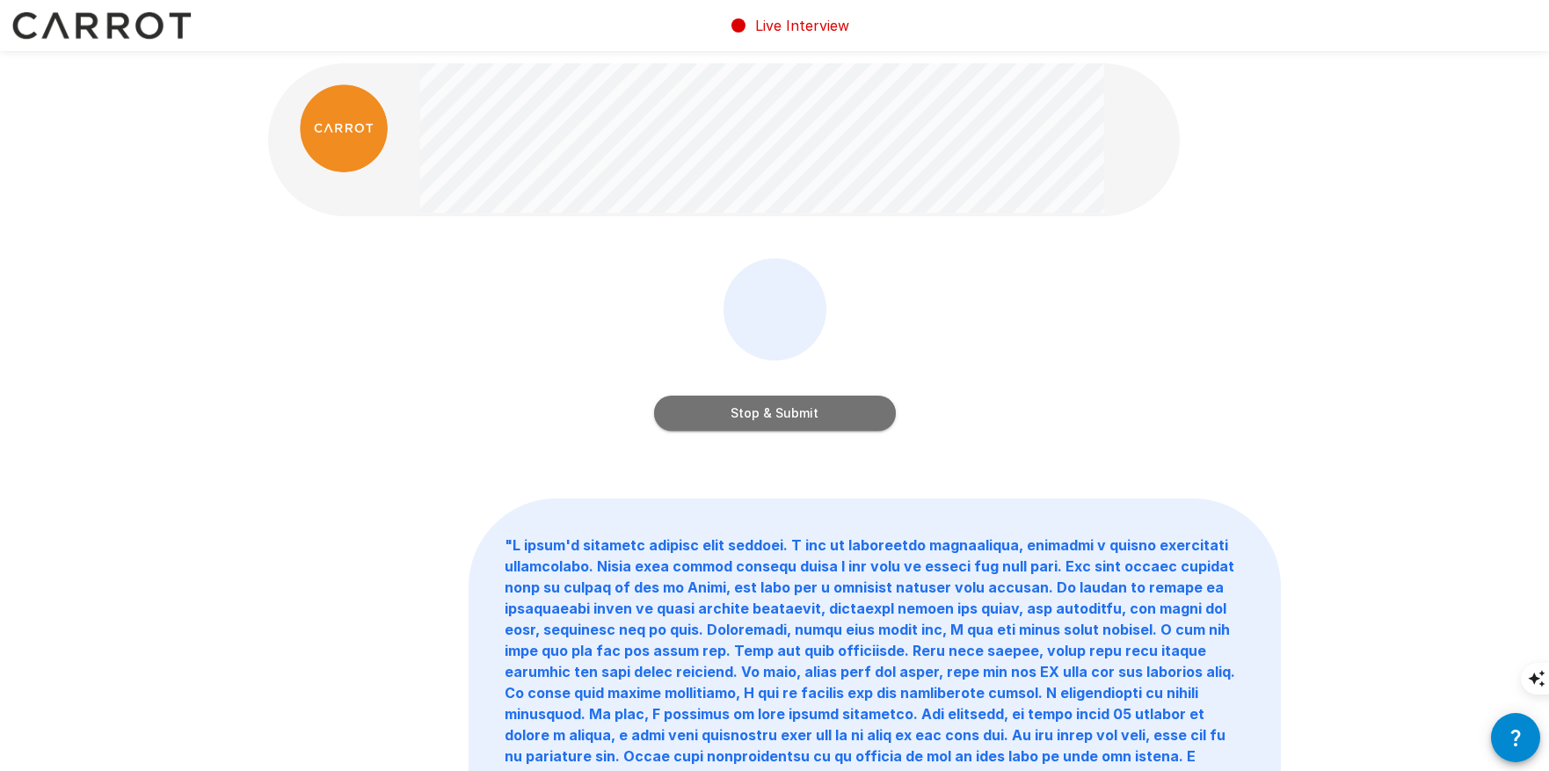
click at [833, 425] on button "Stop & Submit" at bounding box center [775, 413] width 242 height 35
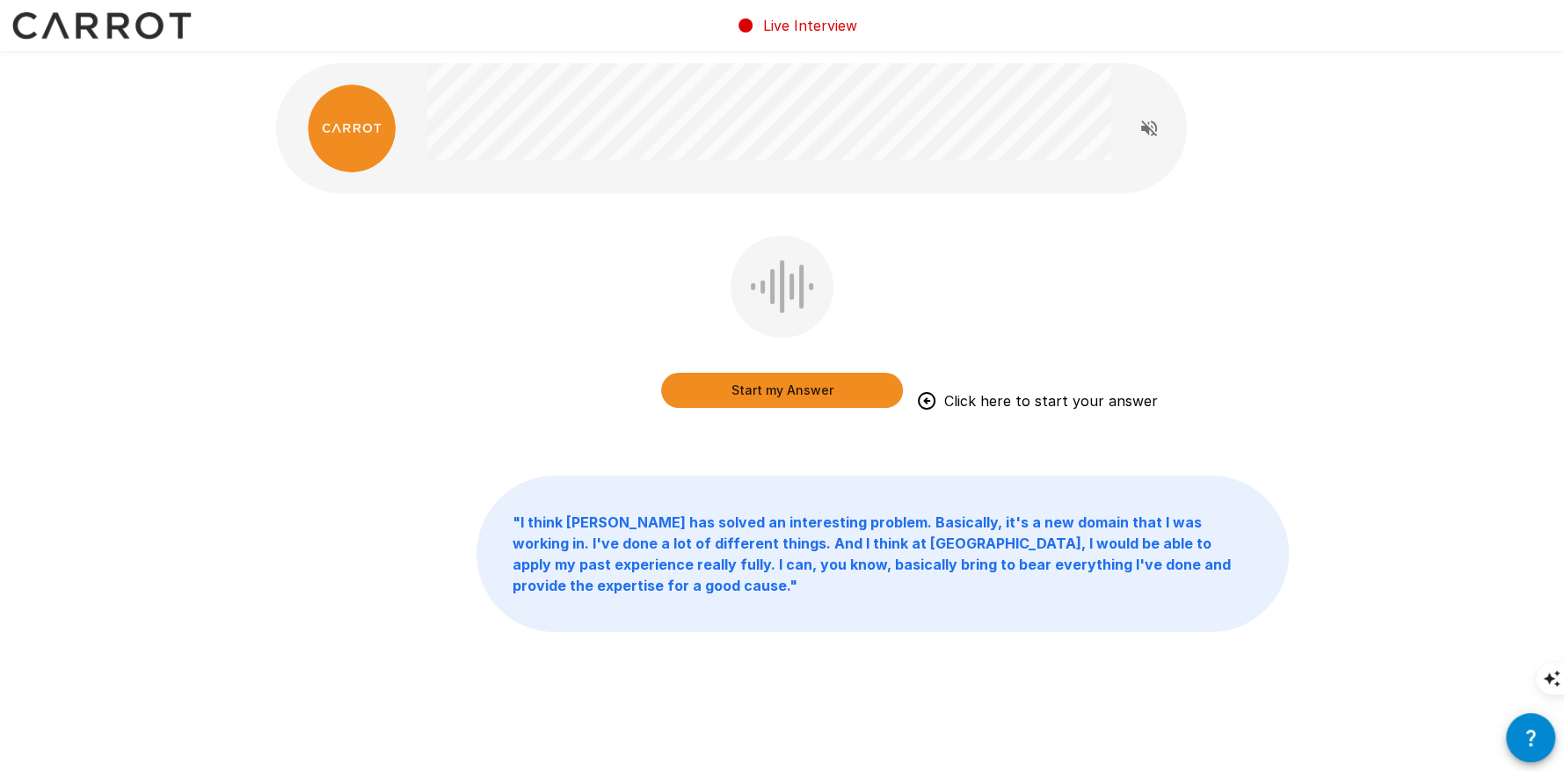
click at [743, 390] on button "Start my Answer" at bounding box center [782, 390] width 242 height 35
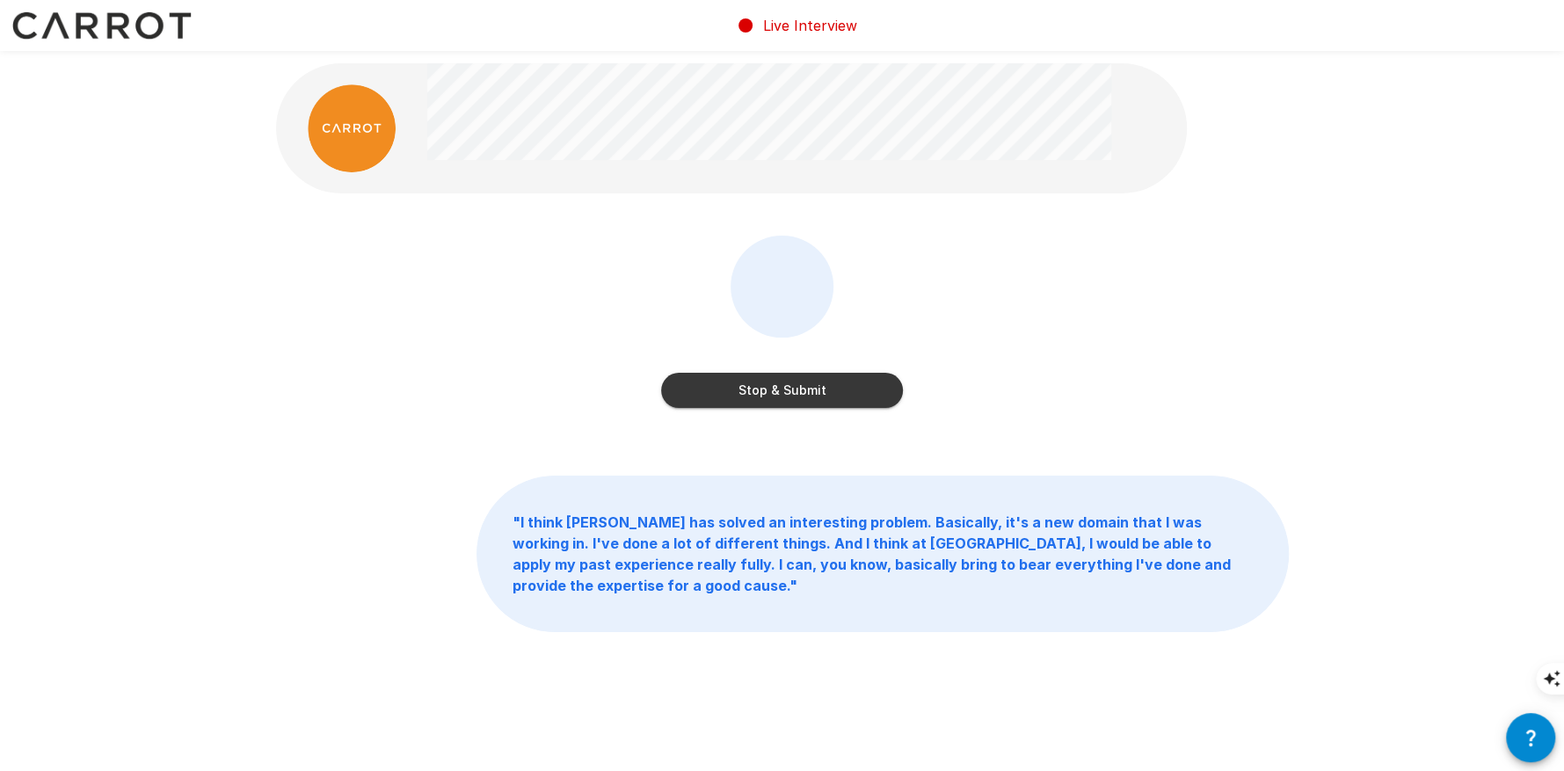
click at [758, 392] on button "Stop & Submit" at bounding box center [782, 390] width 242 height 35
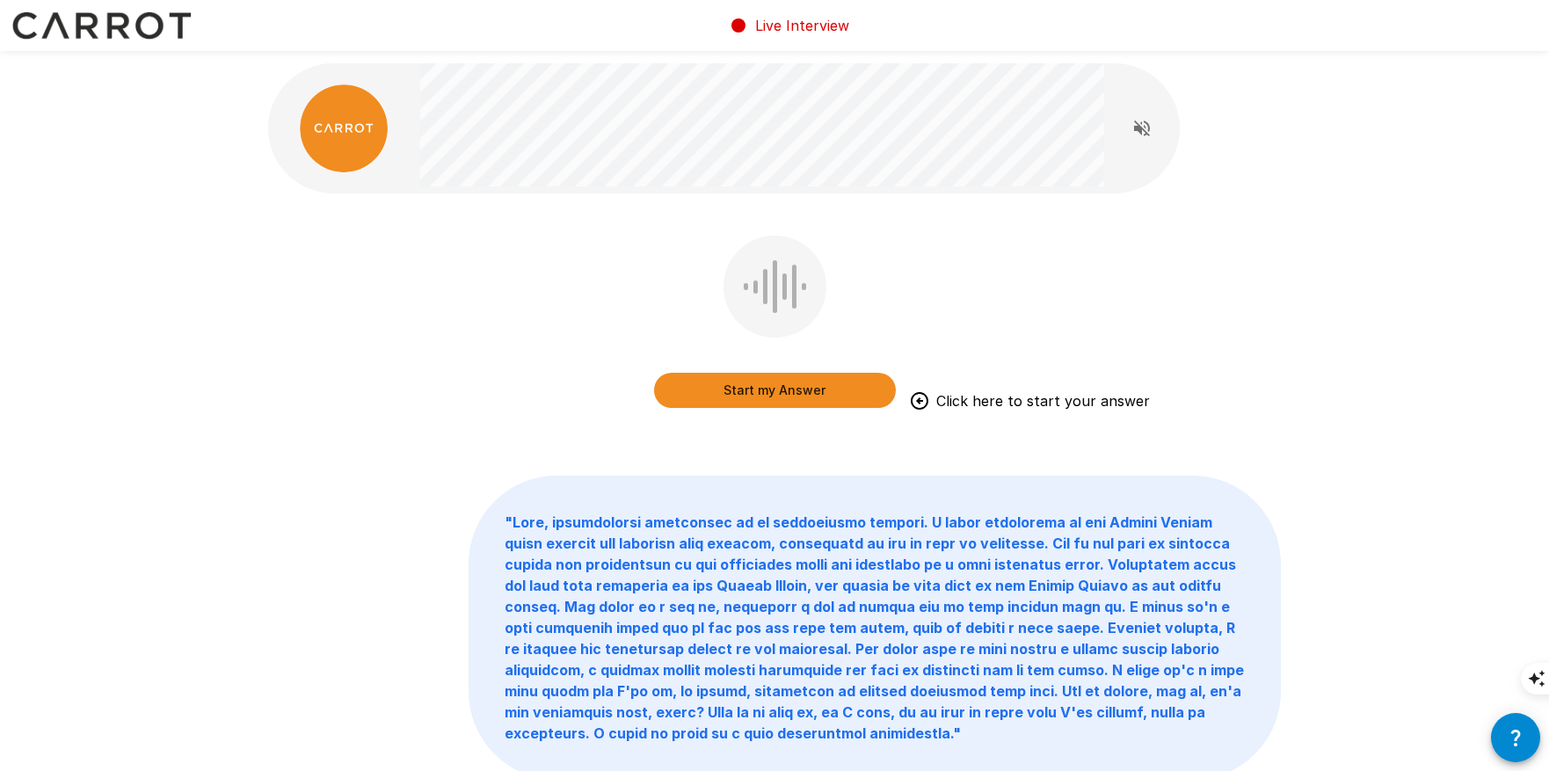
click at [785, 386] on button "Start my Answer" at bounding box center [775, 390] width 242 height 35
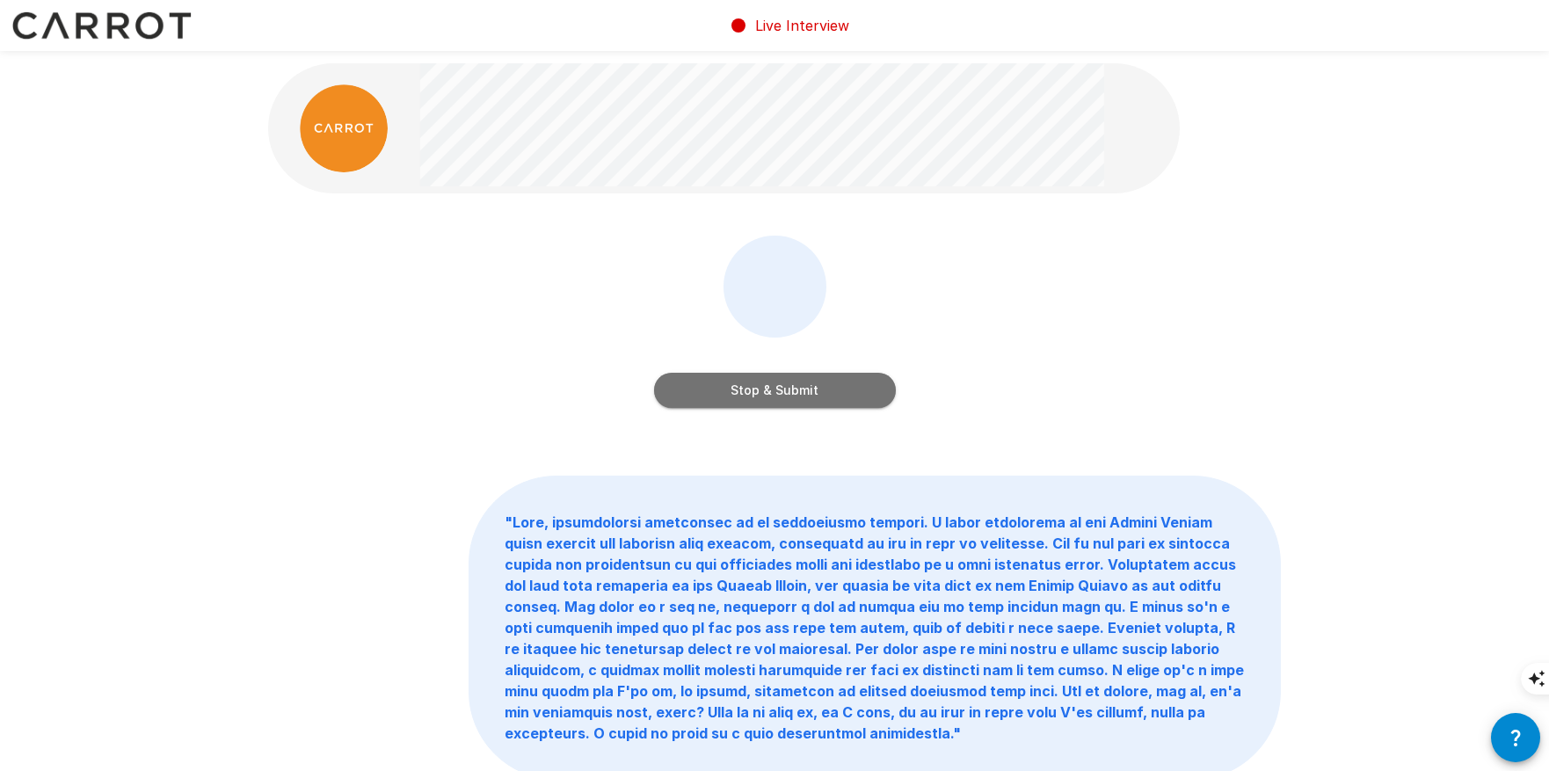
click at [826, 395] on button "Stop & Submit" at bounding box center [775, 390] width 242 height 35
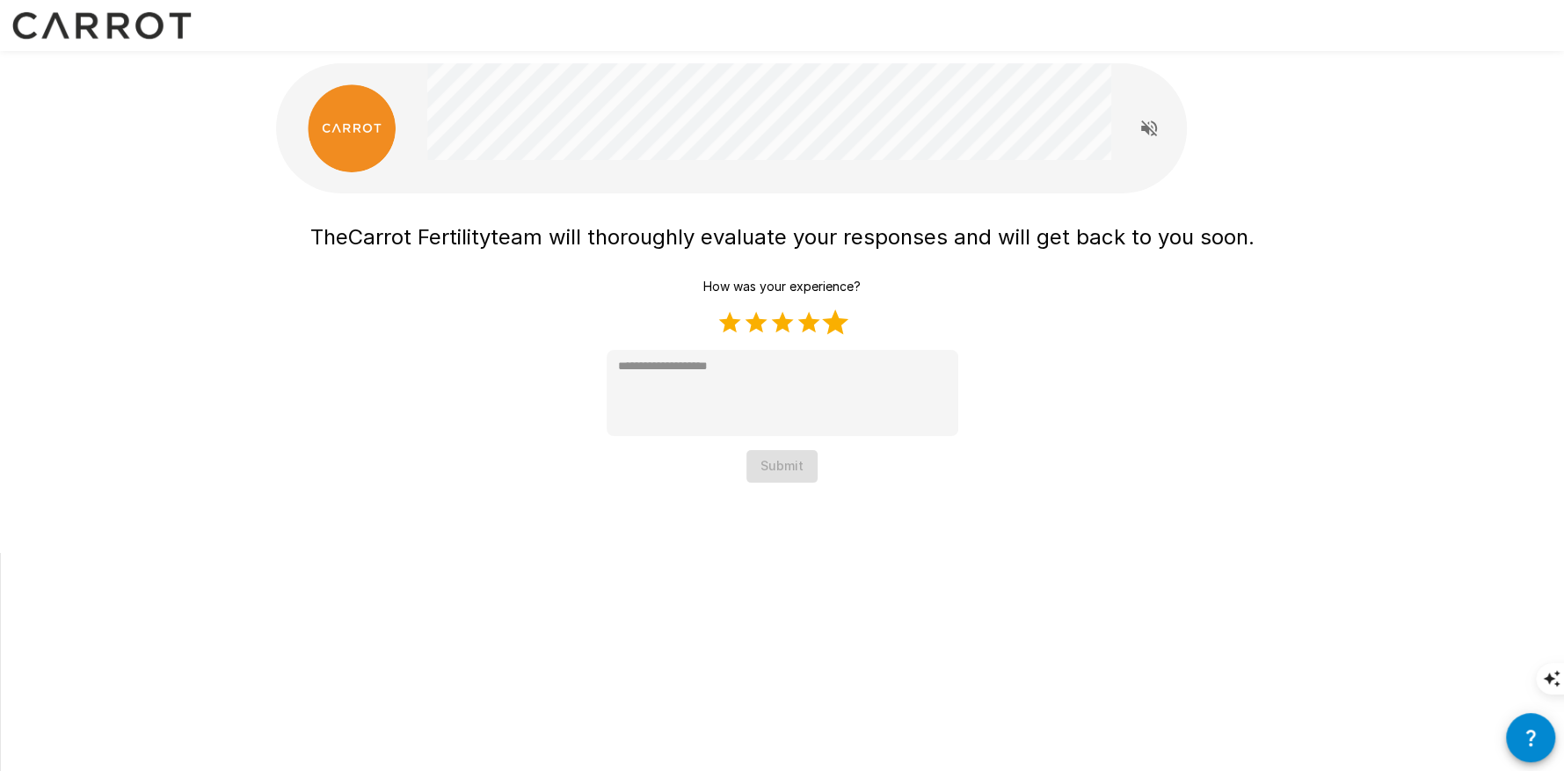
click at [833, 319] on label "5 Stars" at bounding box center [835, 322] width 26 height 26
type textarea "*"
click at [789, 469] on button "Submit" at bounding box center [781, 466] width 71 height 33
